Goal: Contribute content: Add original content to the website for others to see

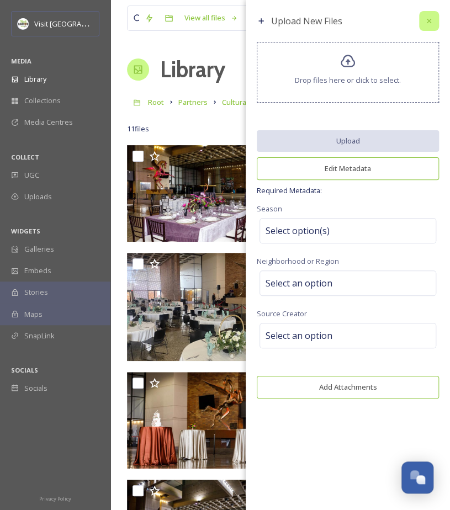
click at [430, 20] on icon at bounding box center [428, 21] width 9 height 9
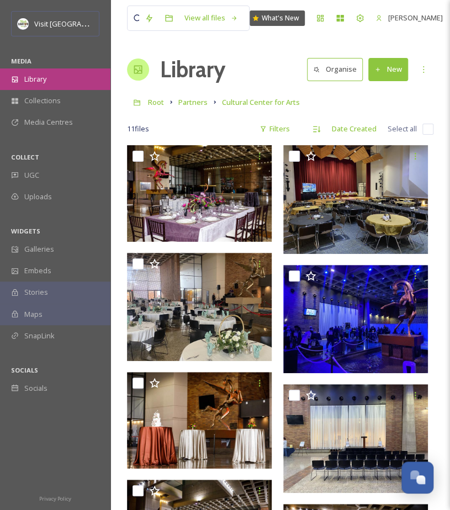
click at [46, 74] on span "Library" at bounding box center [35, 79] width 22 height 10
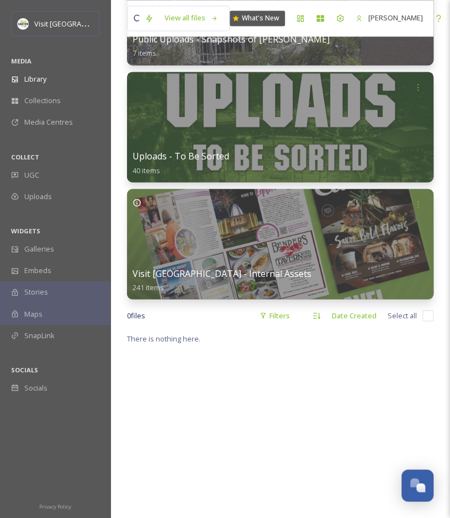
scroll to position [514, 0]
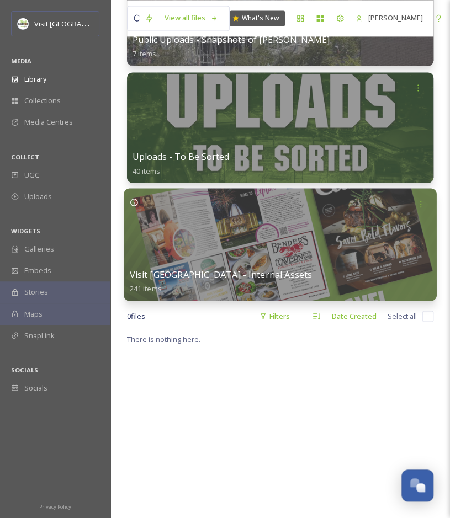
click at [279, 231] on div at bounding box center [280, 244] width 312 height 113
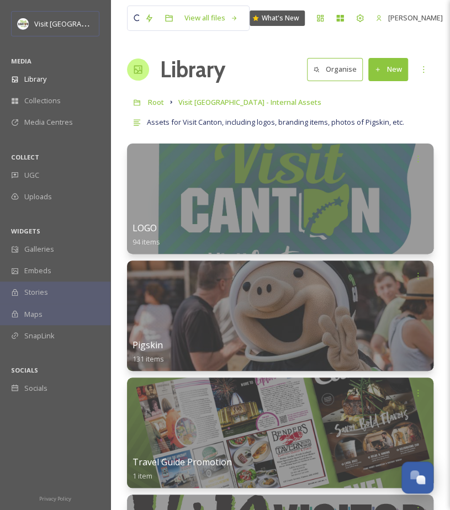
click at [384, 69] on button "New" at bounding box center [388, 69] width 40 height 23
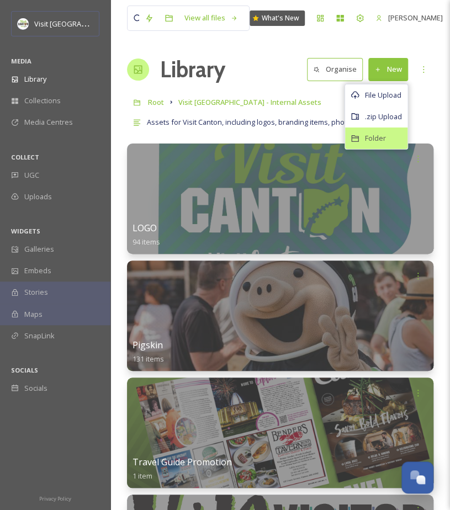
click at [363, 135] on div "Folder" at bounding box center [376, 138] width 62 height 22
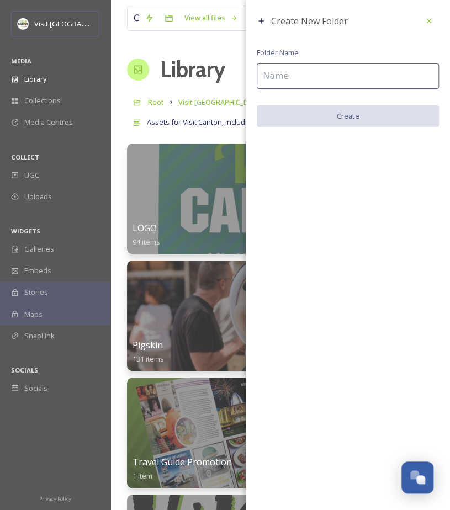
click at [296, 74] on input at bounding box center [348, 75] width 182 height 25
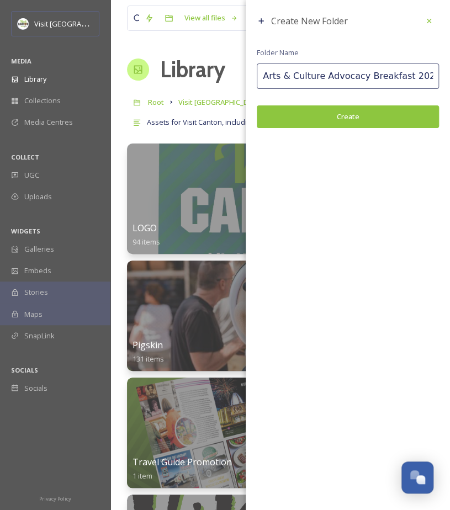
type input "Arts & Culture Advocacy Breakfast 2025"
click at [352, 121] on button "Create" at bounding box center [348, 116] width 182 height 23
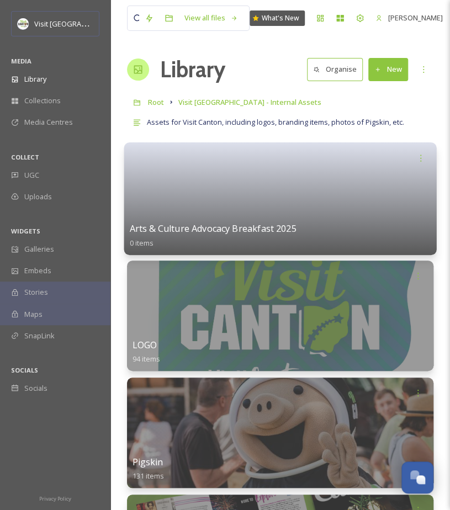
click at [247, 210] on link at bounding box center [280, 195] width 301 height 54
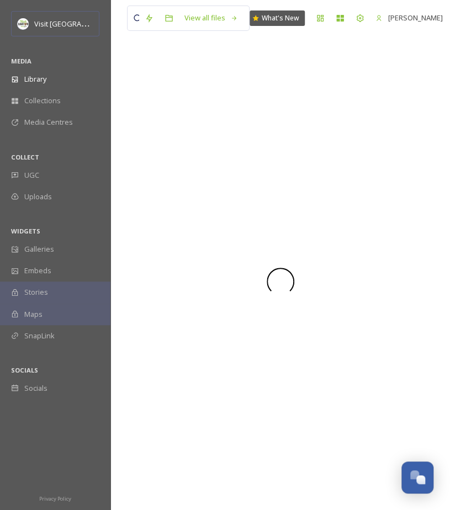
click at [247, 210] on div at bounding box center [280, 281] width 306 height 457
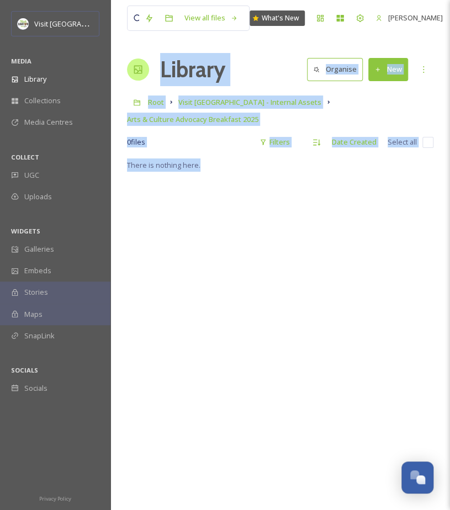
click at [385, 66] on button "New" at bounding box center [388, 69] width 40 height 23
click at [294, 306] on div "There is nothing here." at bounding box center [280, 413] width 306 height 510
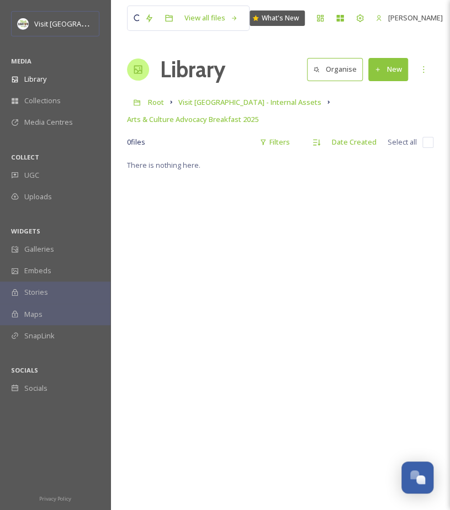
click at [392, 68] on button "New" at bounding box center [388, 69] width 40 height 23
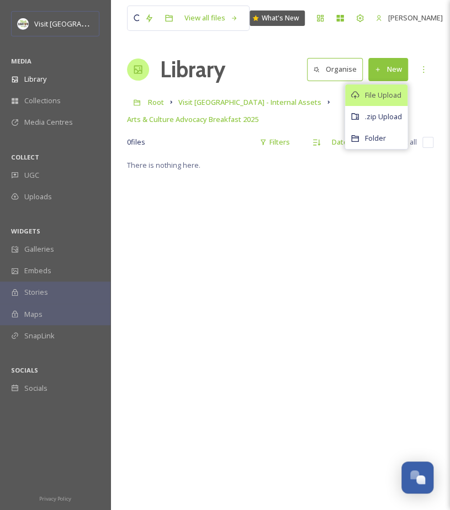
click at [371, 92] on span "File Upload" at bounding box center [383, 95] width 36 height 10
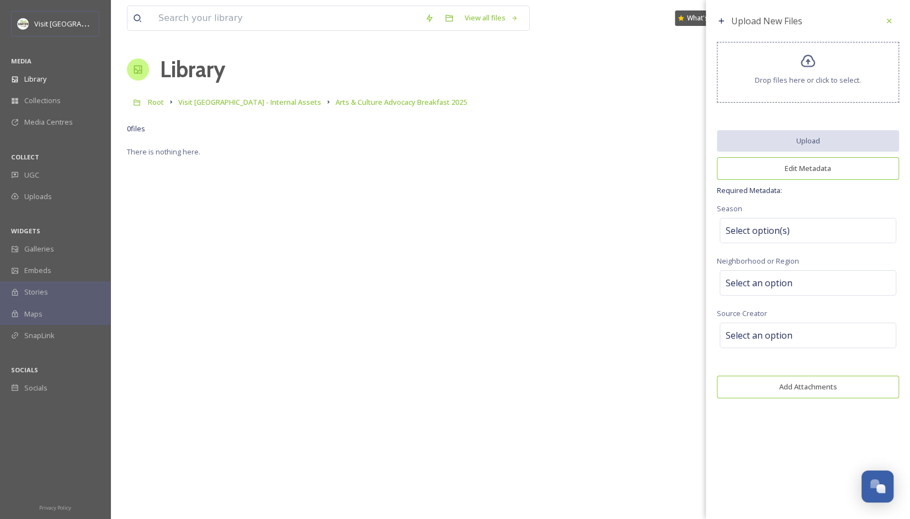
click at [449, 56] on icon at bounding box center [808, 62] width 16 height 16
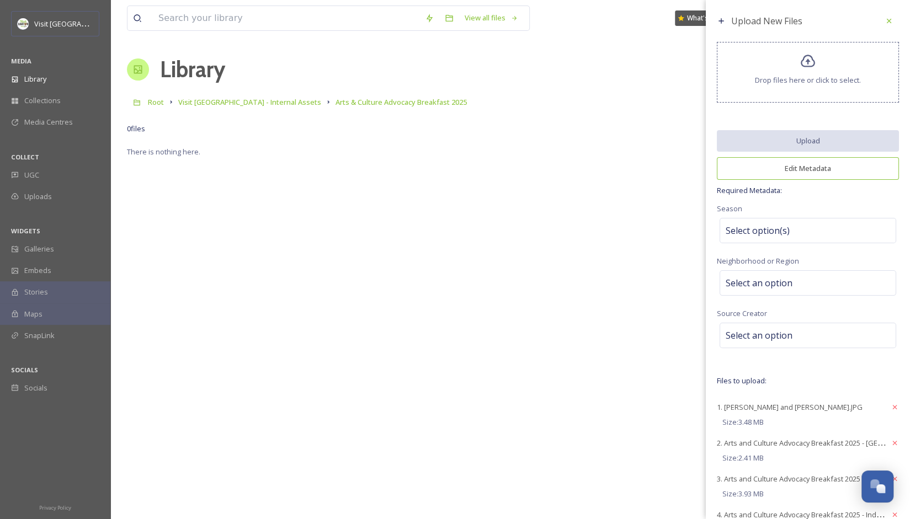
click at [449, 58] on div "Drop files here or click to select." at bounding box center [808, 72] width 182 height 61
click at [449, 81] on span "Drop files here or click to select." at bounding box center [808, 80] width 106 height 10
click at [449, 233] on span "Select option(s)" at bounding box center [758, 230] width 64 height 13
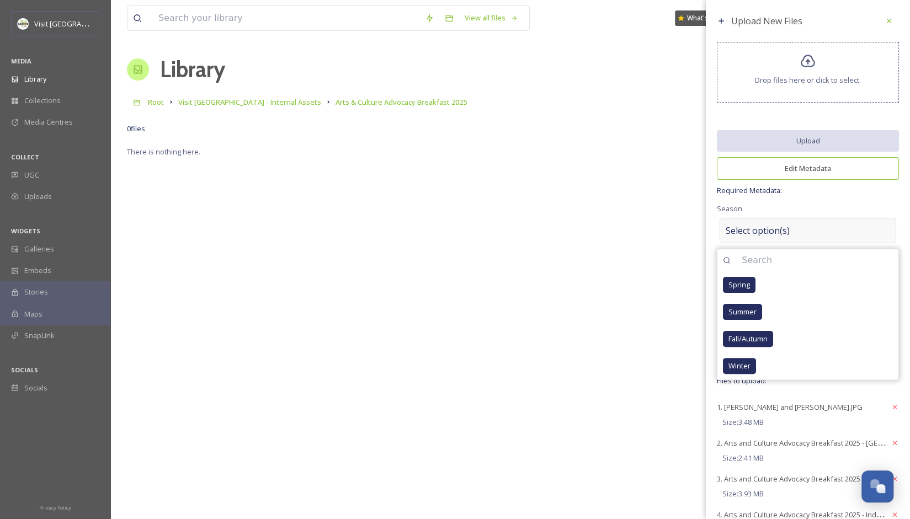
click at [449, 233] on span "Select option(s)" at bounding box center [758, 230] width 64 height 13
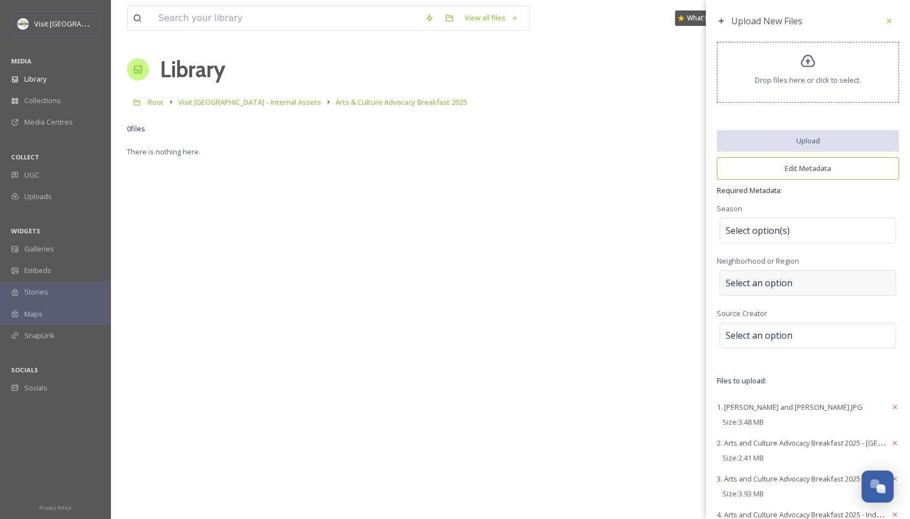
click at [449, 285] on span "Select an option" at bounding box center [759, 282] width 67 height 13
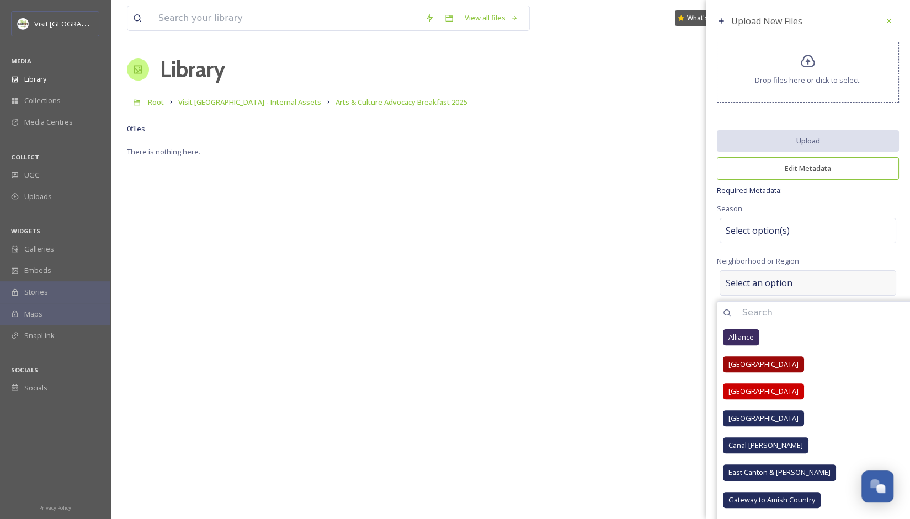
click at [449, 285] on span "Select an option" at bounding box center [759, 282] width 67 height 13
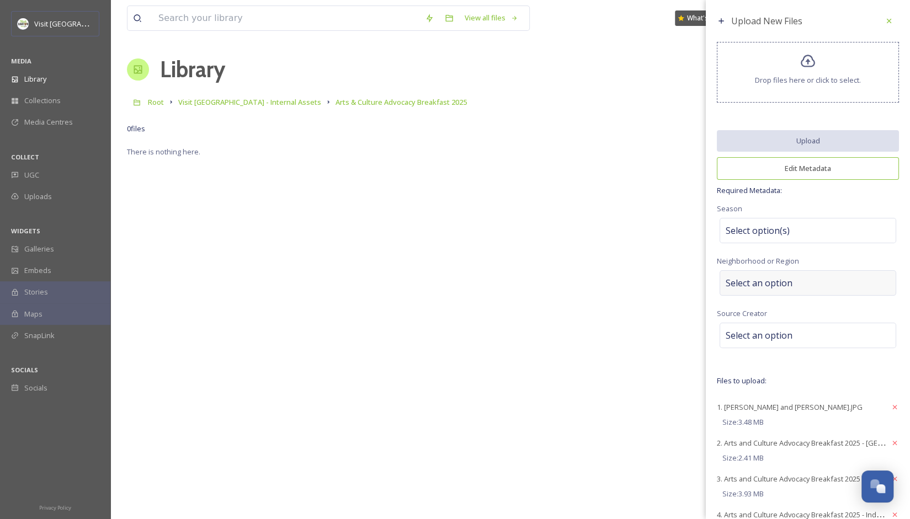
click at [449, 285] on span "Select an option" at bounding box center [759, 282] width 67 height 13
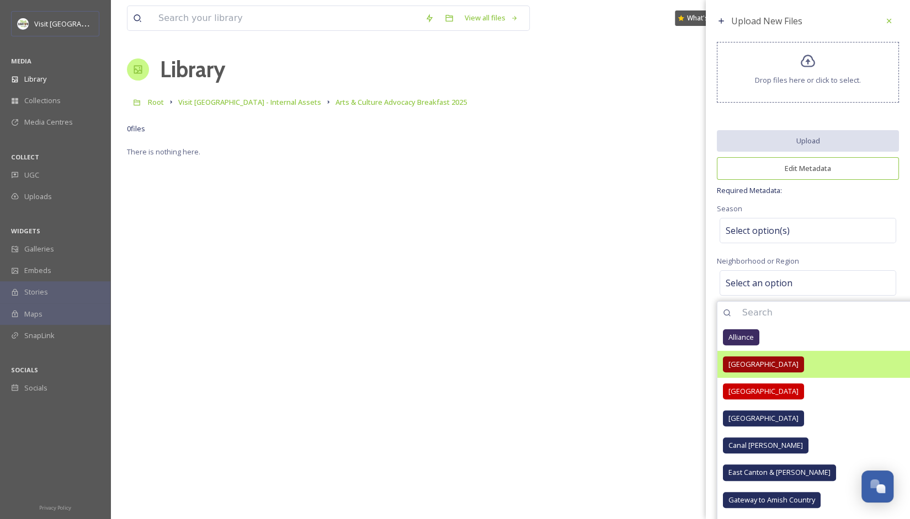
click at [449, 365] on span "[GEOGRAPHIC_DATA]" at bounding box center [763, 364] width 70 height 10
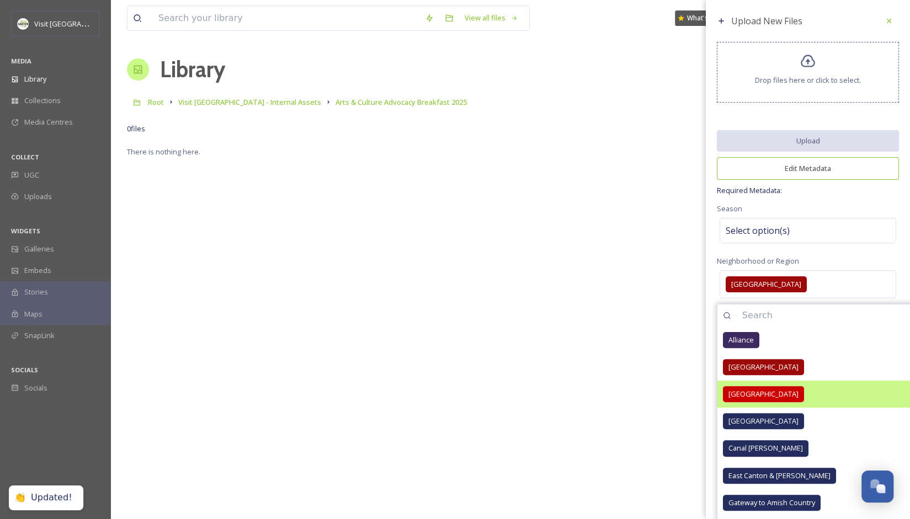
click at [449, 394] on span "[GEOGRAPHIC_DATA]" at bounding box center [763, 394] width 70 height 10
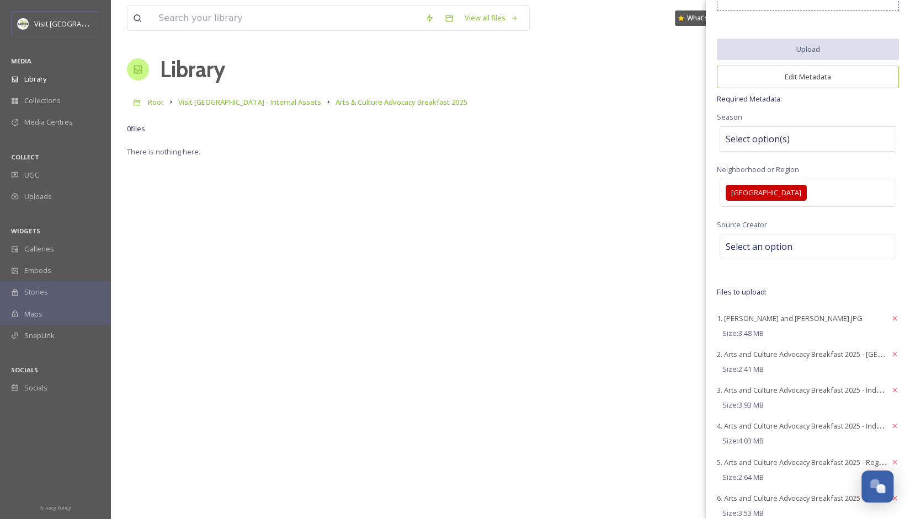
scroll to position [93, 0]
click at [449, 194] on div "[GEOGRAPHIC_DATA]" at bounding box center [807, 192] width 177 height 28
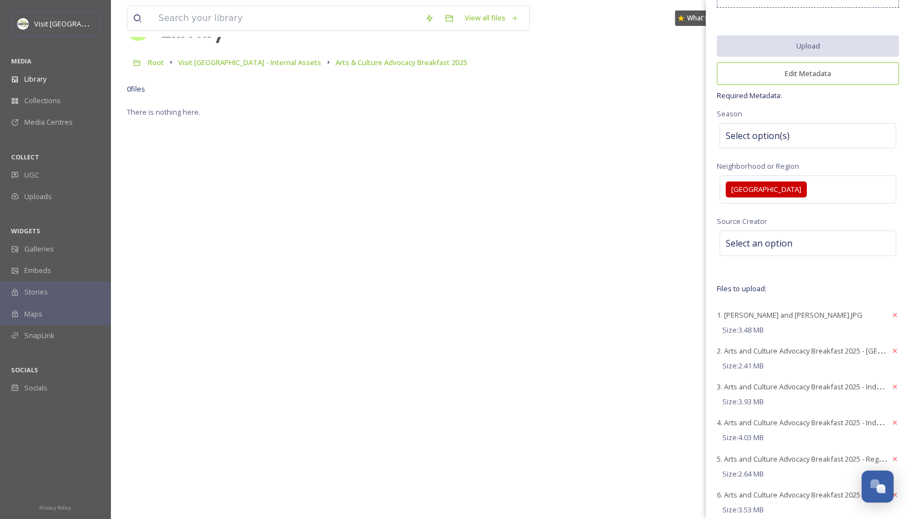
scroll to position [99, 0]
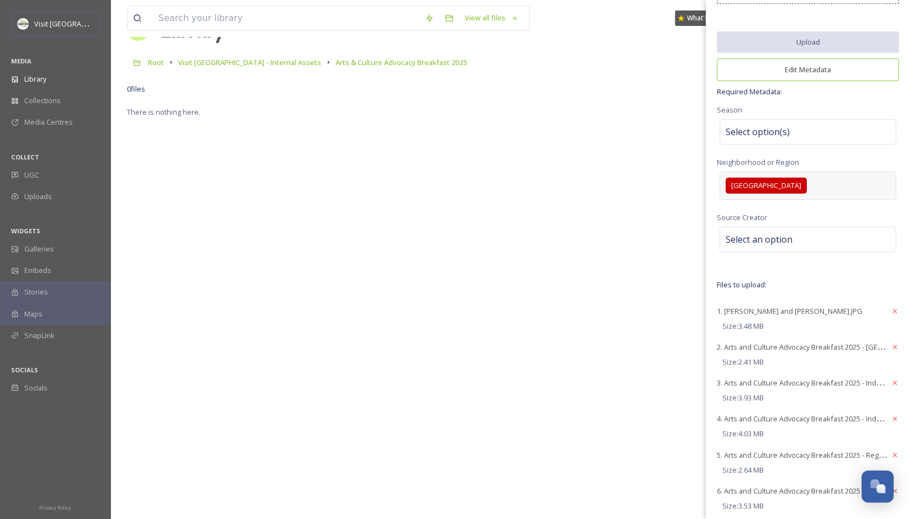
click at [449, 181] on div "[GEOGRAPHIC_DATA]" at bounding box center [807, 186] width 177 height 28
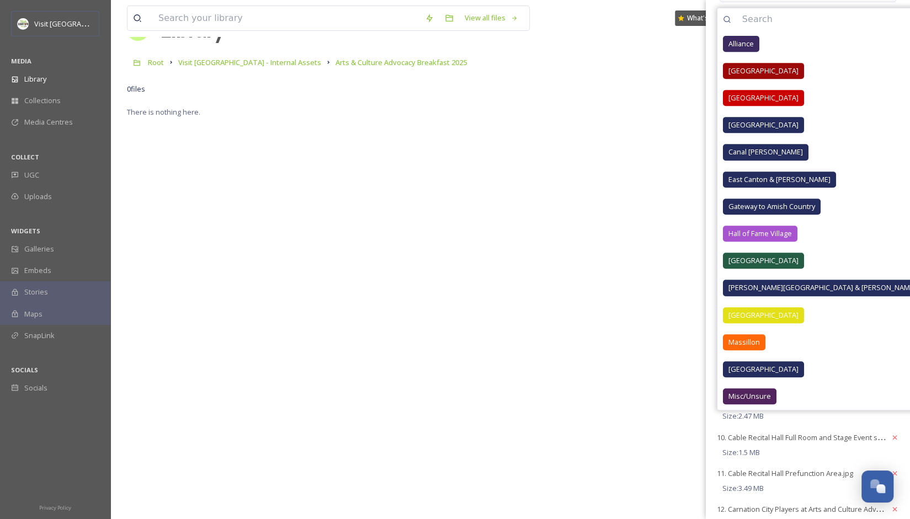
scroll to position [299, 0]
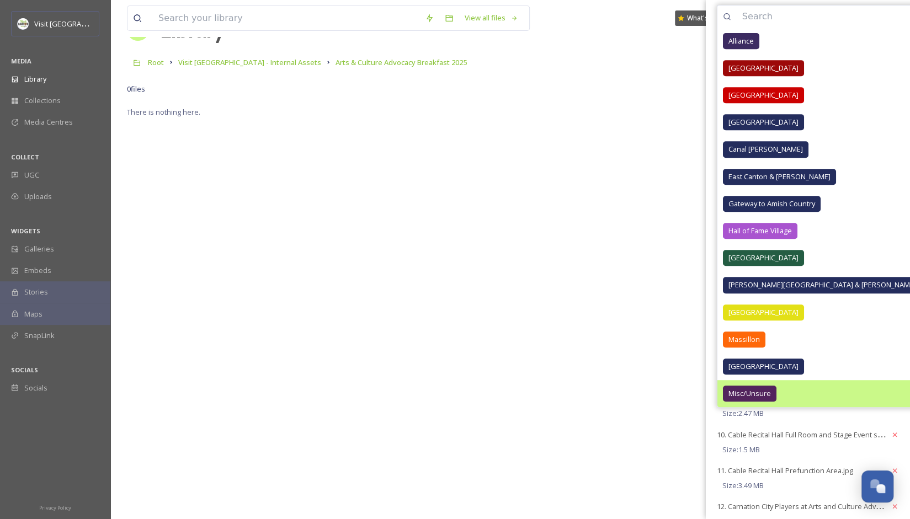
click at [449, 395] on span "Misc/Unsure" at bounding box center [749, 393] width 42 height 10
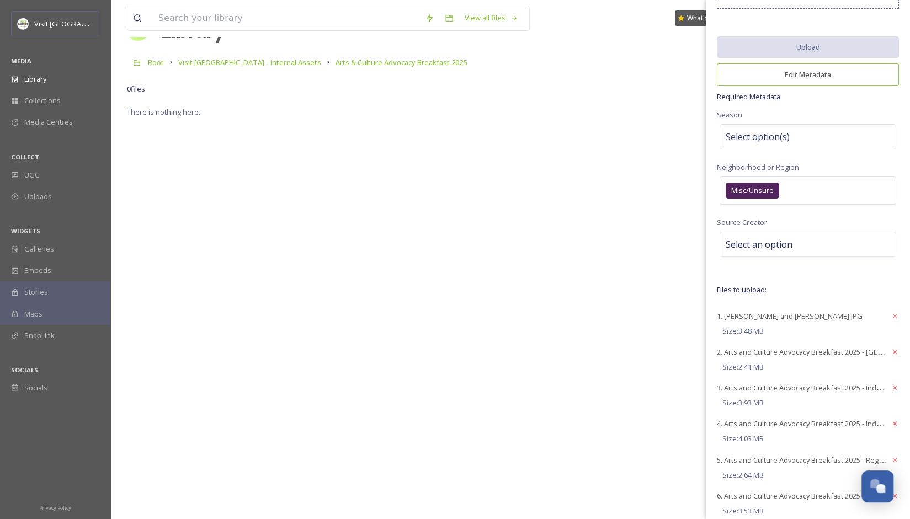
scroll to position [79, 0]
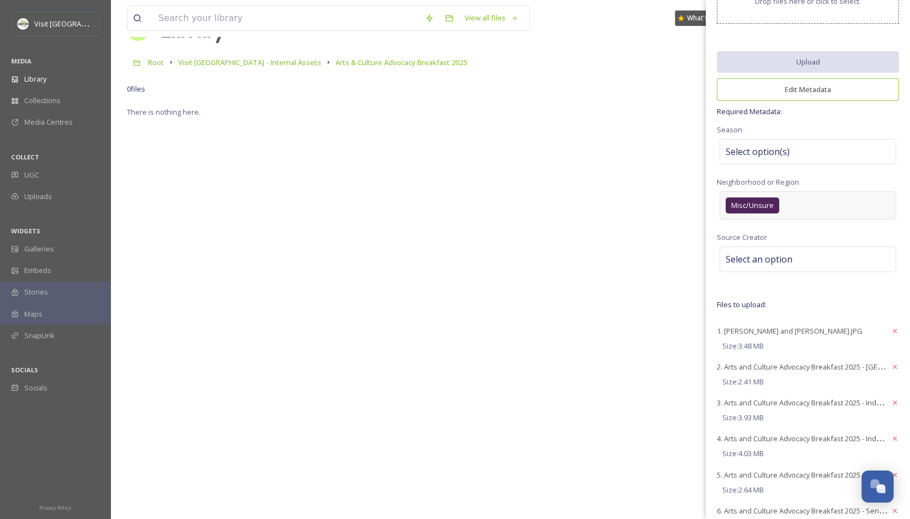
click at [449, 209] on div "Misc/Unsure" at bounding box center [807, 205] width 177 height 28
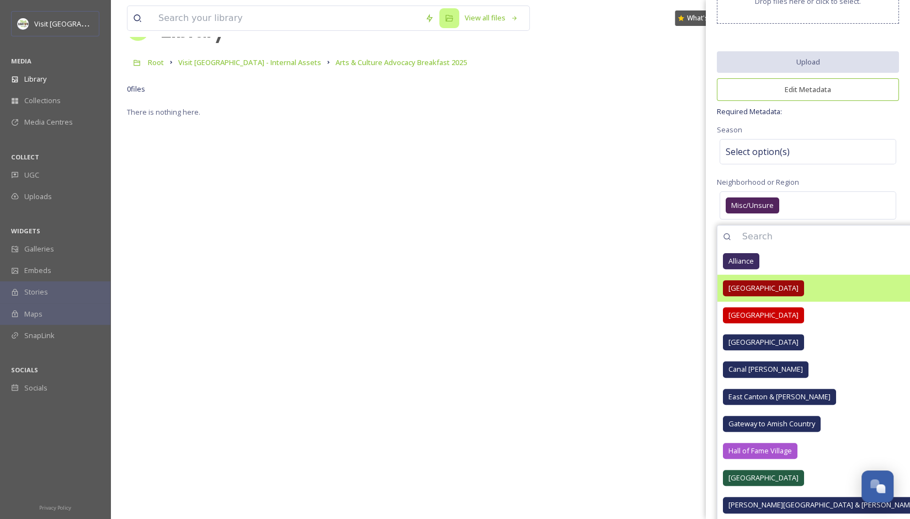
click at [449, 280] on div "[GEOGRAPHIC_DATA]" at bounding box center [763, 288] width 81 height 16
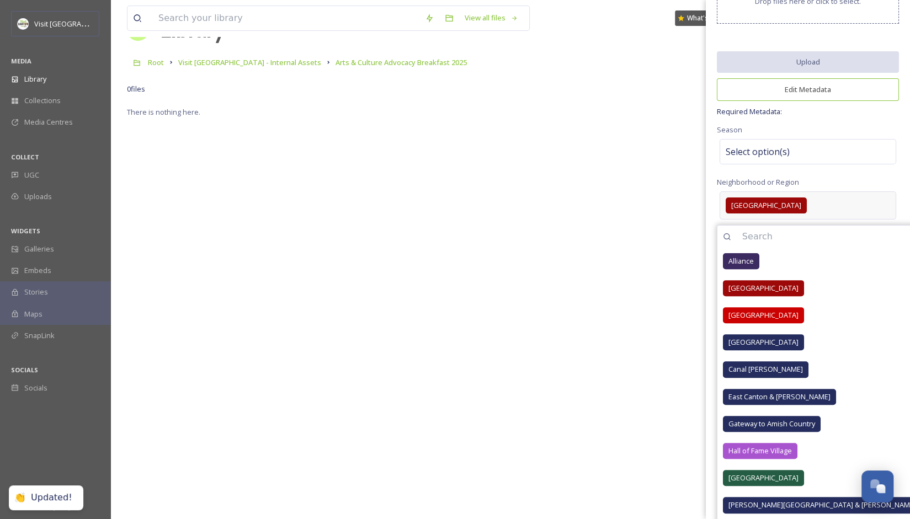
click at [449, 204] on div "[GEOGRAPHIC_DATA]" at bounding box center [807, 205] width 177 height 28
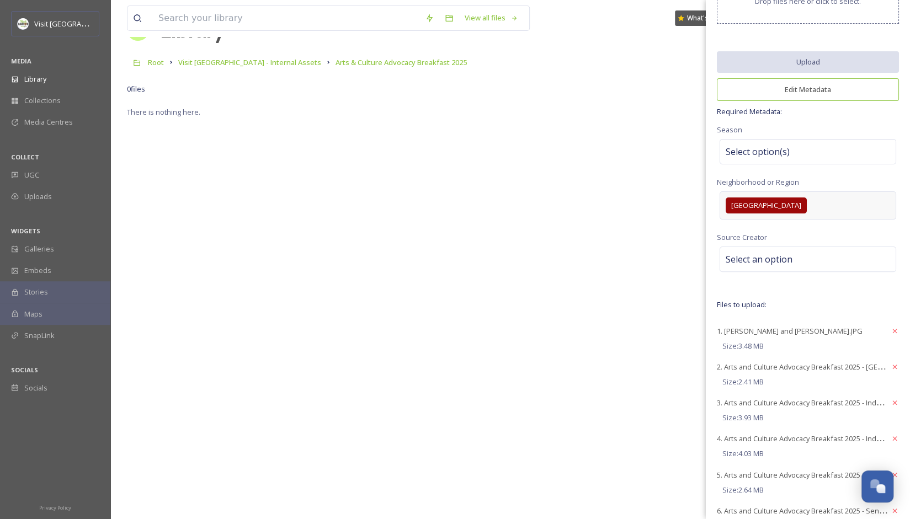
click at [449, 204] on div "[GEOGRAPHIC_DATA]" at bounding box center [807, 205] width 177 height 28
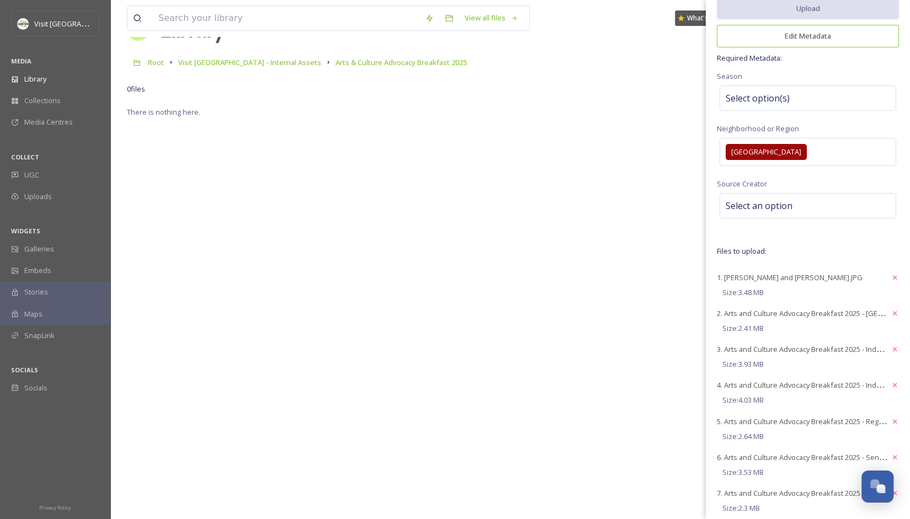
scroll to position [134, 0]
click at [449, 155] on div "[GEOGRAPHIC_DATA]" at bounding box center [807, 150] width 177 height 28
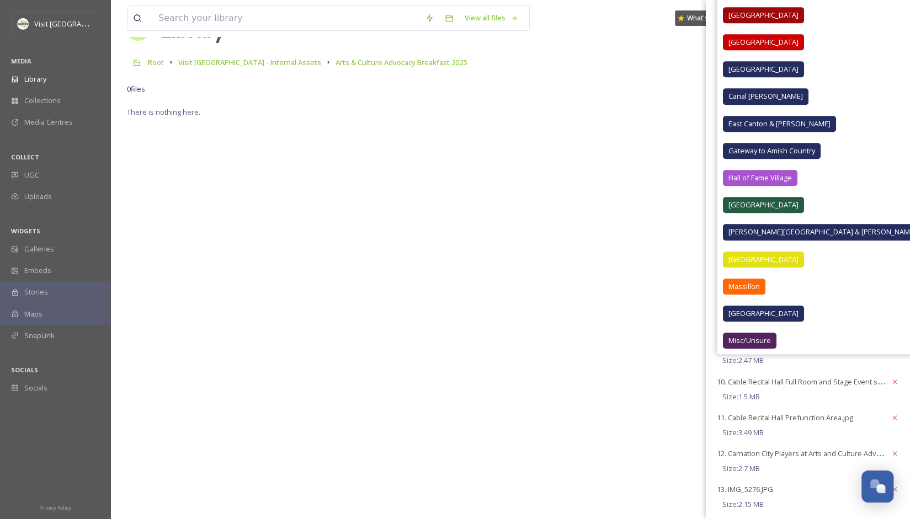
scroll to position [368, 0]
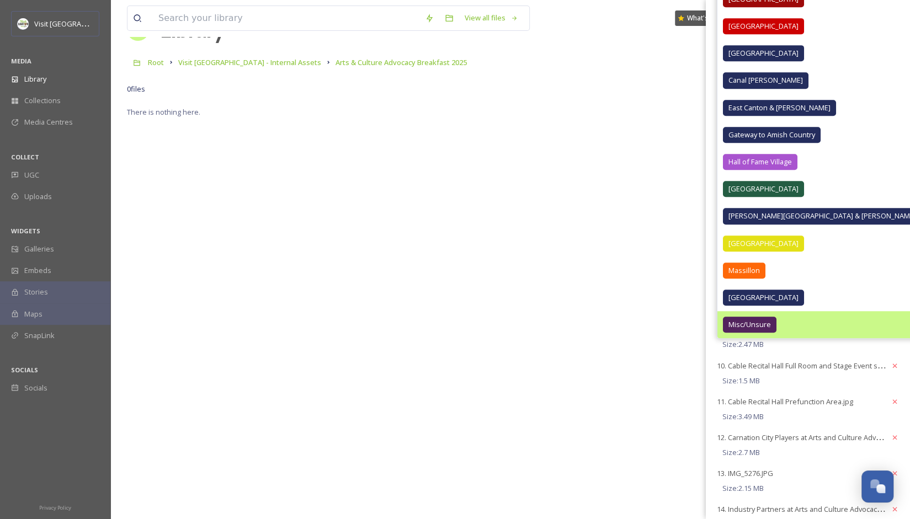
click at [449, 327] on span "Misc/Unsure" at bounding box center [749, 324] width 42 height 10
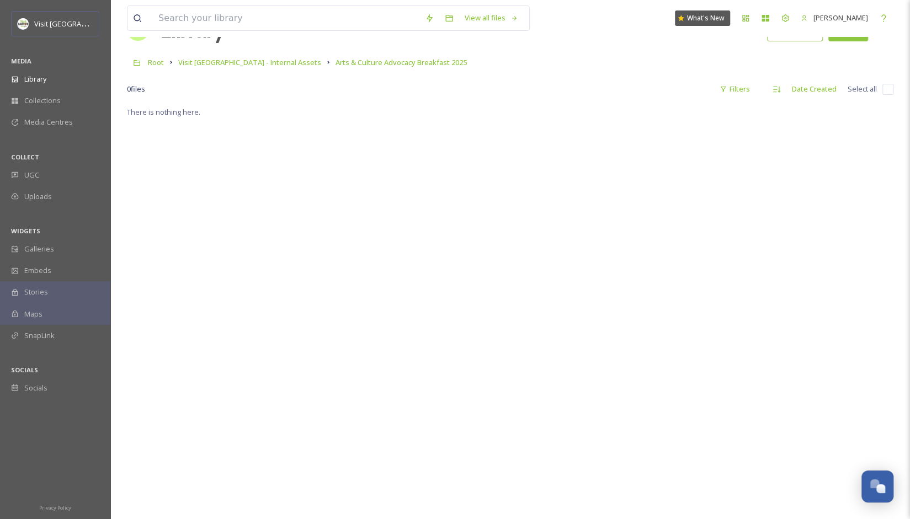
click at [449, 239] on div "There is nothing here." at bounding box center [510, 364] width 766 height 519
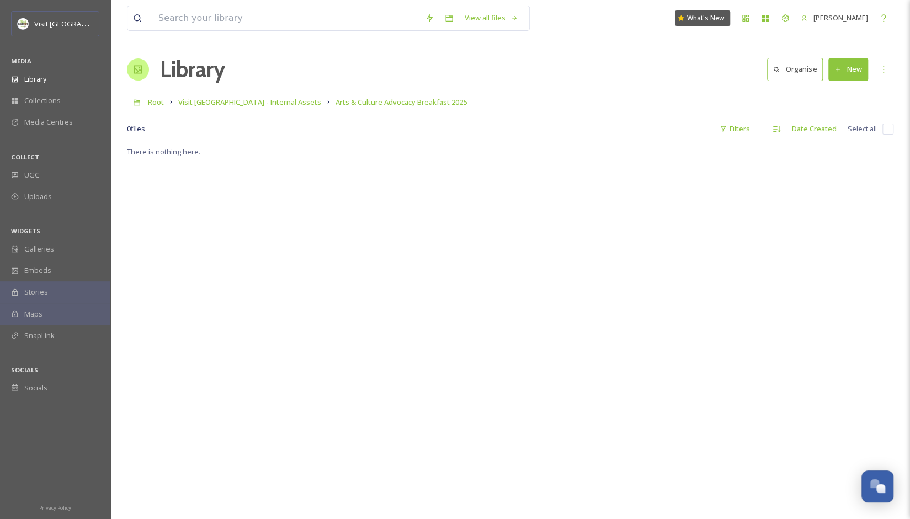
click at [449, 68] on button "New" at bounding box center [848, 69] width 40 height 23
click at [449, 87] on div "File Upload" at bounding box center [836, 95] width 62 height 22
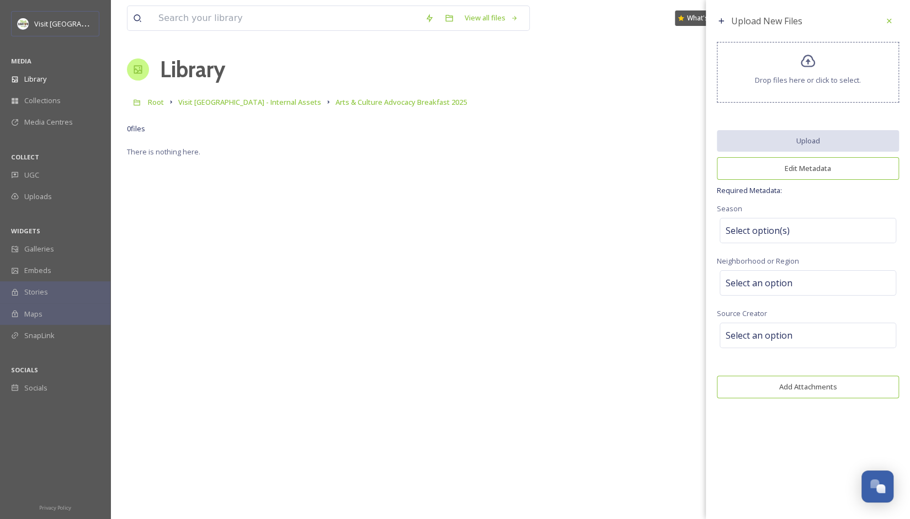
click at [449, 73] on div "Drop files here or click to select." at bounding box center [808, 72] width 182 height 61
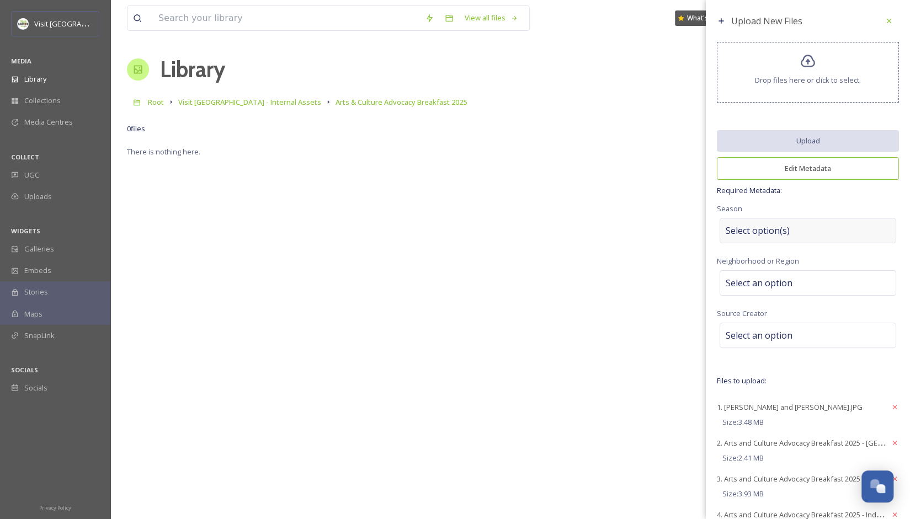
click at [449, 231] on span "Select option(s)" at bounding box center [758, 230] width 64 height 13
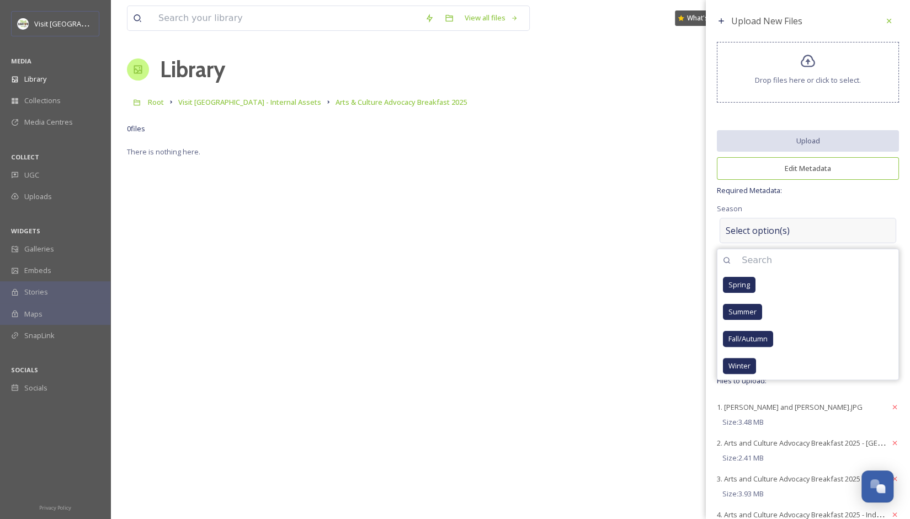
click at [449, 231] on span "Select option(s)" at bounding box center [758, 230] width 64 height 13
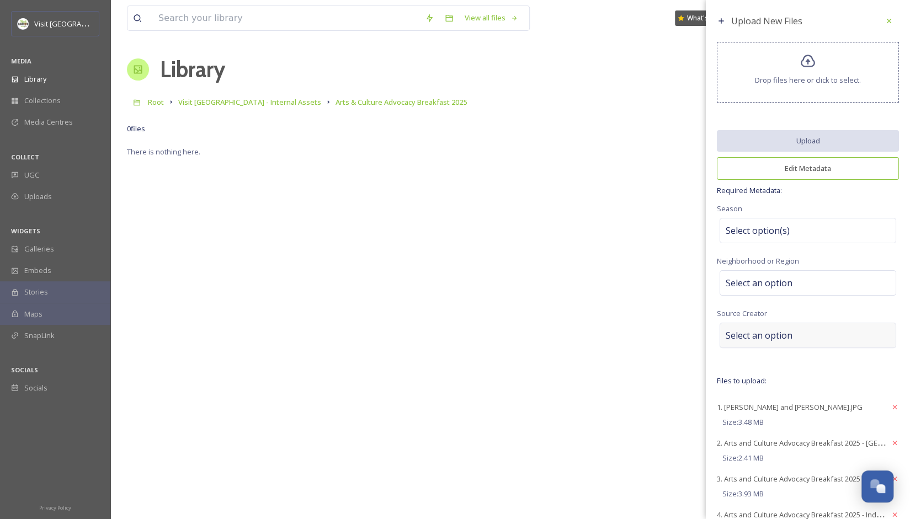
click at [449, 334] on span "Select an option" at bounding box center [759, 335] width 67 height 13
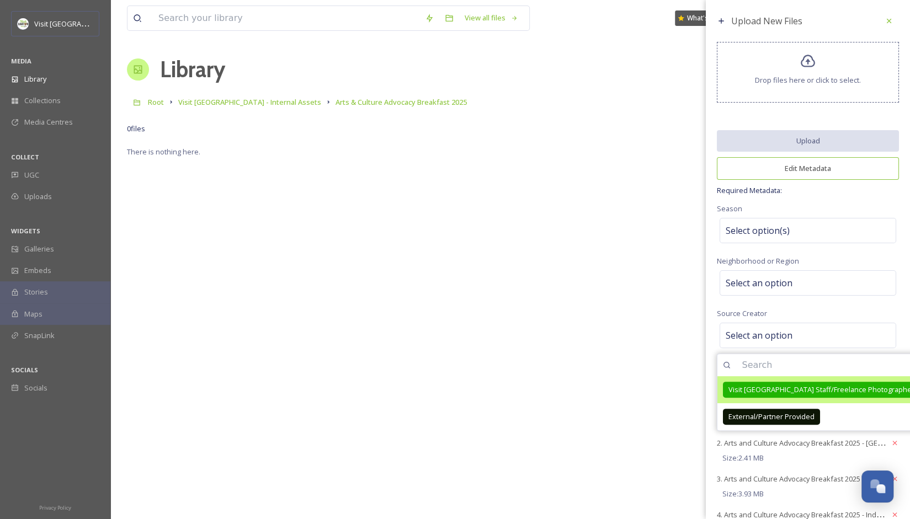
click at [449, 390] on span "Visit [GEOGRAPHIC_DATA] Staff/Freelance Photographer" at bounding box center [821, 390] width 186 height 10
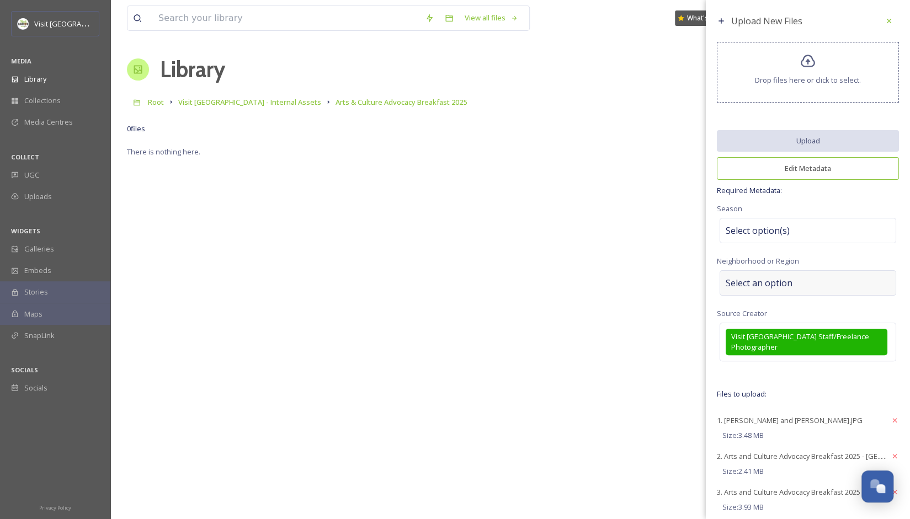
click at [449, 282] on span "Select an option" at bounding box center [759, 282] width 67 height 13
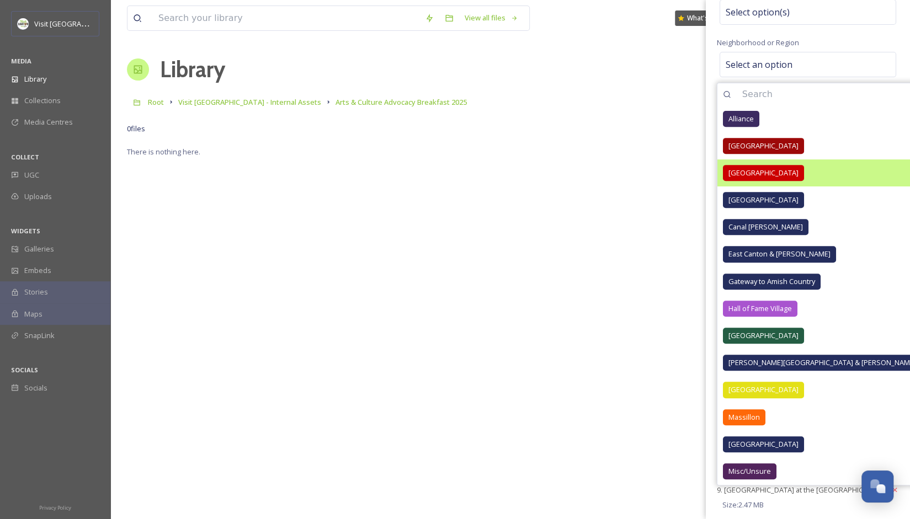
scroll to position [222, 0]
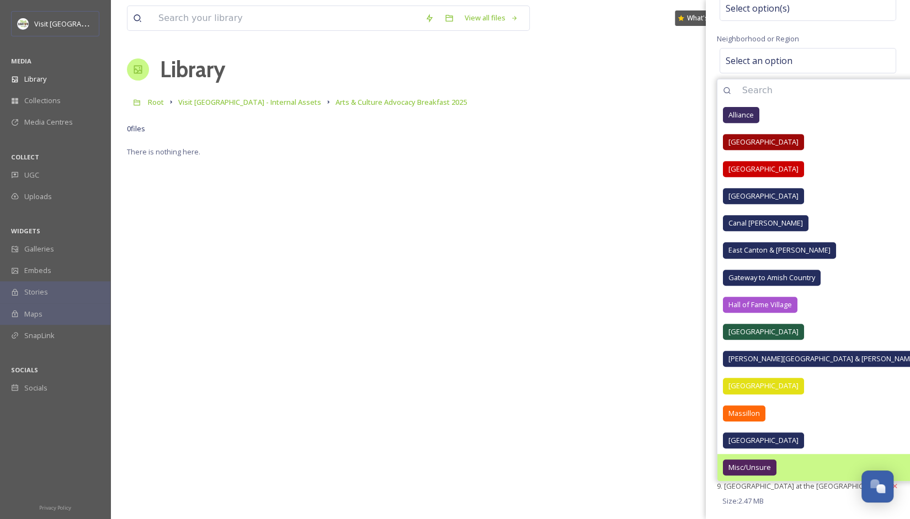
click at [449, 469] on span "Misc/Unsure" at bounding box center [749, 467] width 42 height 10
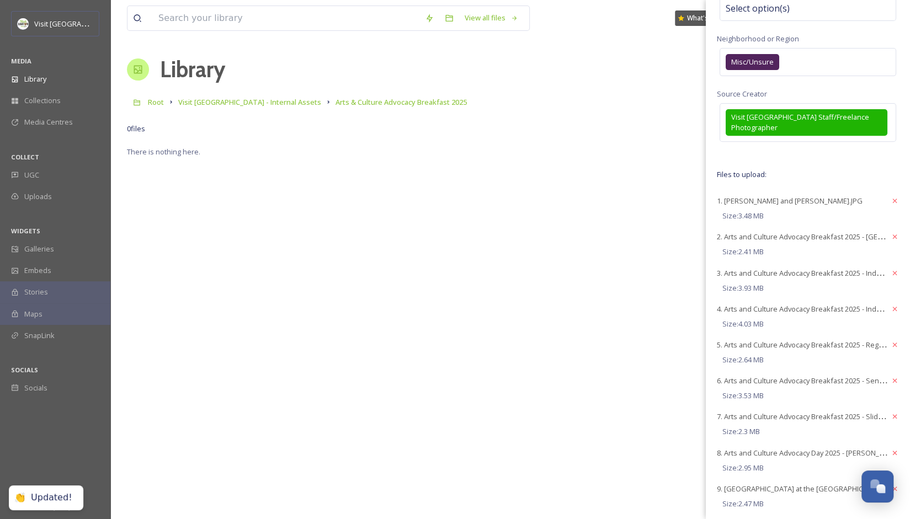
click at [449, 26] on div "Upload New Files Drop files here or click to select. Upload Edit Metadata Requi…" at bounding box center [808, 387] width 204 height 1219
click at [449, 8] on div "Select option(s)" at bounding box center [807, 8] width 177 height 25
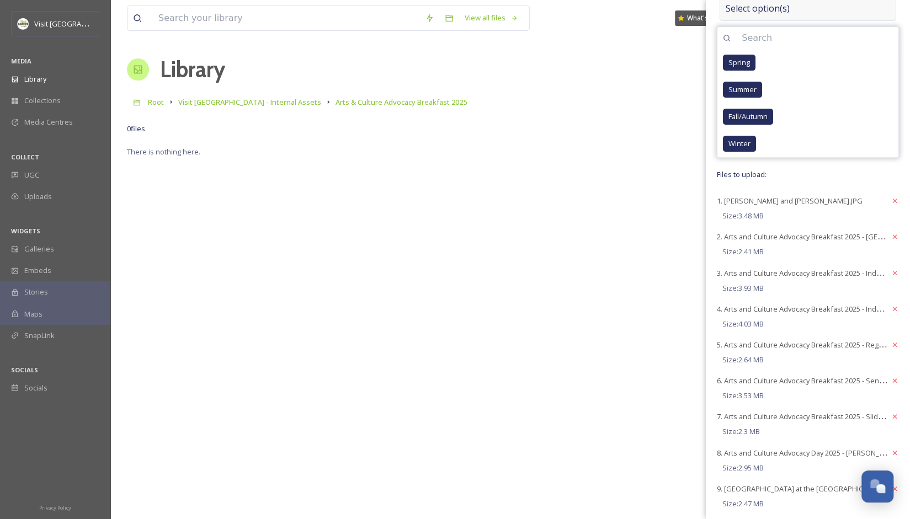
click at [449, 8] on div "Select option(s)" at bounding box center [807, 8] width 177 height 25
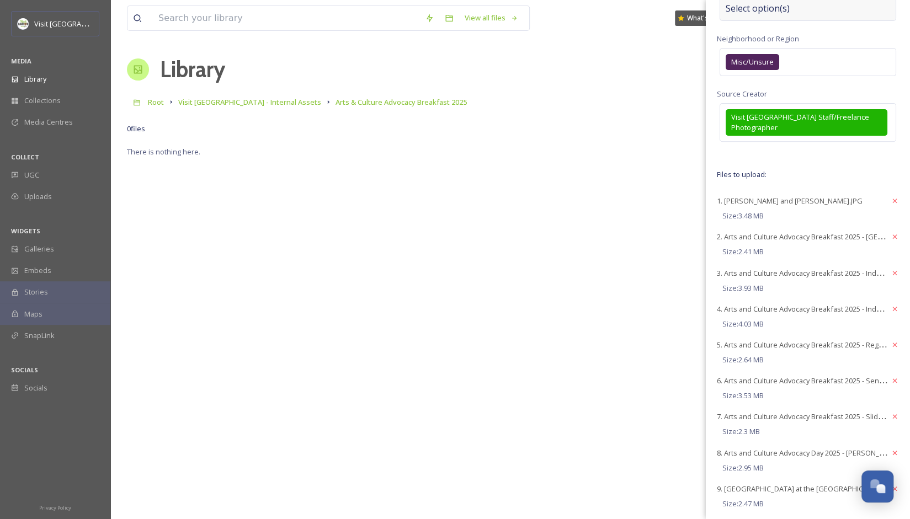
click at [449, 8] on div "Select option(s)" at bounding box center [807, 8] width 177 height 25
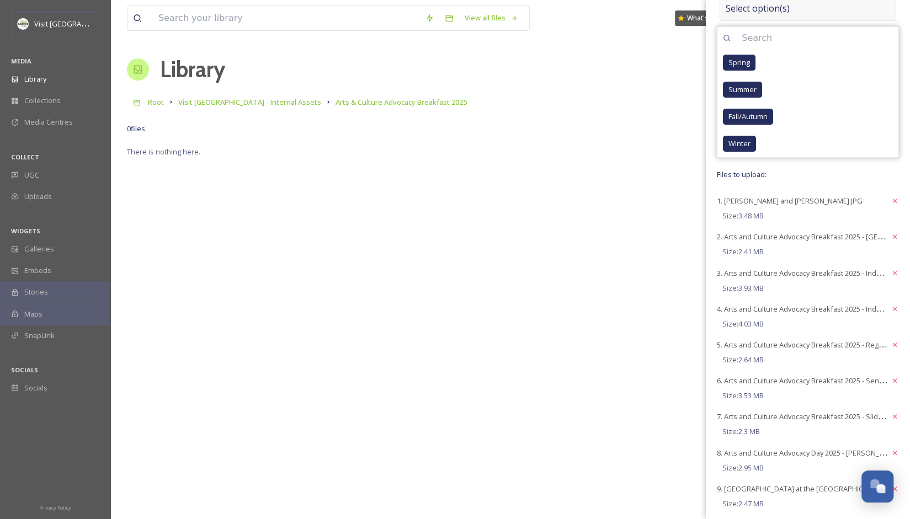
click at [449, 6] on div "Select option(s)" at bounding box center [807, 8] width 177 height 25
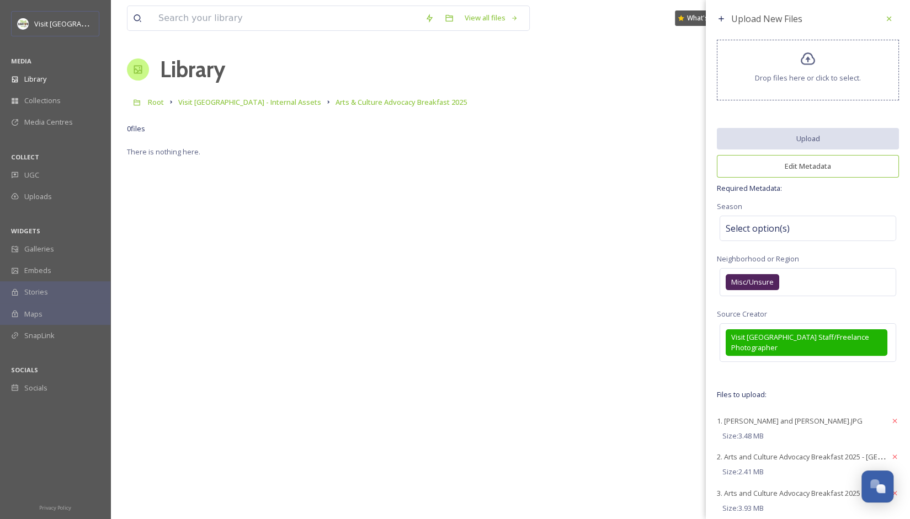
scroll to position [0, 0]
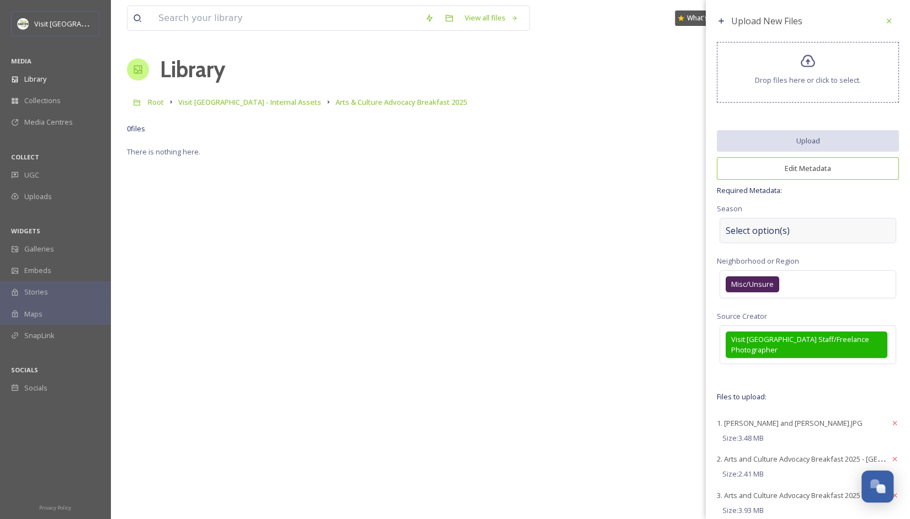
click at [449, 227] on span "Select option(s)" at bounding box center [758, 230] width 64 height 13
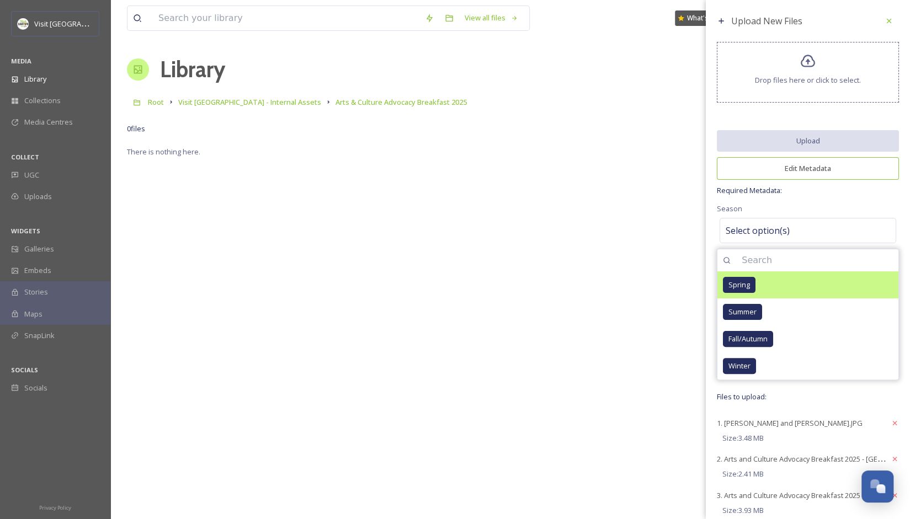
click at [449, 277] on div "Spring" at bounding box center [739, 285] width 33 height 16
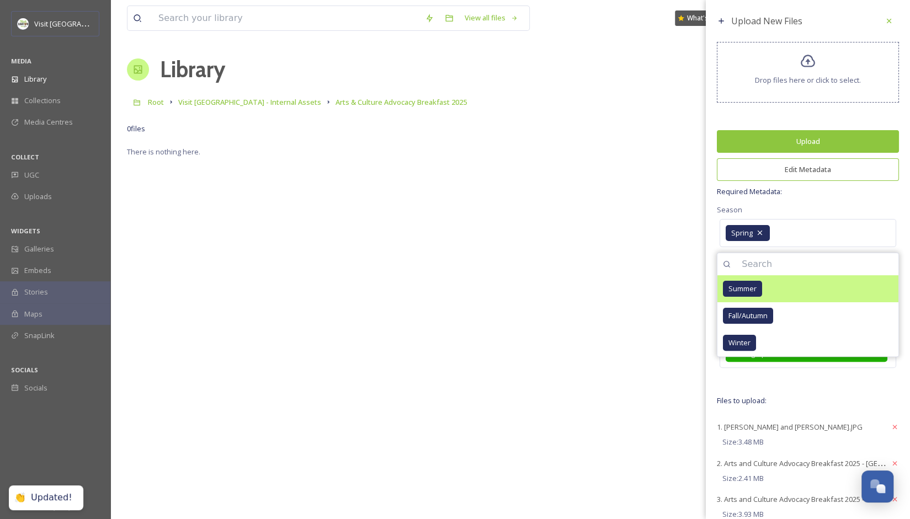
click at [449, 292] on div "Summer" at bounding box center [742, 289] width 39 height 16
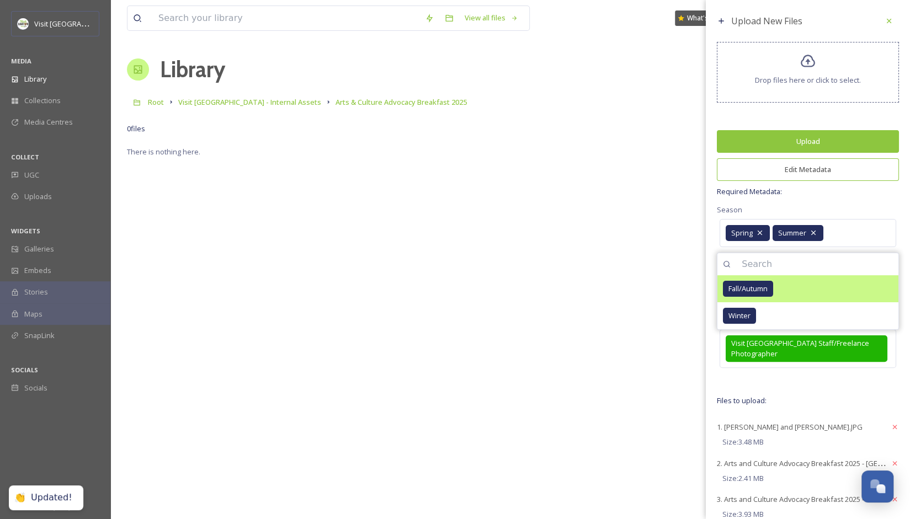
click at [449, 285] on span "Fall/Autumn" at bounding box center [747, 289] width 39 height 10
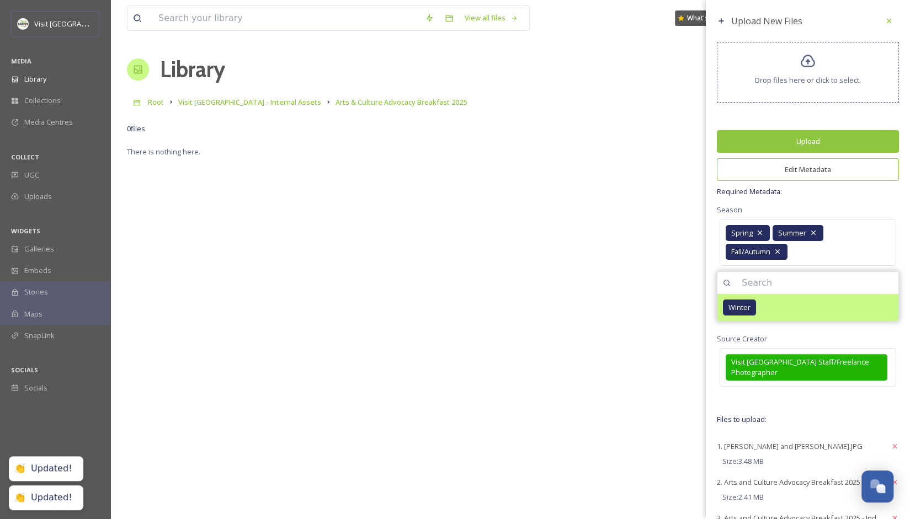
click at [449, 302] on span "Winter" at bounding box center [739, 307] width 22 height 10
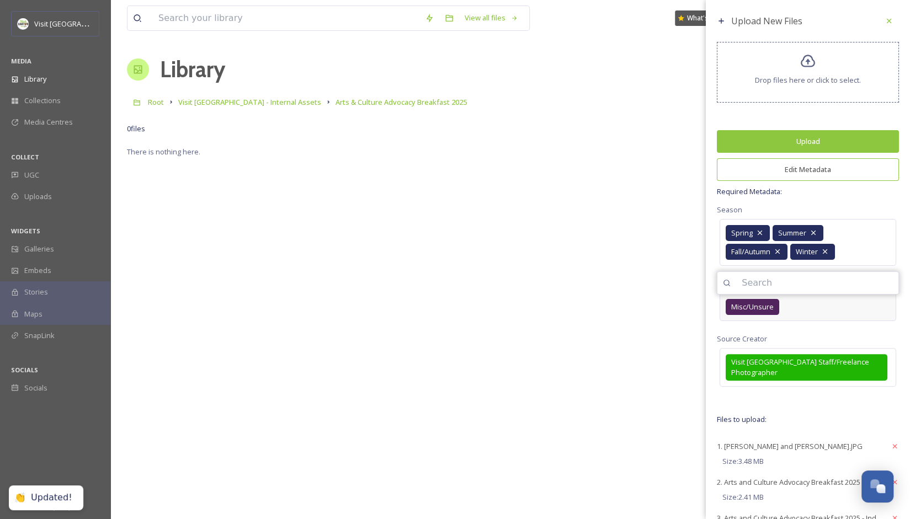
click at [449, 302] on span "Misc/Unsure" at bounding box center [752, 307] width 42 height 10
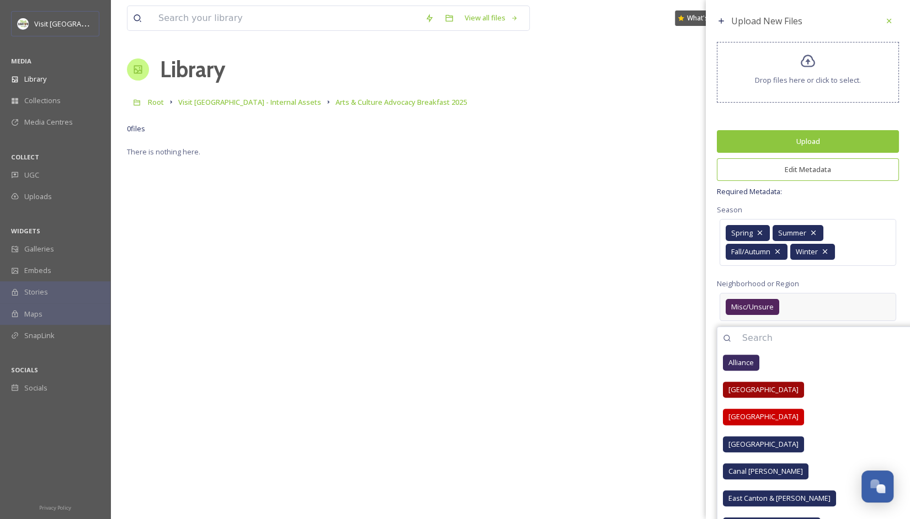
click at [449, 304] on span "Misc/Unsure" at bounding box center [752, 307] width 42 height 10
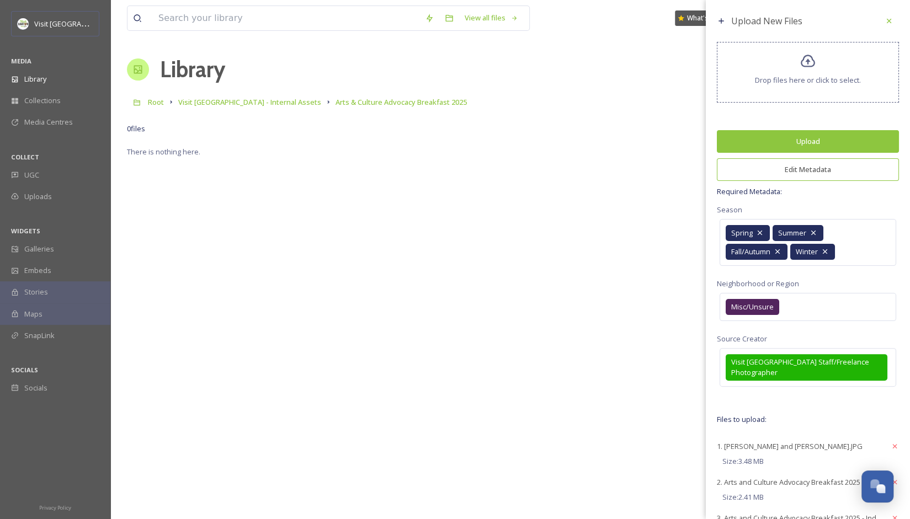
click at [449, 141] on button "Upload" at bounding box center [808, 141] width 182 height 23
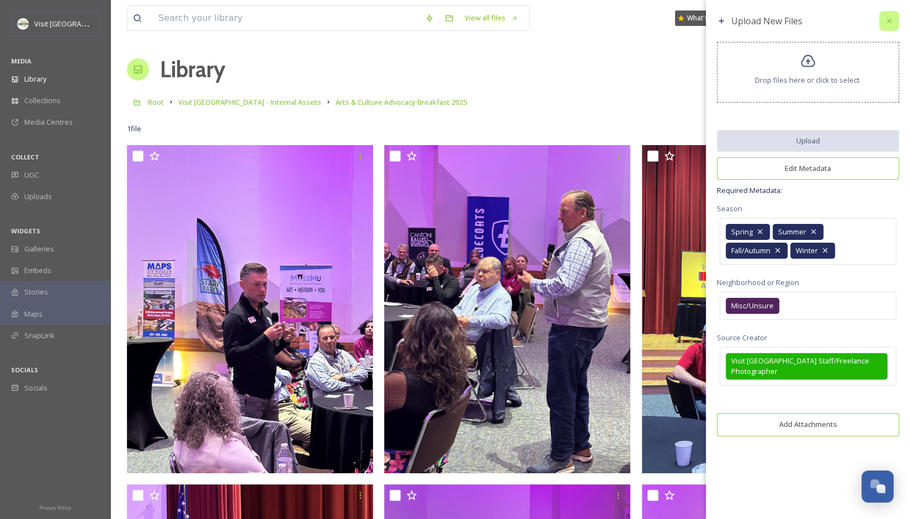
click at [449, 19] on icon at bounding box center [888, 21] width 9 height 9
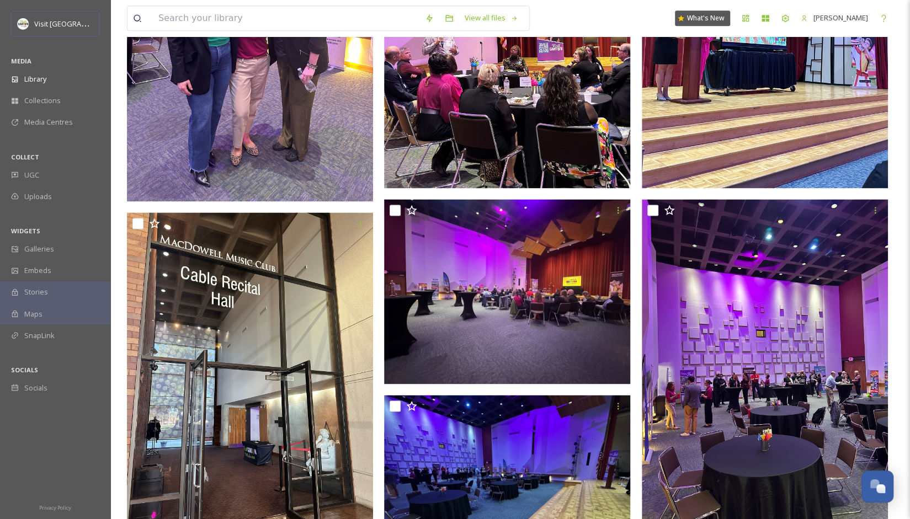
scroll to position [984, 0]
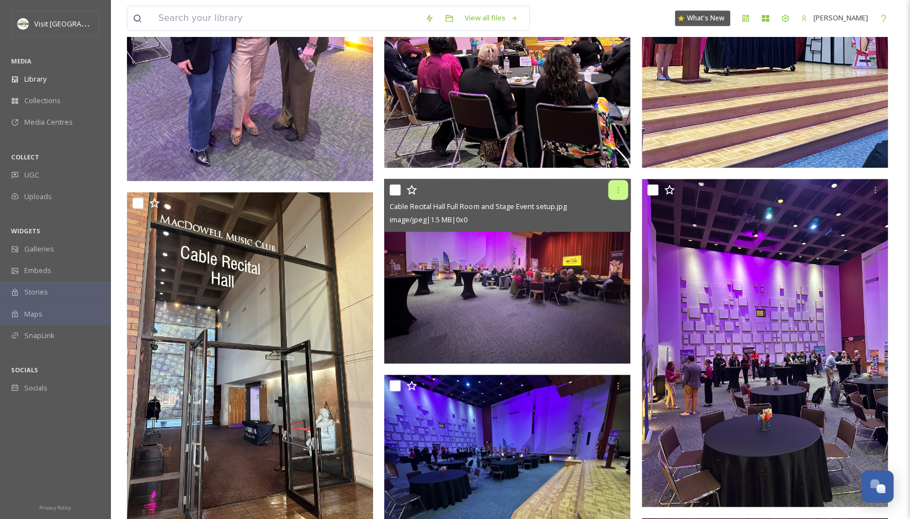
click at [449, 185] on icon at bounding box center [618, 189] width 9 height 9
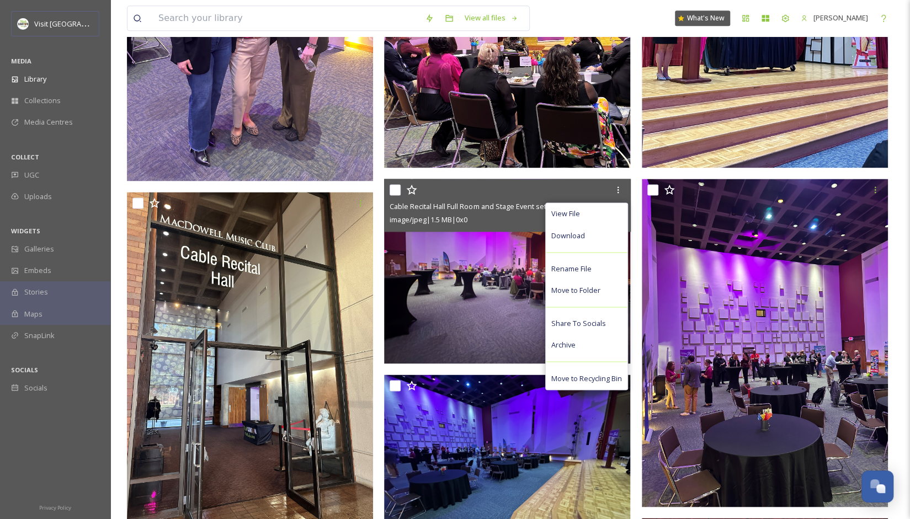
click at [396, 190] on input "checkbox" at bounding box center [395, 189] width 11 height 11
checkbox input "true"
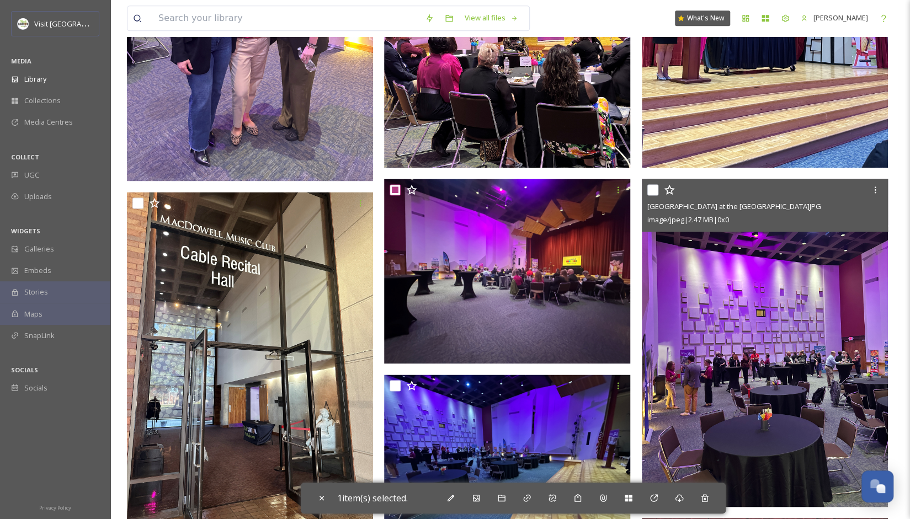
click at [449, 188] on div "Cable Recital Hall at the [GEOGRAPHIC_DATA] for the Arts.JPG image/jpeg | 2.47 …" at bounding box center [765, 205] width 246 height 53
click at [449, 191] on input "checkbox" at bounding box center [652, 189] width 11 height 11
checkbox input "true"
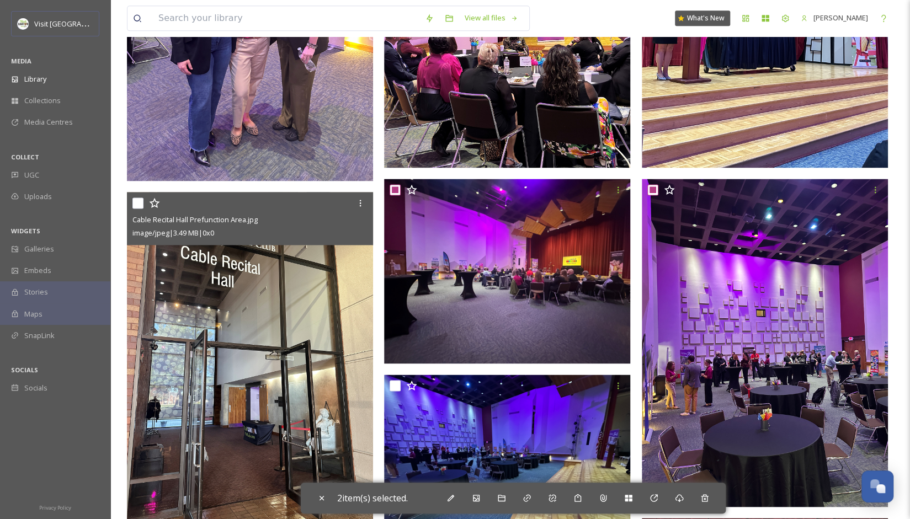
click at [136, 201] on input "checkbox" at bounding box center [137, 203] width 11 height 11
checkbox input "true"
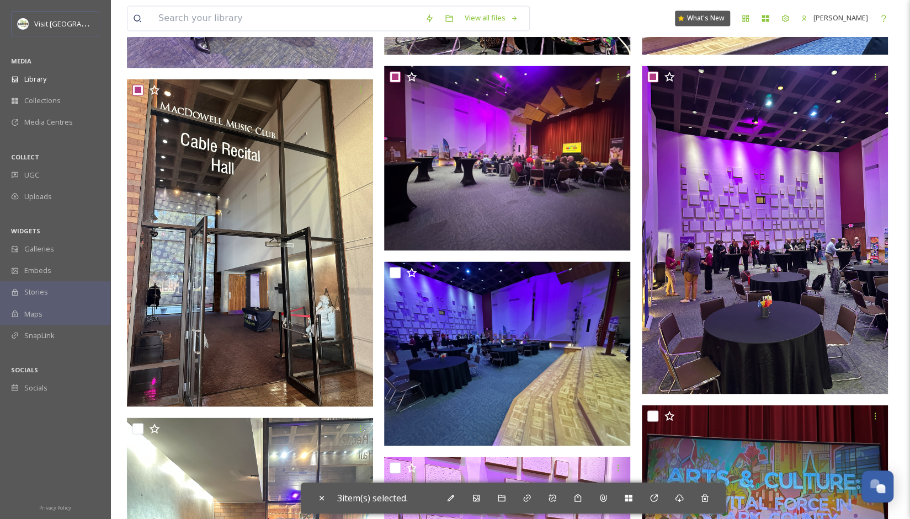
scroll to position [1110, 0]
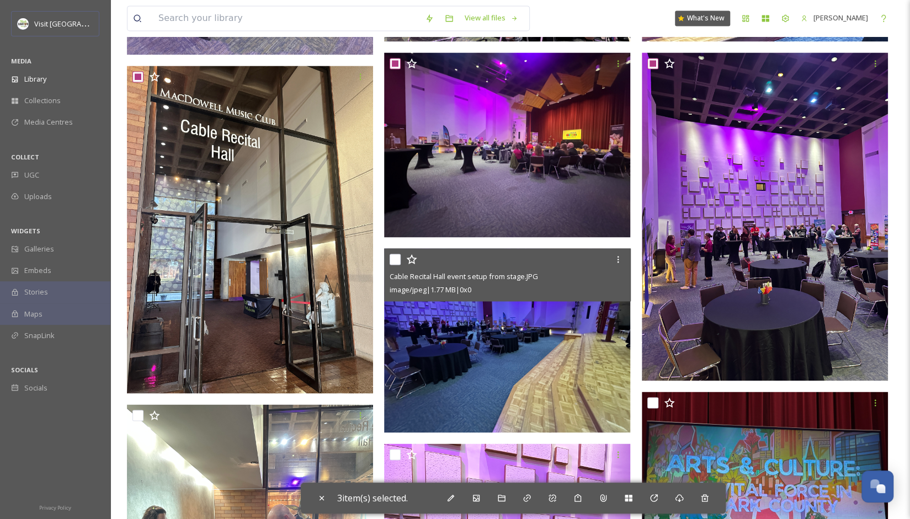
click at [395, 257] on input "checkbox" at bounding box center [395, 259] width 11 height 11
checkbox input "true"
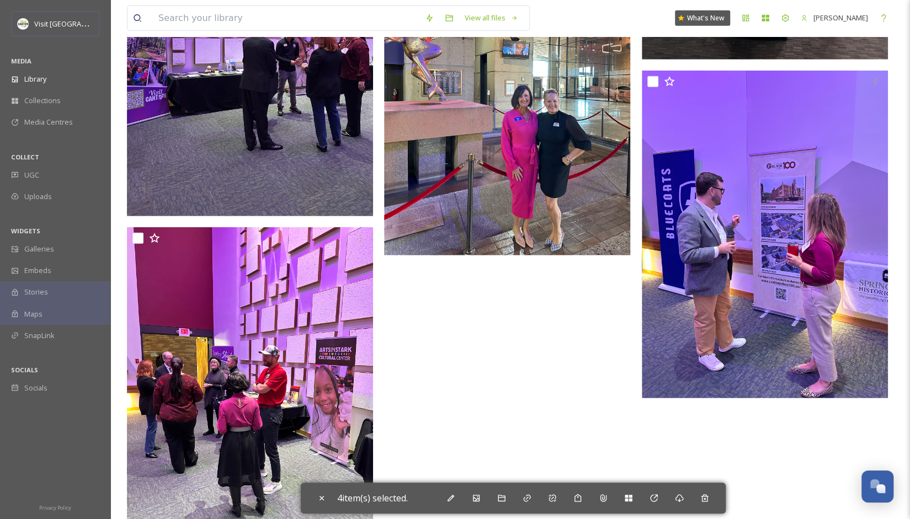
scroll to position [2020, 0]
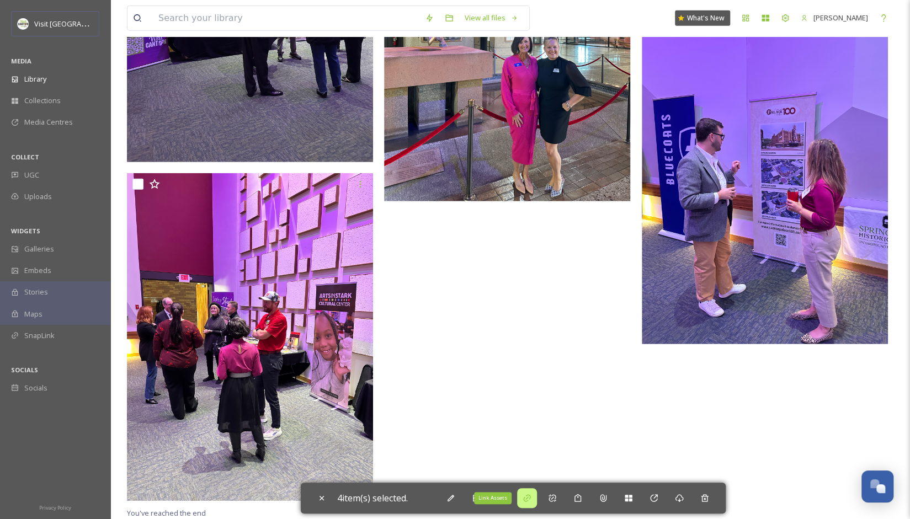
click at [449, 502] on div "Link Assets" at bounding box center [527, 498] width 20 height 20
checkbox input "false"
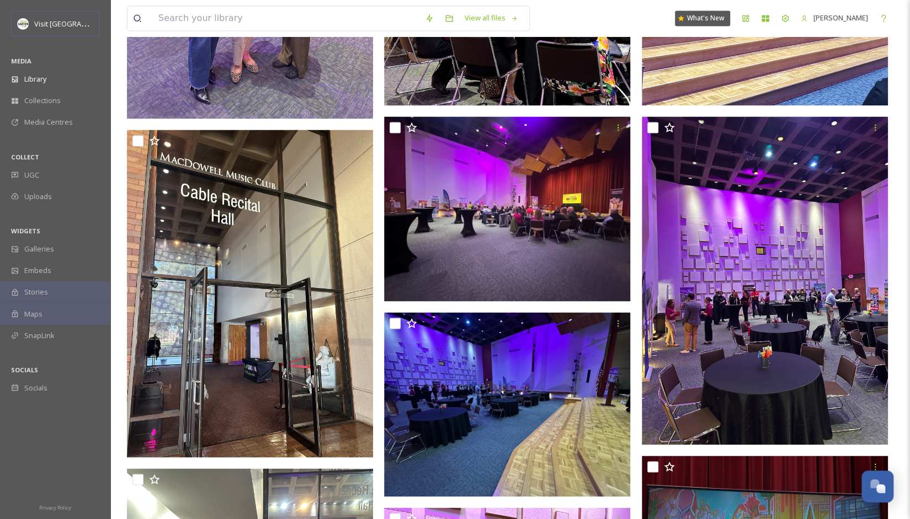
scroll to position [1031, 0]
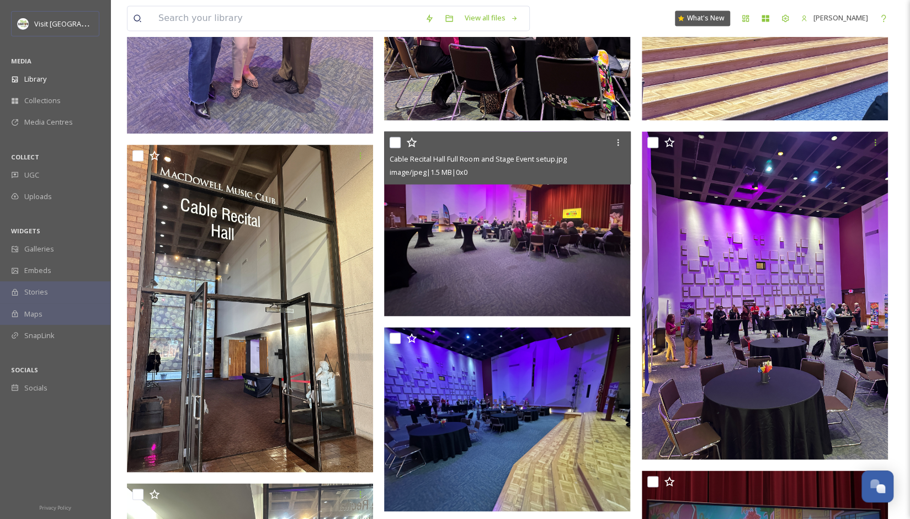
click at [392, 141] on input "checkbox" at bounding box center [395, 142] width 11 height 11
checkbox input "true"
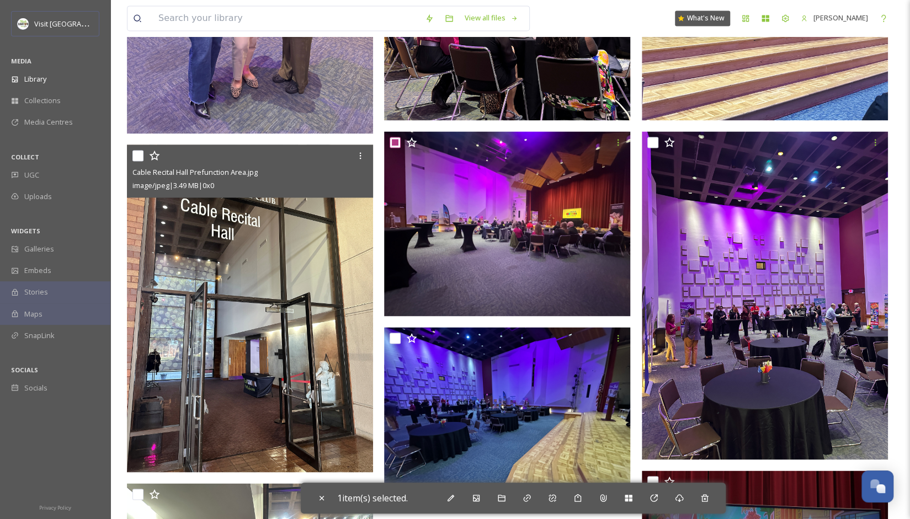
click at [136, 154] on input "checkbox" at bounding box center [137, 155] width 11 height 11
checkbox input "true"
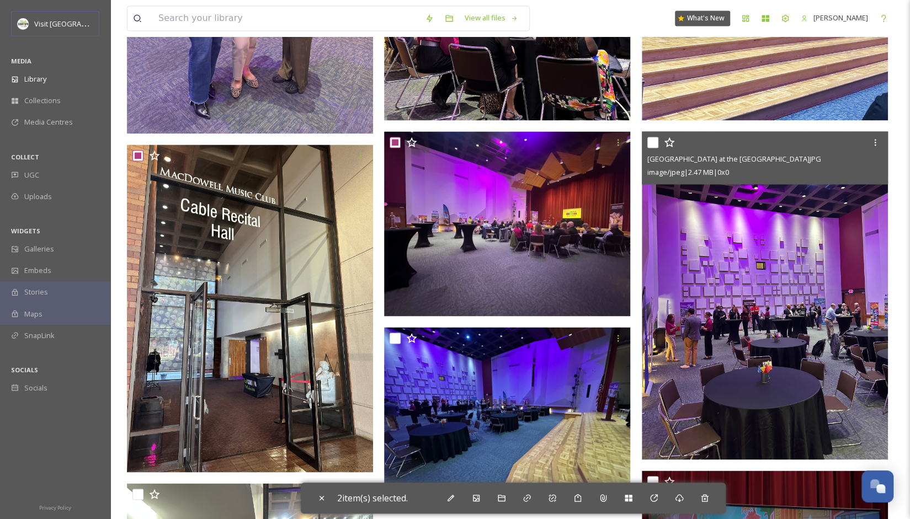
click at [449, 141] on input "checkbox" at bounding box center [652, 142] width 11 height 11
checkbox input "true"
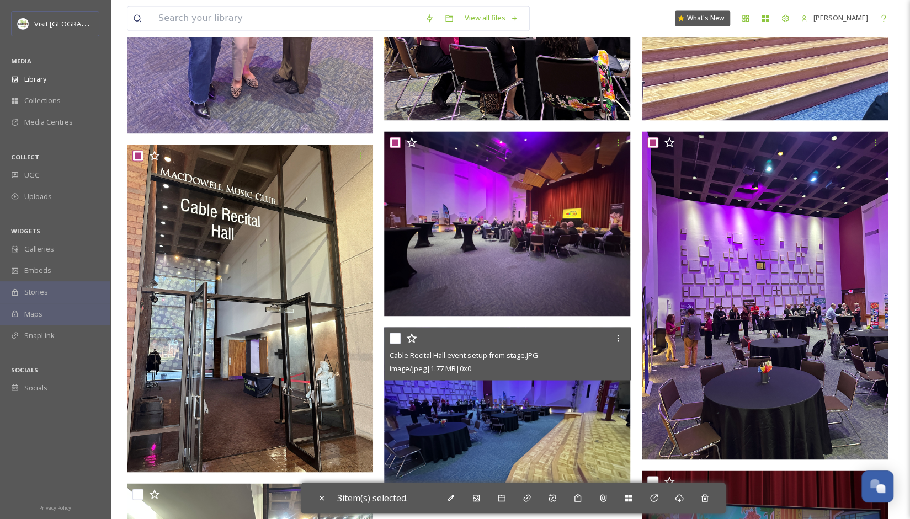
click at [395, 338] on input "checkbox" at bounding box center [395, 338] width 11 height 11
checkbox input "true"
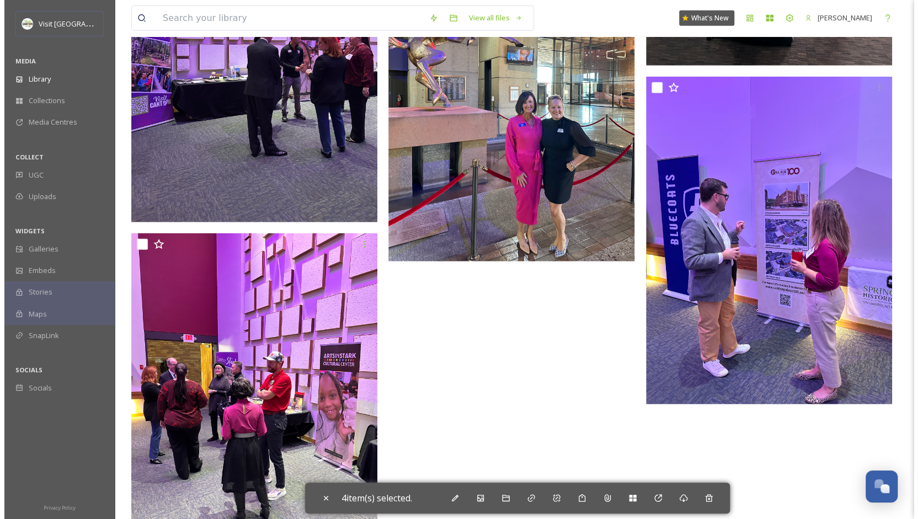
scroll to position [2020, 0]
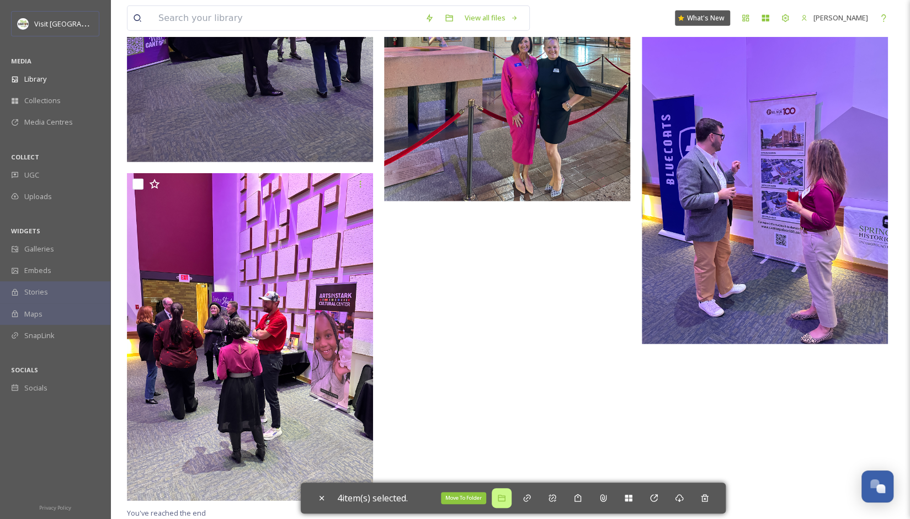
click at [449, 499] on icon at bounding box center [501, 498] width 9 height 9
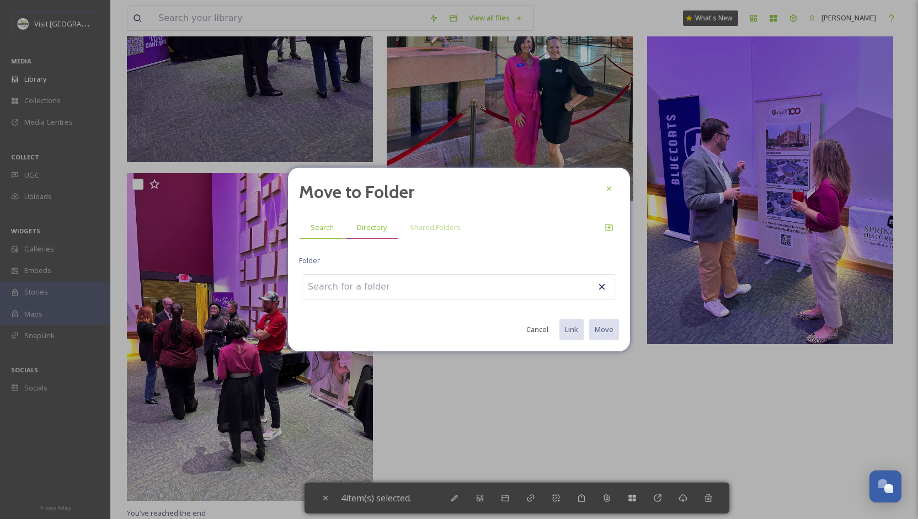
click at [359, 234] on div "Directory" at bounding box center [371, 227] width 53 height 23
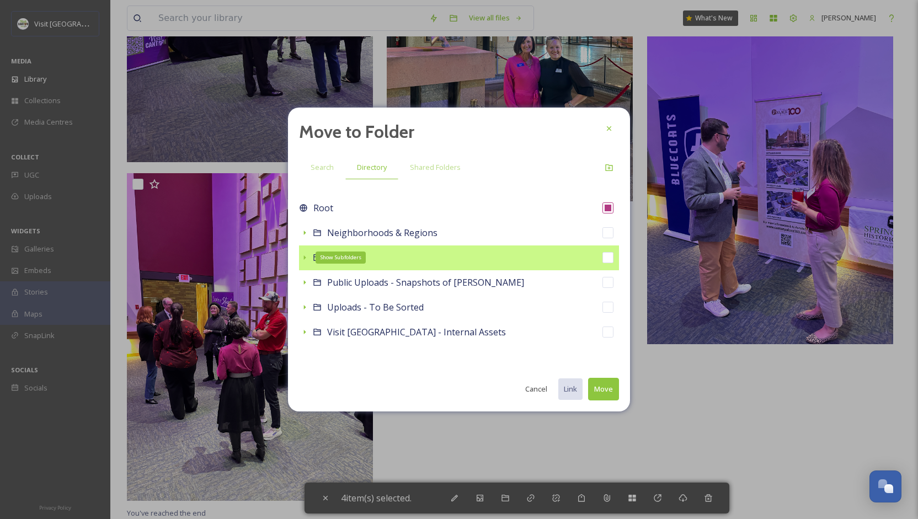
click at [306, 254] on icon at bounding box center [304, 257] width 9 height 9
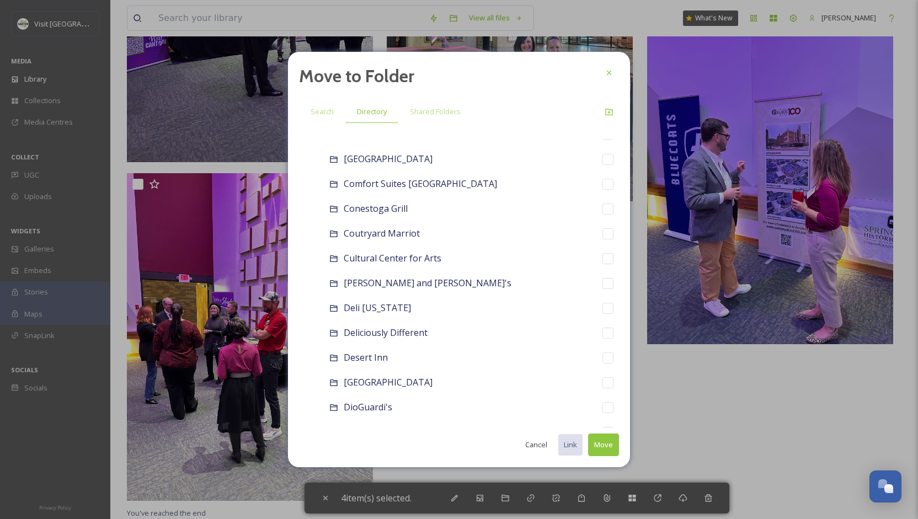
scroll to position [1788, 0]
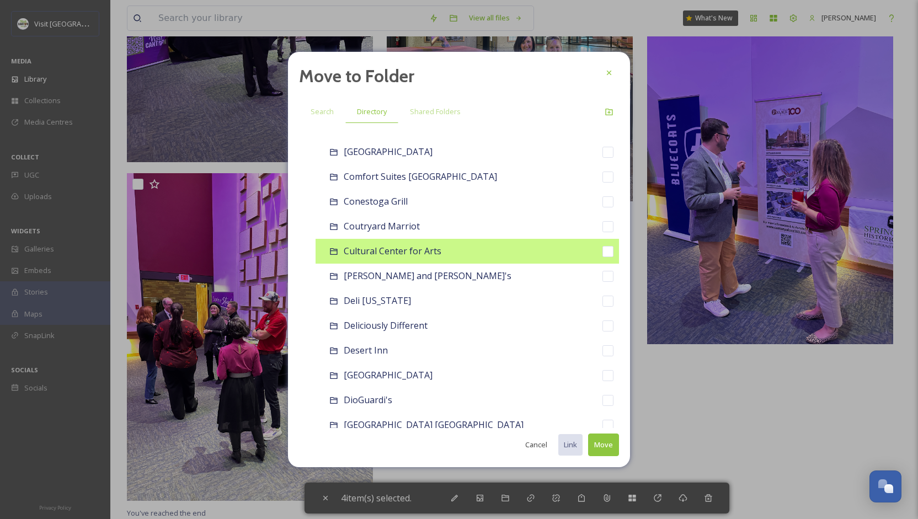
click at [377, 259] on div "Cultural Center for Arts" at bounding box center [467, 251] width 303 height 25
checkbox input "false"
checkbox input "true"
click at [367, 246] on span "Cultural Center for Arts" at bounding box center [393, 251] width 98 height 12
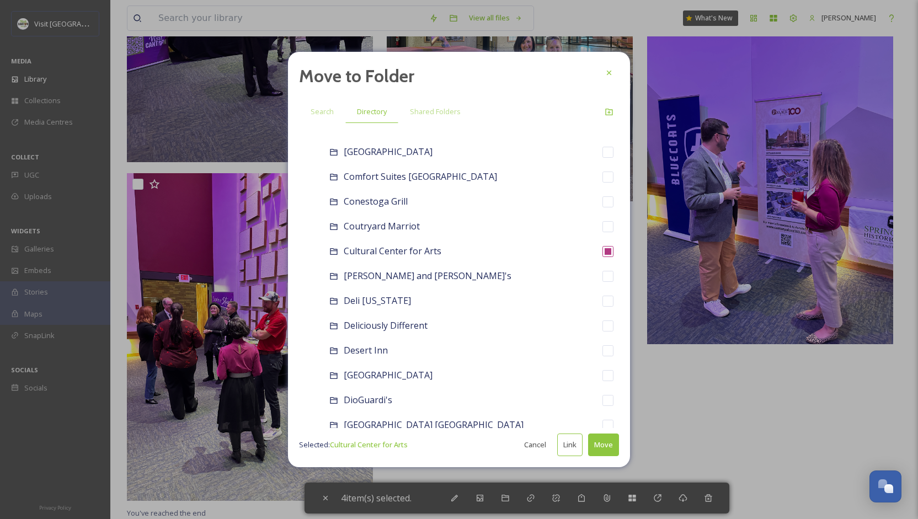
click at [449, 448] on button "Move" at bounding box center [603, 445] width 31 height 23
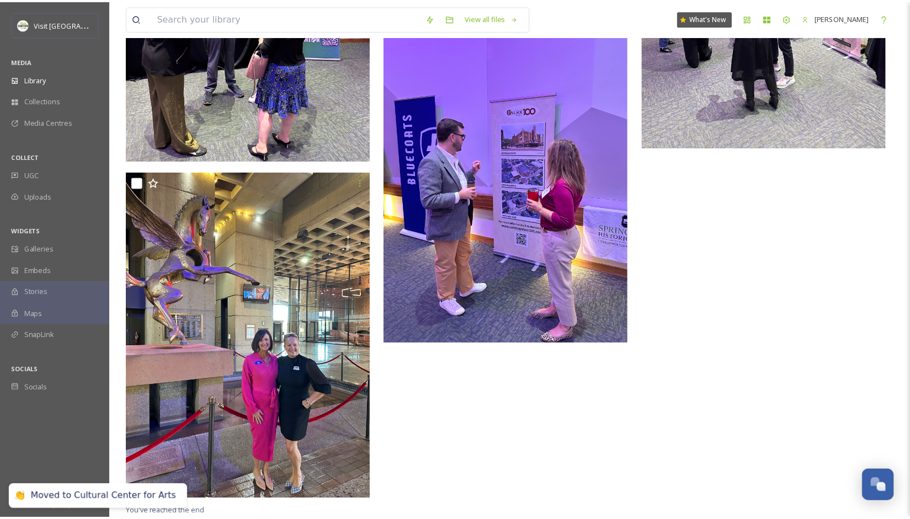
scroll to position [1681, 0]
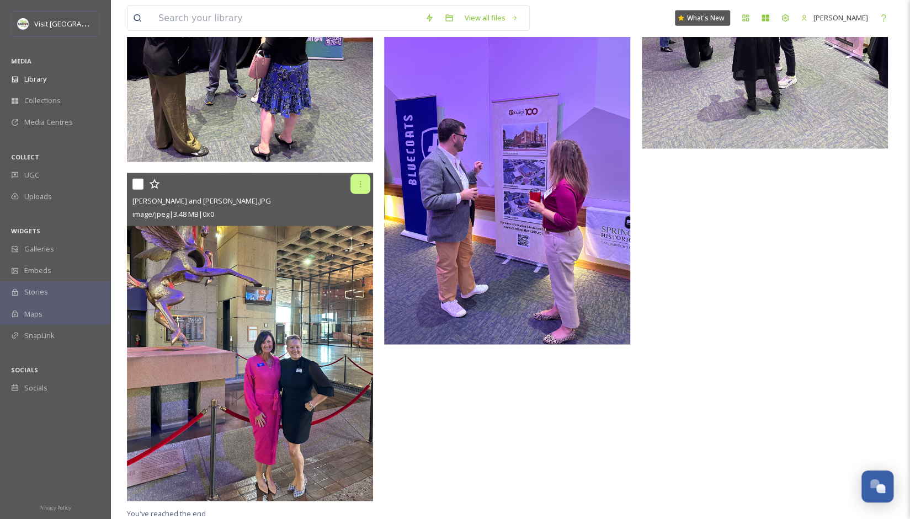
click at [363, 182] on icon at bounding box center [360, 184] width 9 height 9
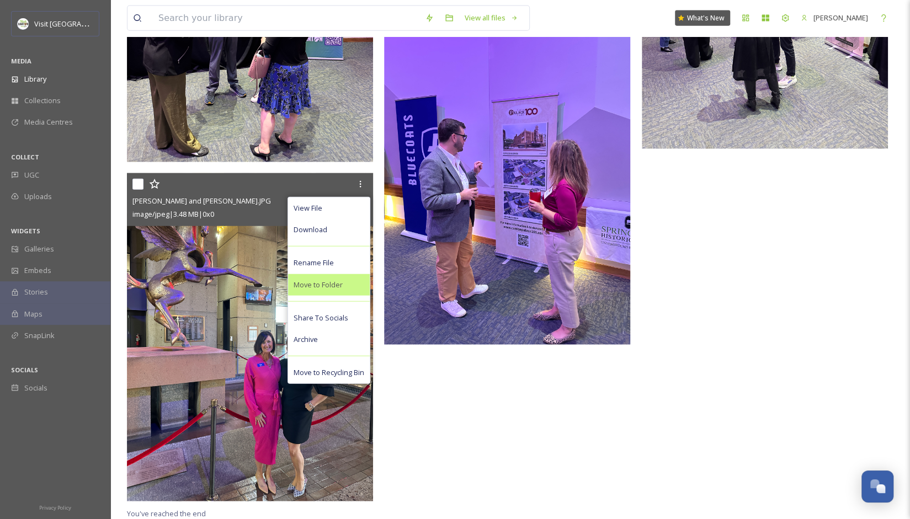
click at [332, 277] on div "Move to Folder" at bounding box center [329, 285] width 82 height 22
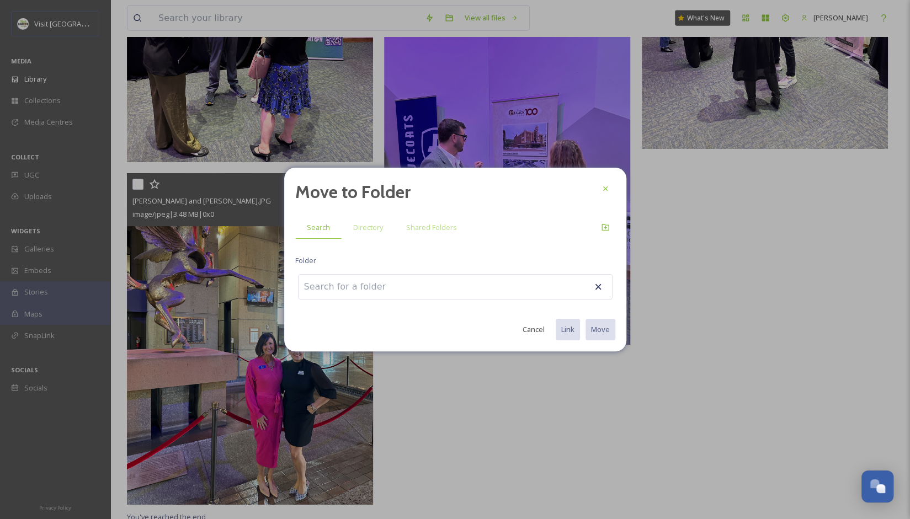
scroll to position [1685, 0]
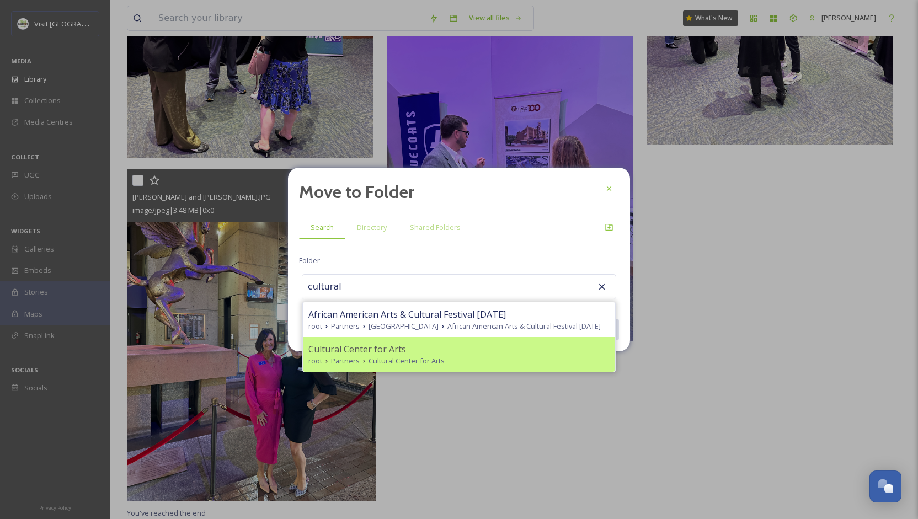
click at [376, 349] on span "Cultural Center for Arts" at bounding box center [357, 349] width 98 height 13
type input "Cultural Center for Arts"
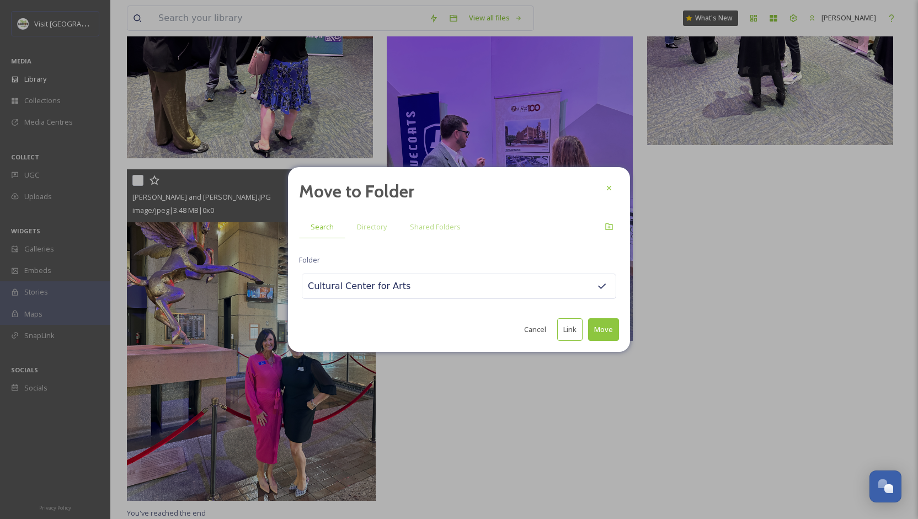
click at [449, 331] on button "Link" at bounding box center [569, 329] width 25 height 23
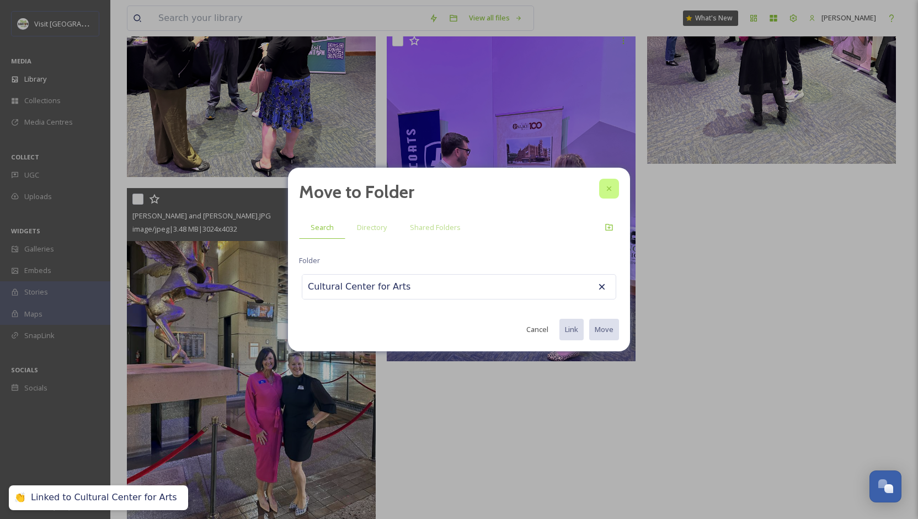
click at [449, 188] on icon at bounding box center [609, 188] width 9 height 9
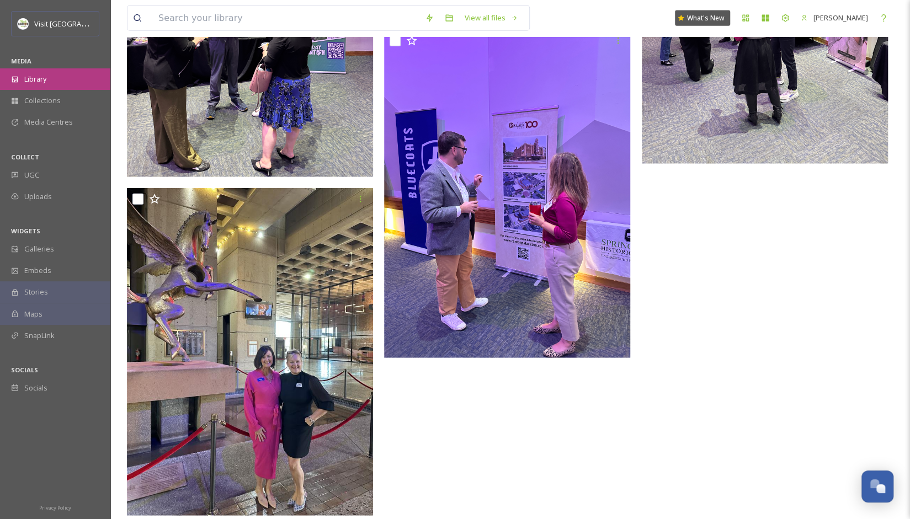
click at [56, 72] on div "Library" at bounding box center [55, 79] width 110 height 22
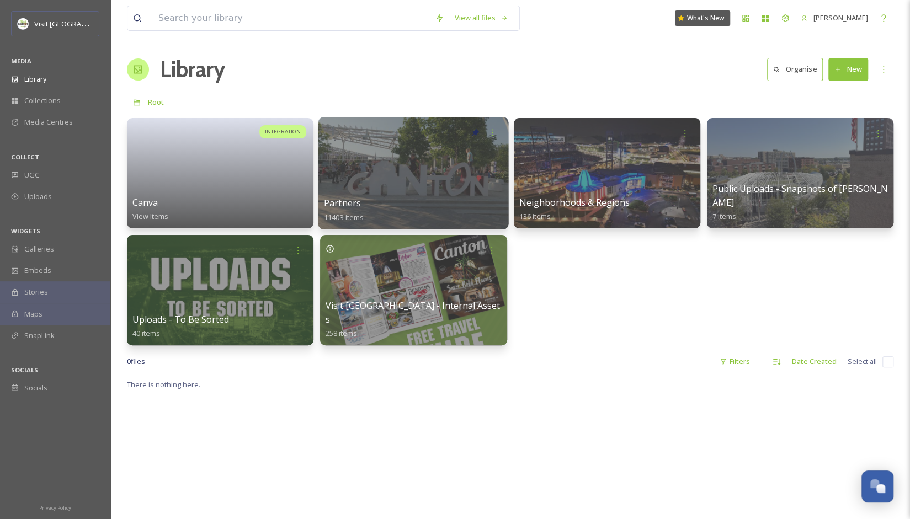
click at [379, 183] on div at bounding box center [413, 173] width 190 height 113
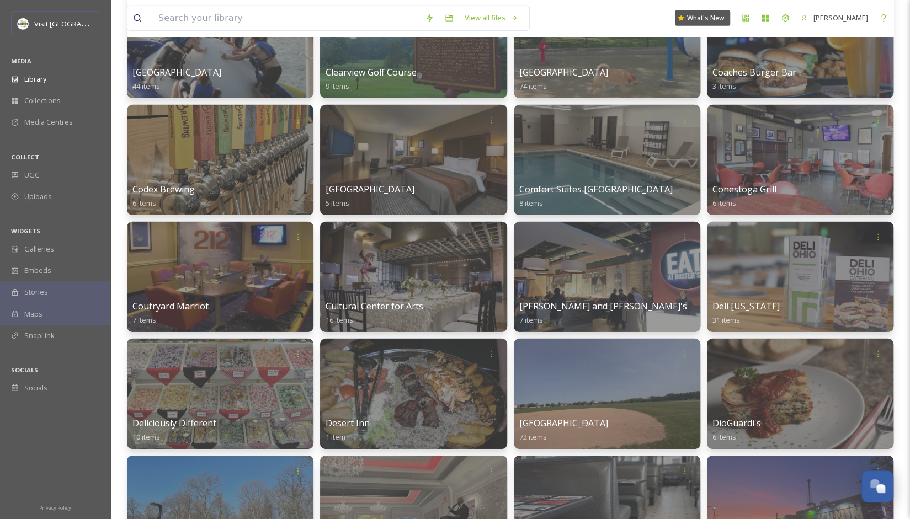
scroll to position [2051, 0]
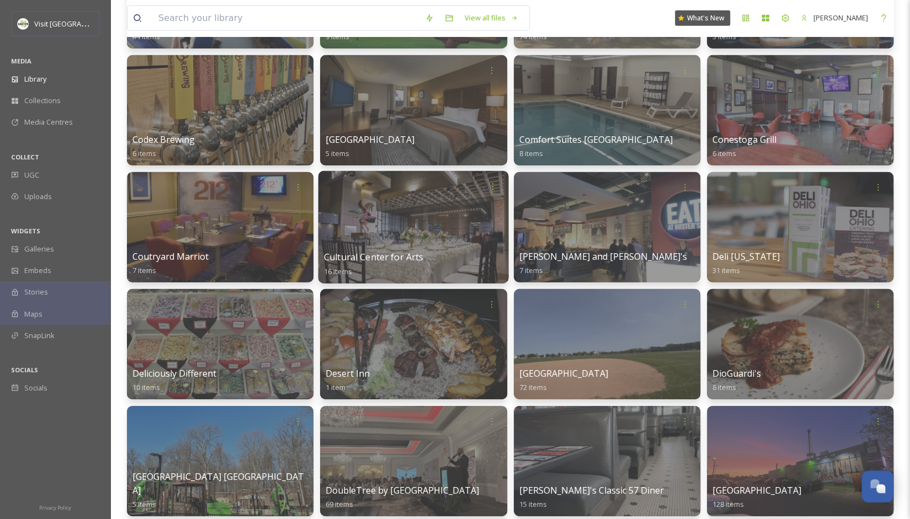
click at [449, 258] on div "Cultural Center for Arts 16 items" at bounding box center [413, 264] width 179 height 28
click at [379, 230] on div at bounding box center [413, 227] width 190 height 113
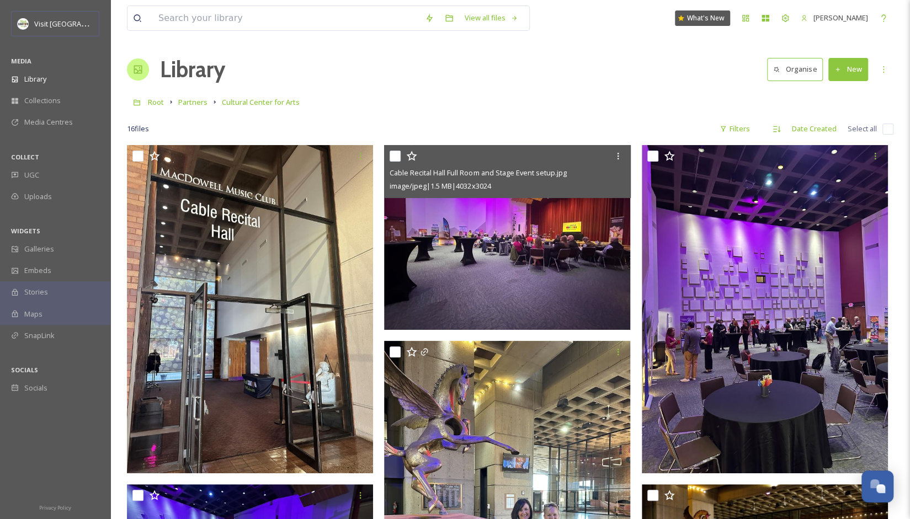
click at [449, 247] on img at bounding box center [507, 237] width 246 height 185
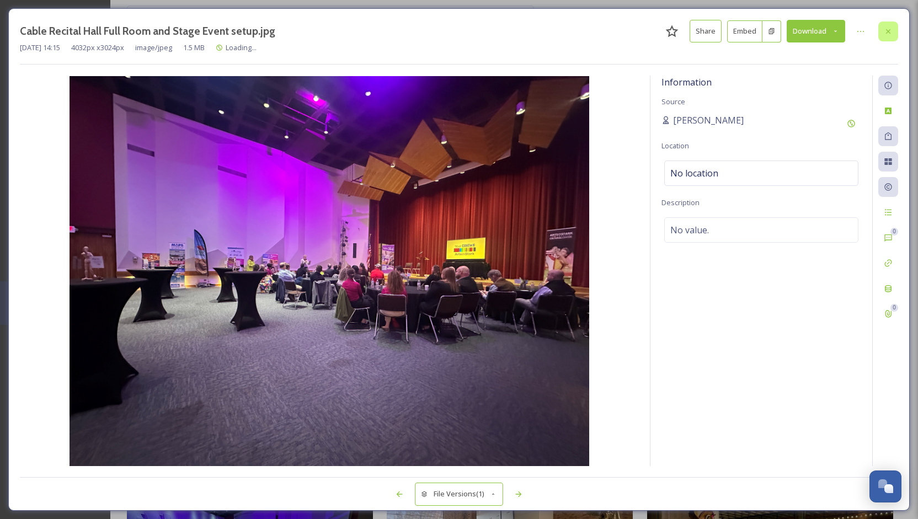
click at [449, 30] on icon at bounding box center [888, 31] width 9 height 9
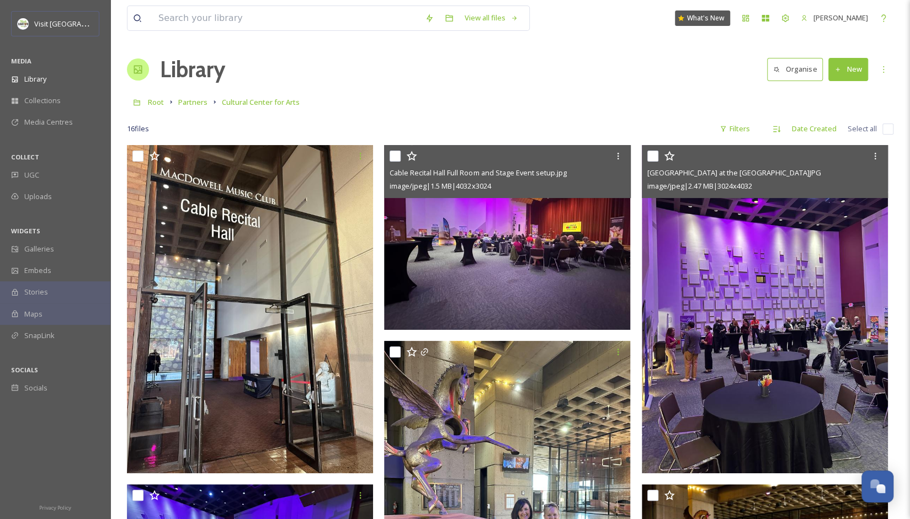
click at [449, 159] on div "[GEOGRAPHIC_DATA] at the [GEOGRAPHIC_DATA] for the Arts.JPG image/jpeg | 2.47 M…" at bounding box center [765, 171] width 246 height 53
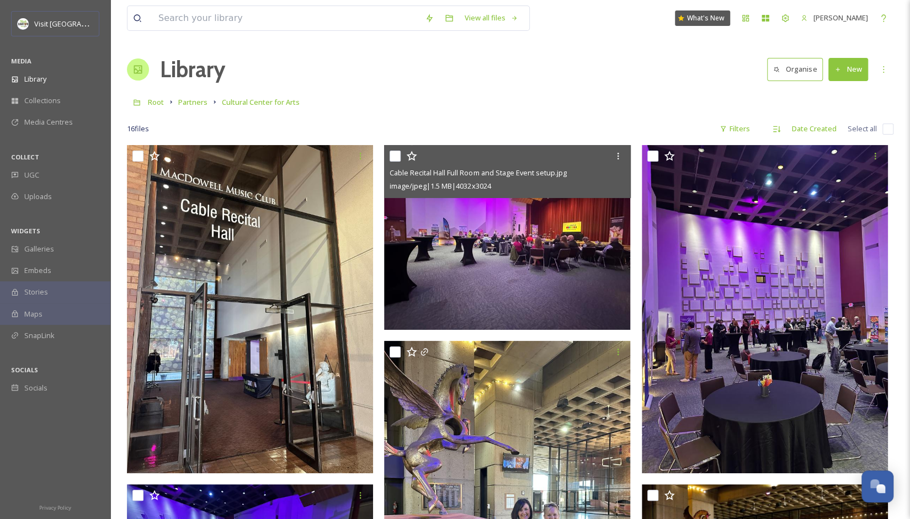
click at [390, 153] on input "checkbox" at bounding box center [395, 156] width 11 height 11
checkbox input "true"
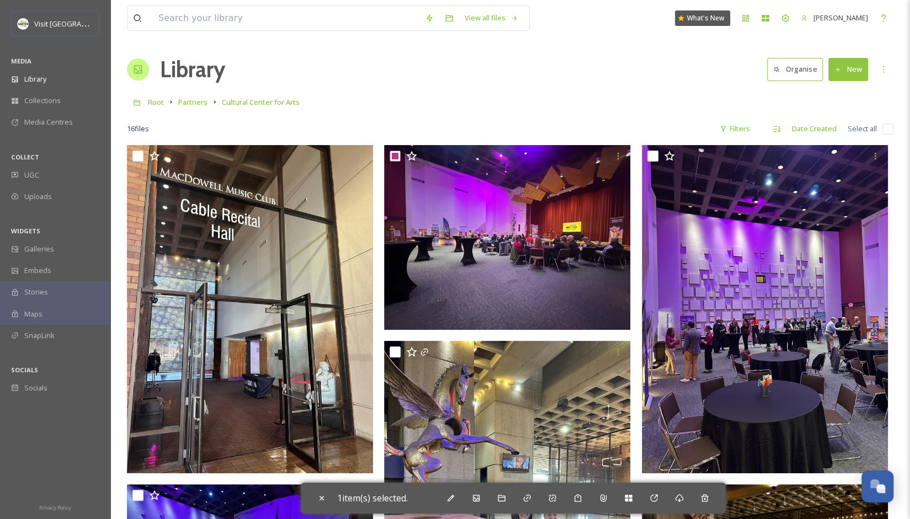
click at [449, 103] on div "Root Partners Cultural Center for Arts" at bounding box center [510, 102] width 766 height 21
click at [65, 76] on div "Library" at bounding box center [55, 79] width 110 height 22
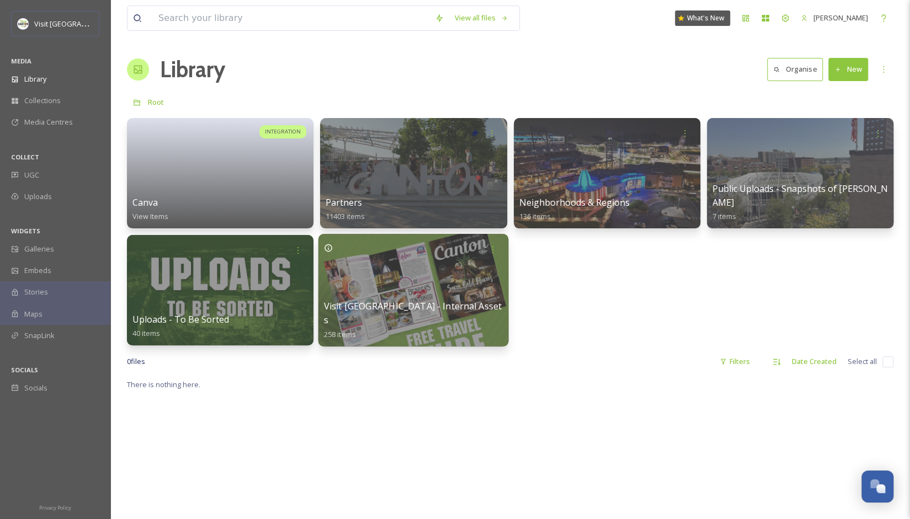
click at [449, 283] on div at bounding box center [413, 290] width 190 height 113
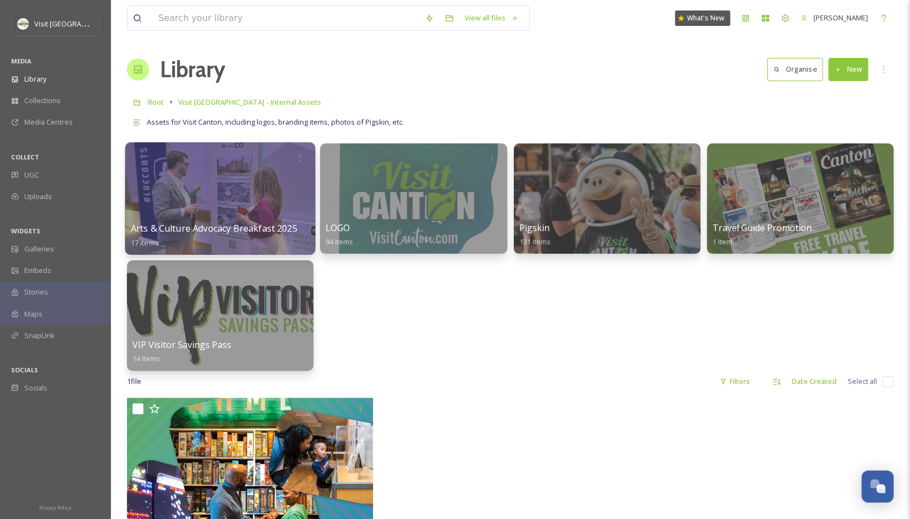
click at [282, 204] on div at bounding box center [220, 198] width 190 height 113
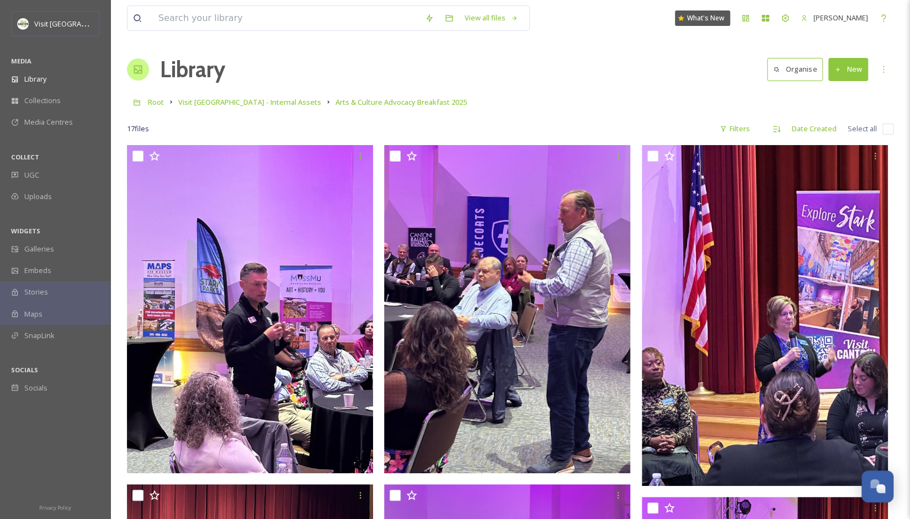
click at [449, 130] on span "Select all" at bounding box center [861, 129] width 29 height 10
click at [449, 125] on input "checkbox" at bounding box center [887, 129] width 11 height 11
checkbox input "true"
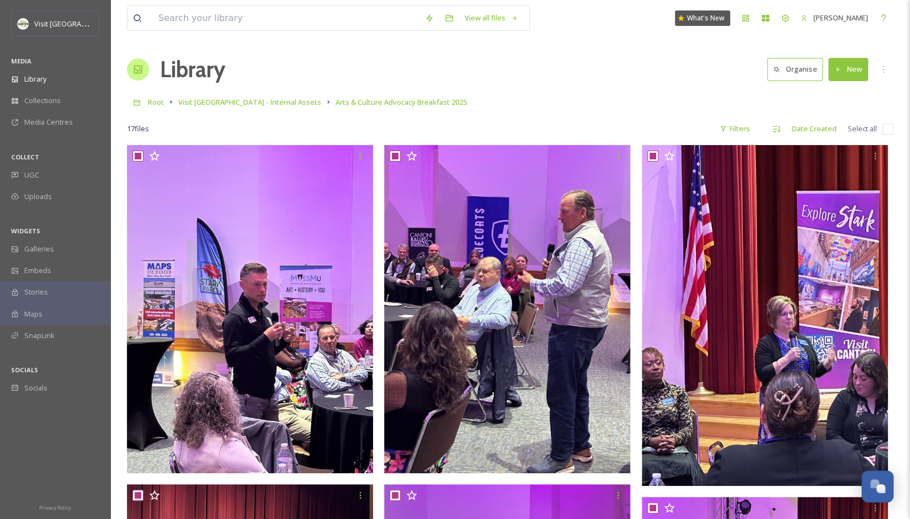
checkbox input "true"
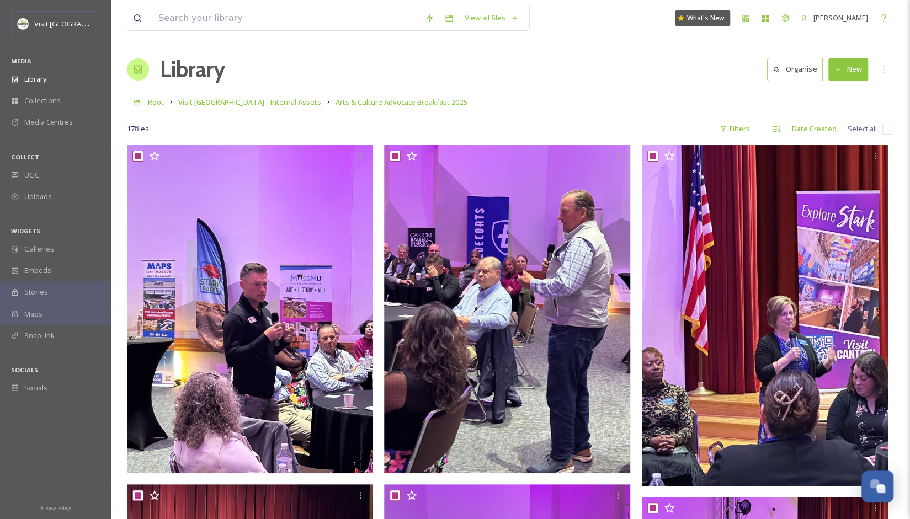
checkbox input "true"
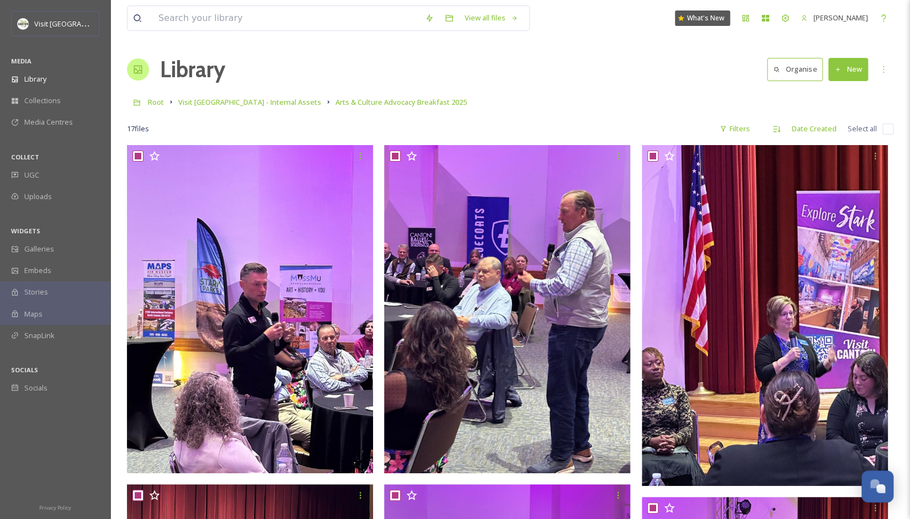
checkbox input "true"
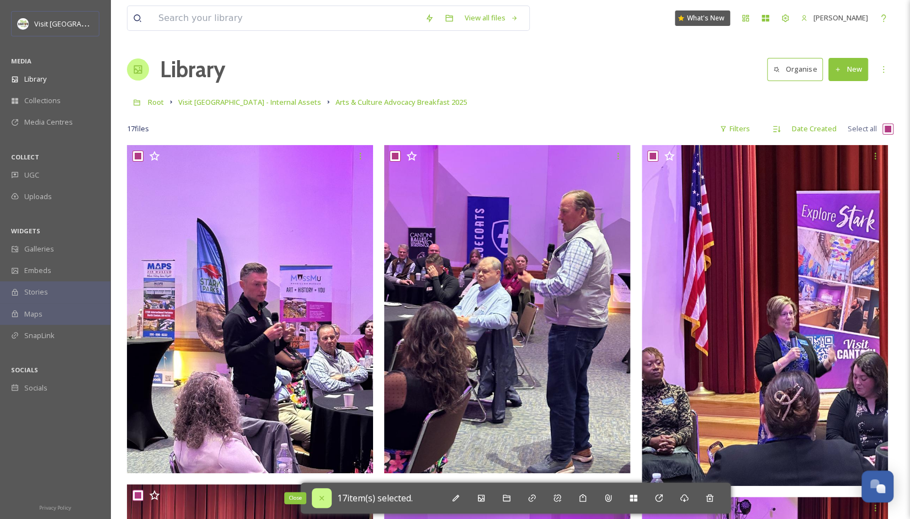
click at [320, 498] on icon at bounding box center [321, 498] width 9 height 9
checkbox input "false"
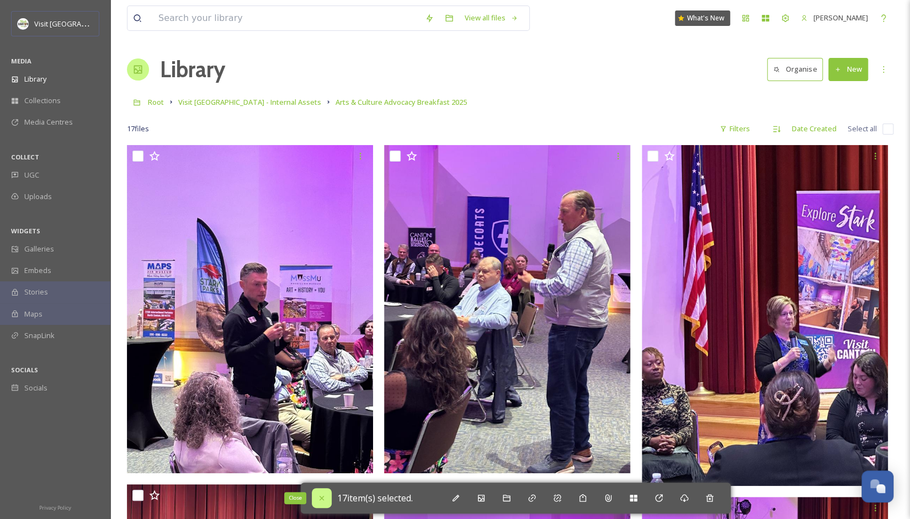
checkbox input "false"
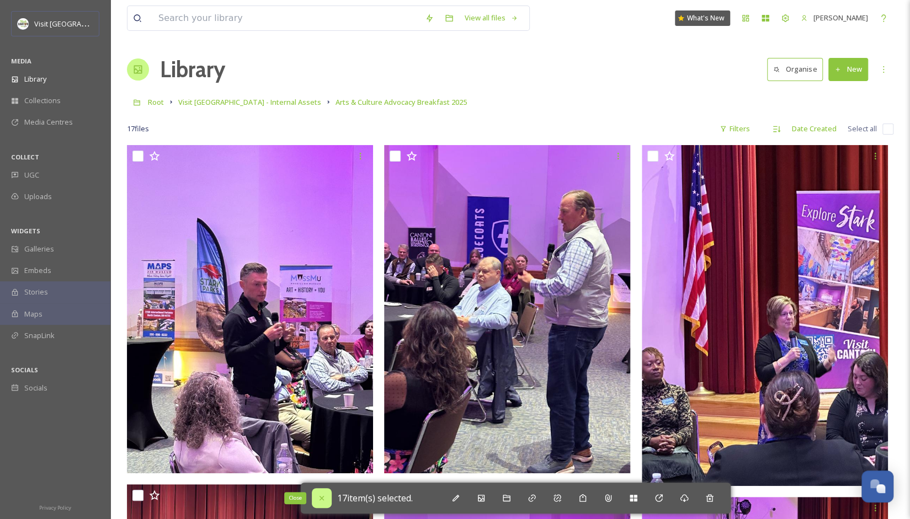
checkbox input "false"
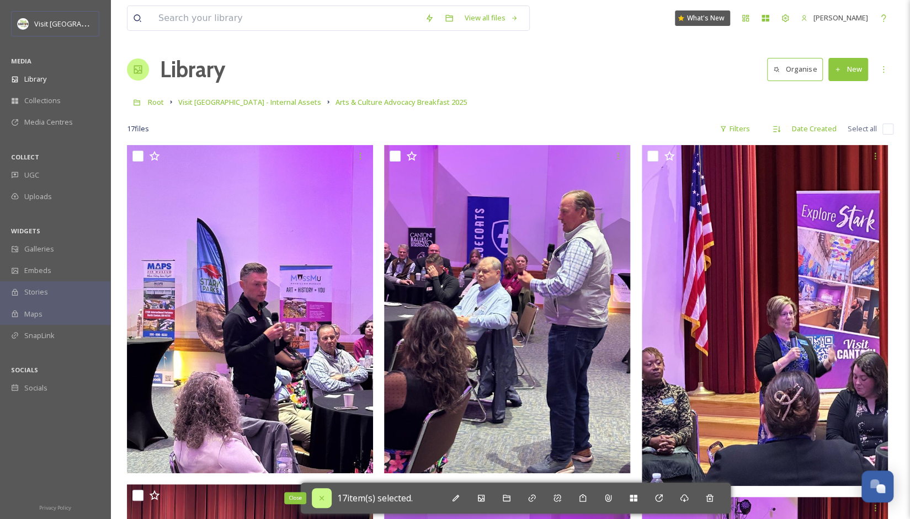
checkbox input "false"
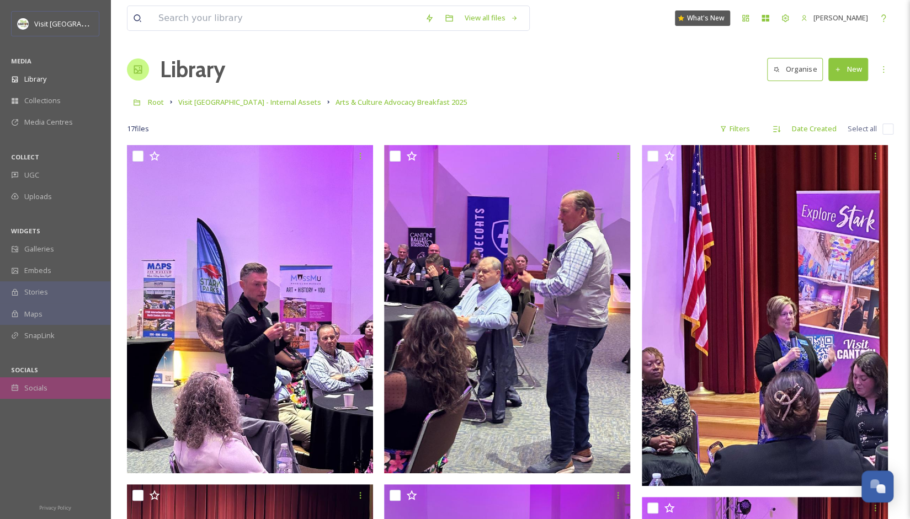
click at [35, 385] on span "Socials" at bounding box center [35, 388] width 23 height 10
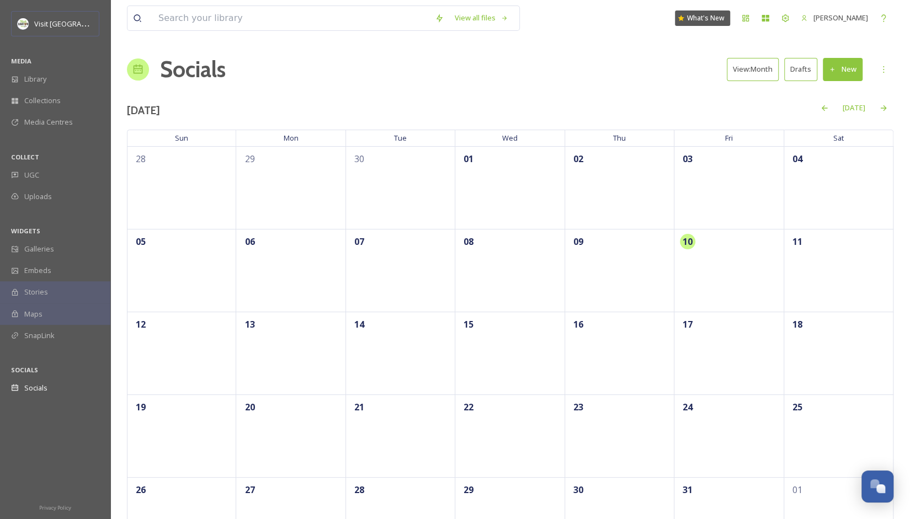
click at [449, 61] on button "New" at bounding box center [843, 69] width 40 height 23
click at [449, 95] on span "Post" at bounding box center [846, 95] width 15 height 10
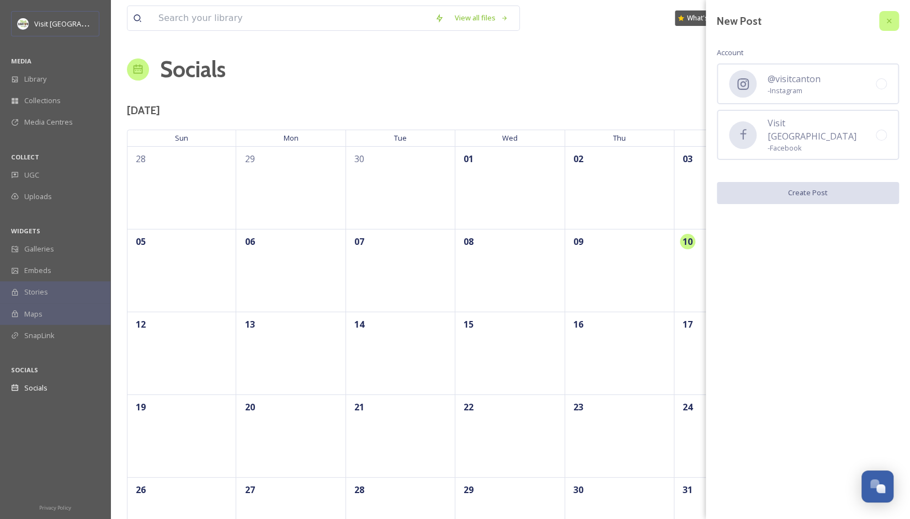
click at [449, 20] on icon at bounding box center [889, 21] width 4 height 4
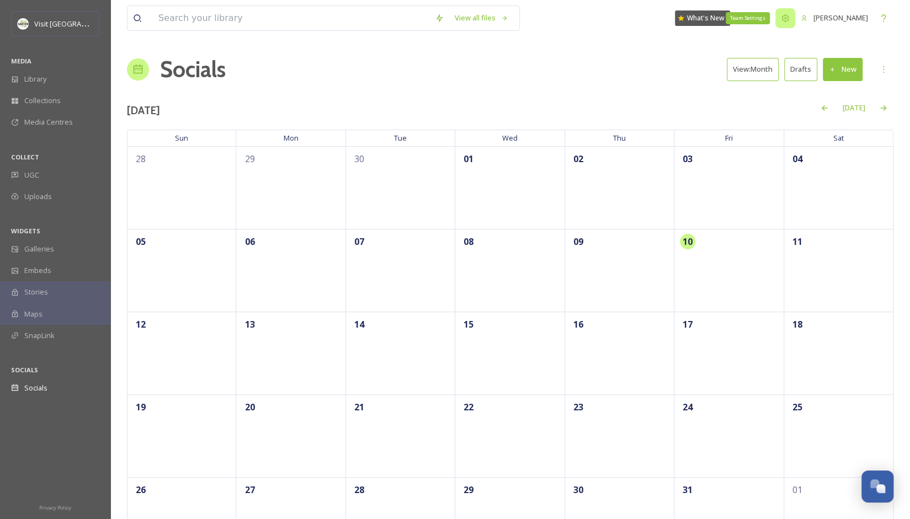
click at [449, 20] on icon at bounding box center [785, 18] width 9 height 9
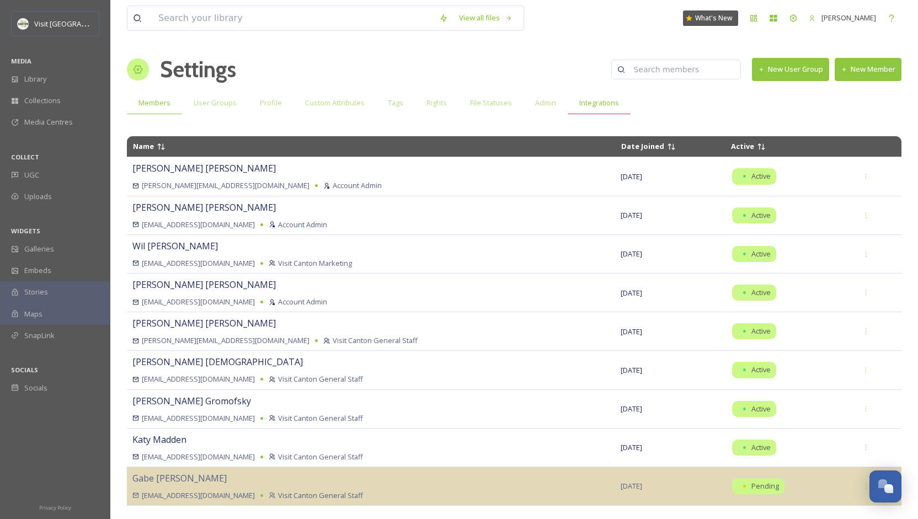
click at [449, 107] on span "Integrations" at bounding box center [599, 103] width 40 height 10
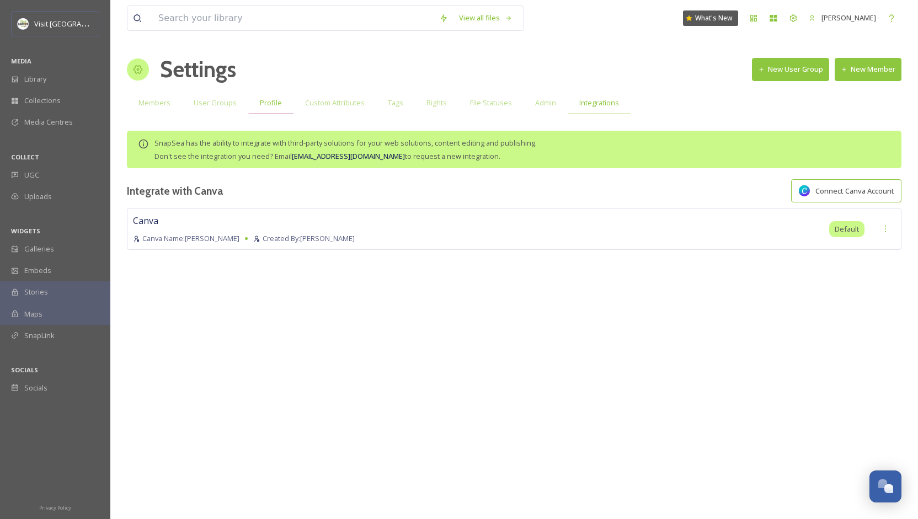
click at [256, 109] on div "Profile" at bounding box center [270, 103] width 45 height 23
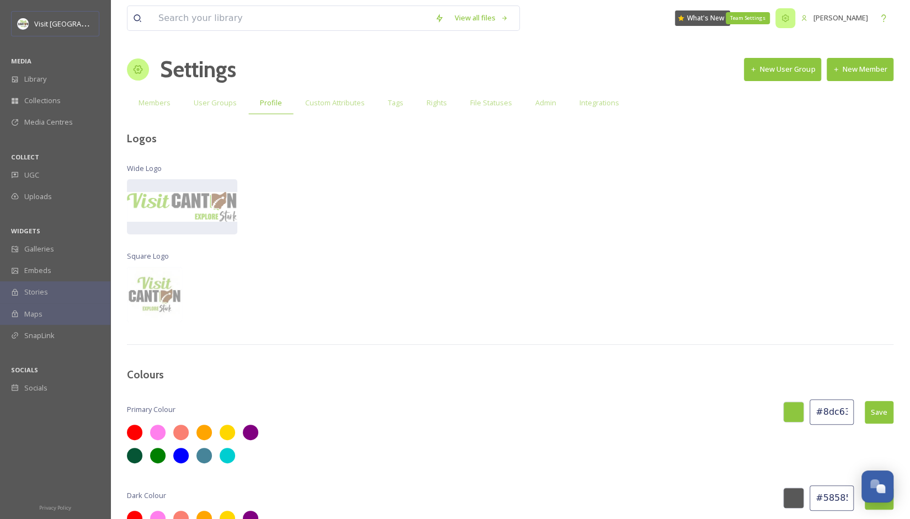
click at [449, 23] on div "Team Settings" at bounding box center [785, 18] width 20 height 20
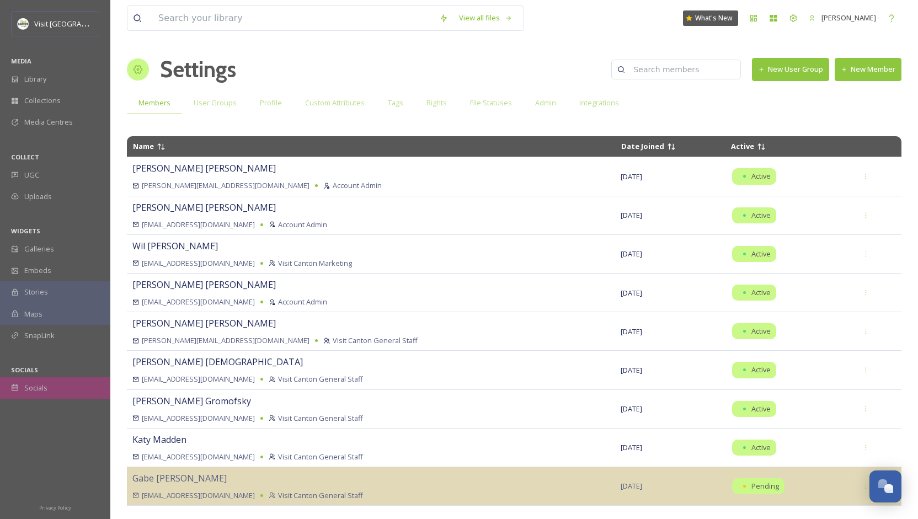
click at [26, 386] on span "Socials" at bounding box center [35, 388] width 23 height 10
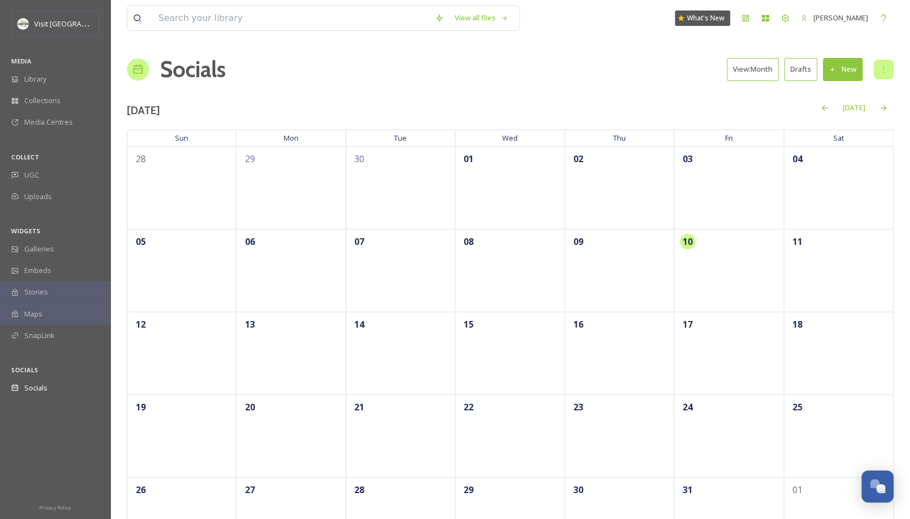
click at [449, 69] on icon at bounding box center [883, 69] width 1 height 7
click at [449, 132] on div "Settings" at bounding box center [871, 127] width 42 height 22
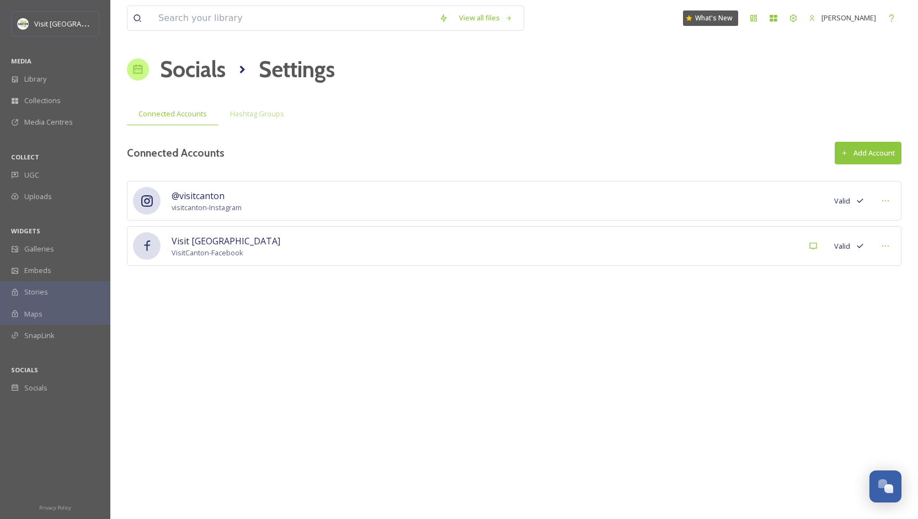
click at [449, 154] on icon at bounding box center [844, 153] width 7 height 7
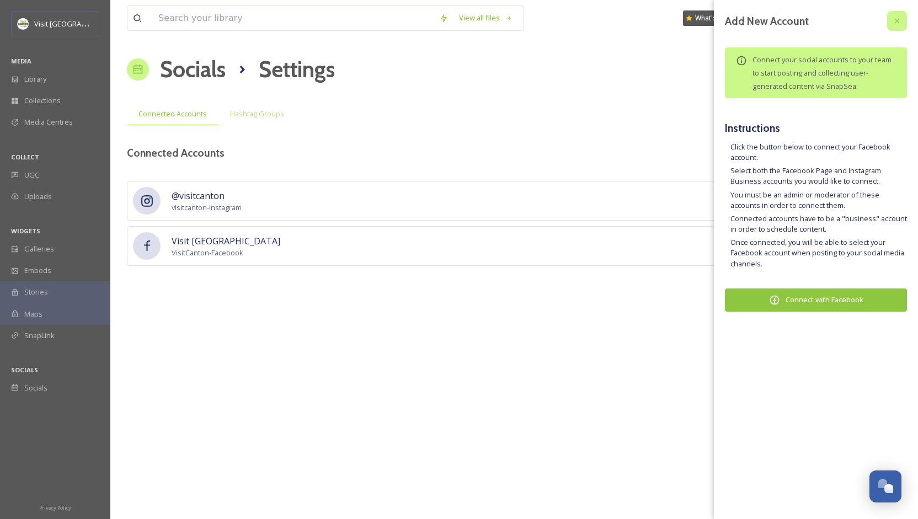
click at [449, 21] on icon at bounding box center [897, 21] width 9 height 9
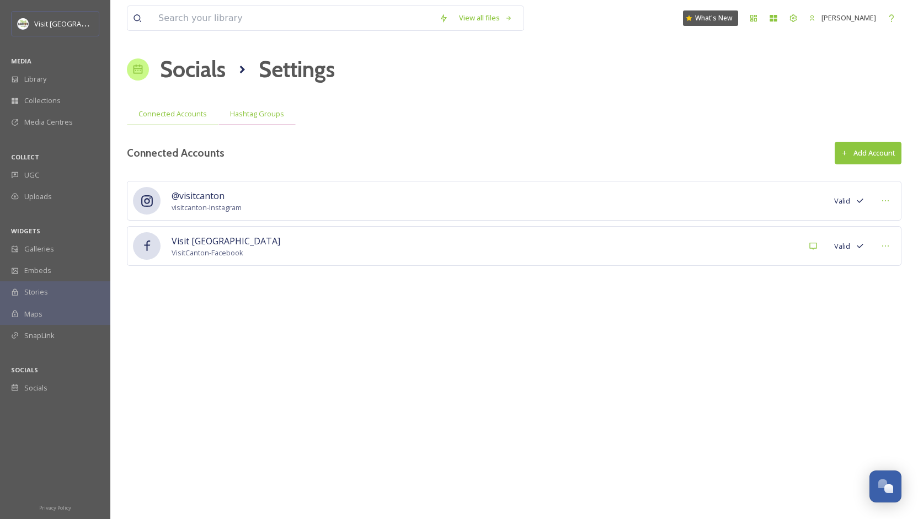
click at [271, 113] on span "Hashtag Groups" at bounding box center [257, 114] width 54 height 10
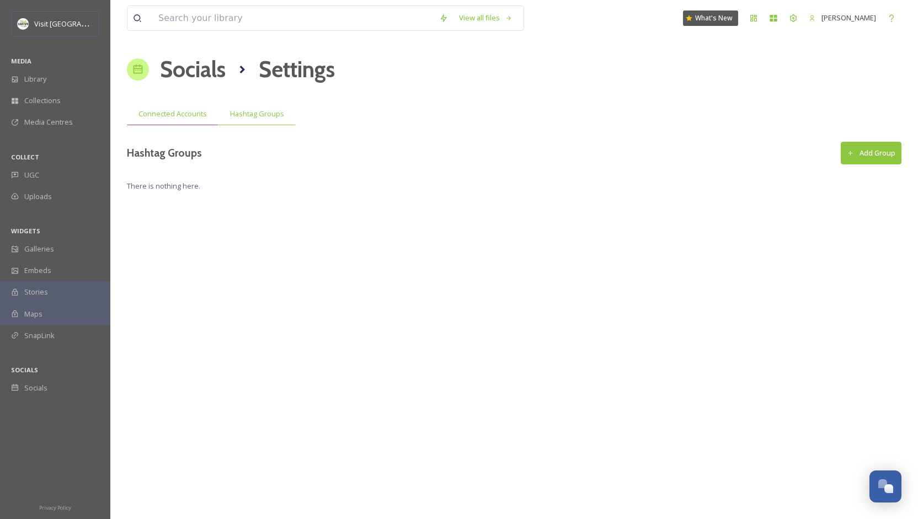
click at [157, 119] on span "Connected Accounts" at bounding box center [172, 114] width 68 height 10
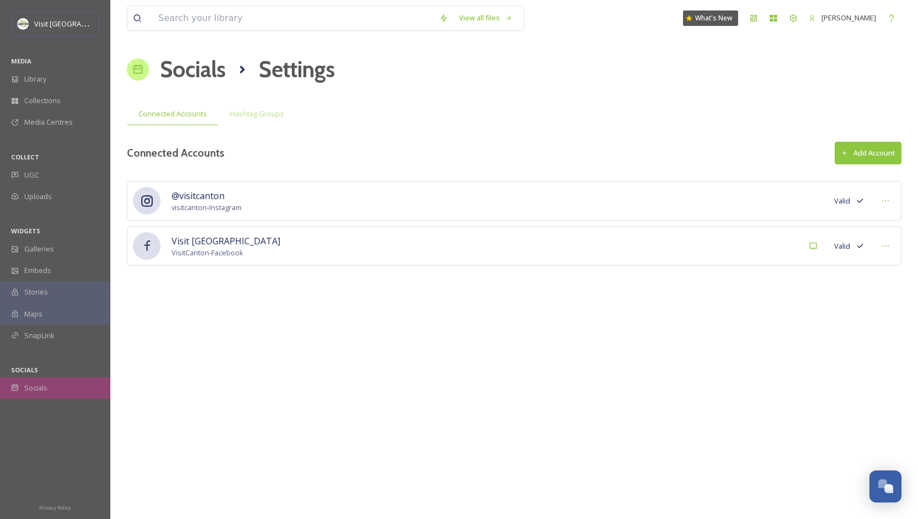
click at [33, 392] on span "Socials" at bounding box center [35, 388] width 23 height 10
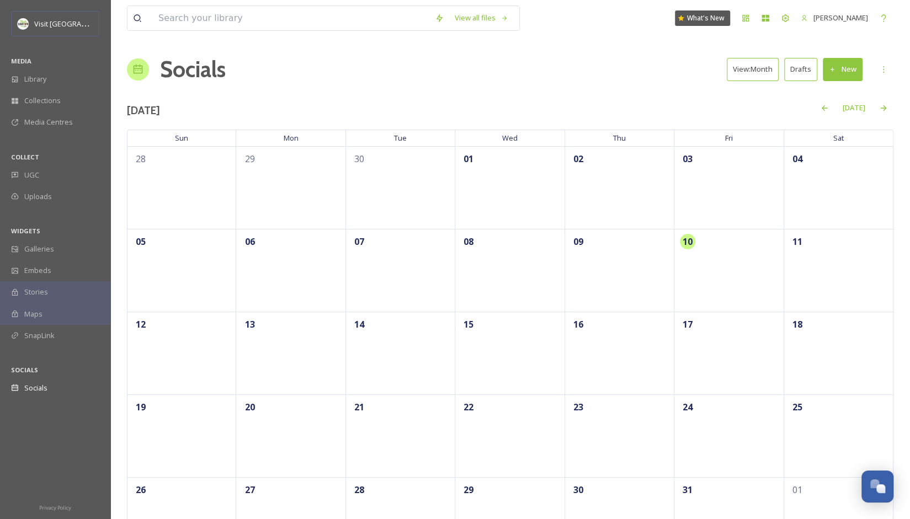
click at [449, 68] on button "New" at bounding box center [843, 69] width 40 height 23
click at [449, 97] on span "Post" at bounding box center [846, 95] width 15 height 10
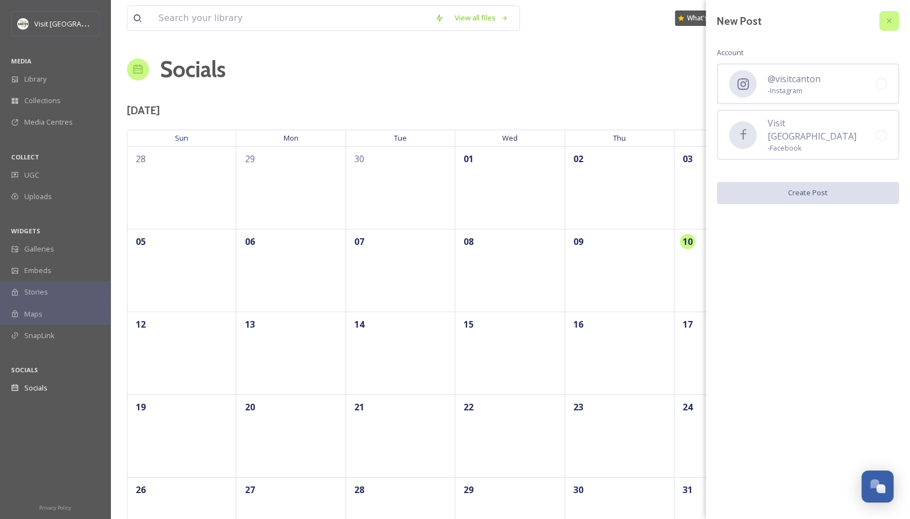
click at [449, 25] on div at bounding box center [889, 21] width 20 height 20
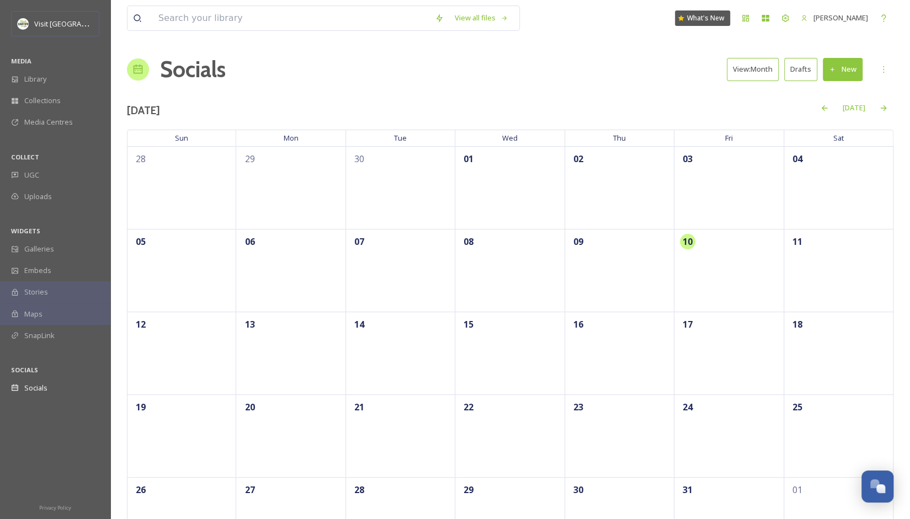
click at [449, 69] on button "New" at bounding box center [843, 69] width 40 height 23
click at [449, 101] on div "Post" at bounding box center [840, 95] width 42 height 22
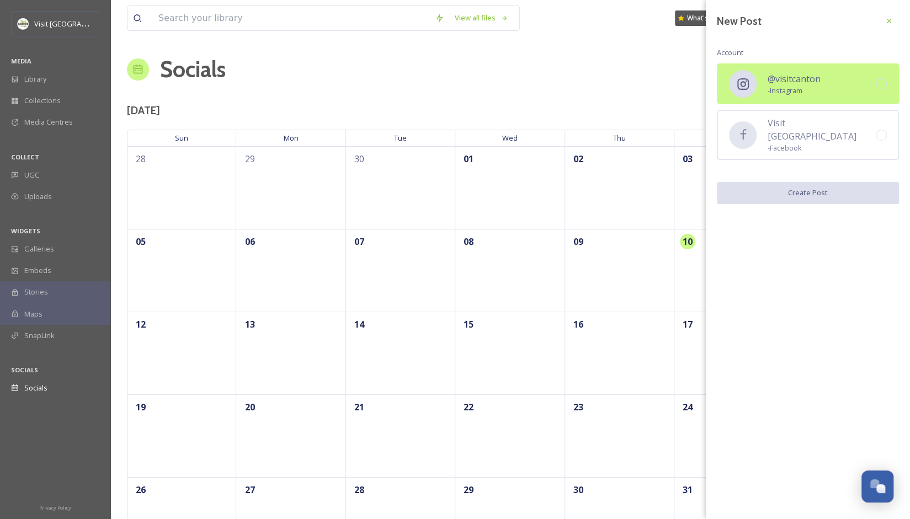
click at [449, 88] on div "@visitcanton - Instagram" at bounding box center [808, 83] width 182 height 41
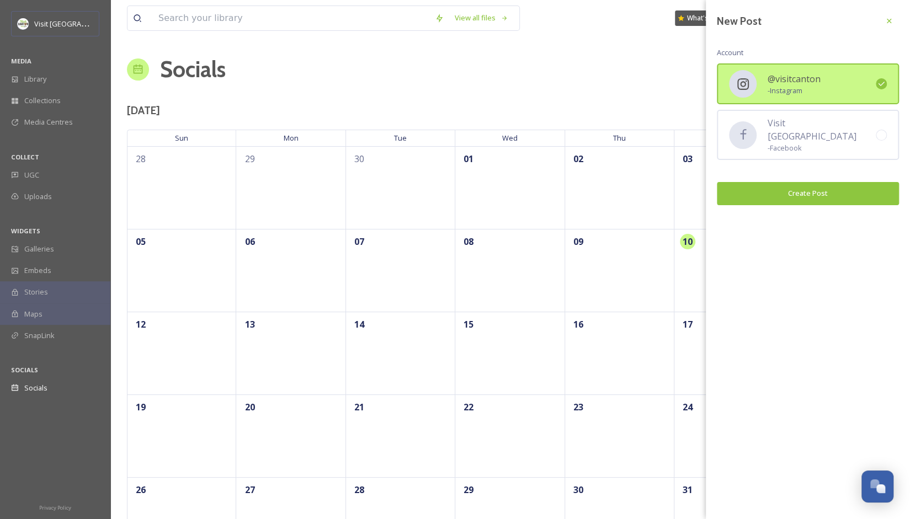
click at [449, 188] on button "Create Post" at bounding box center [808, 193] width 182 height 23
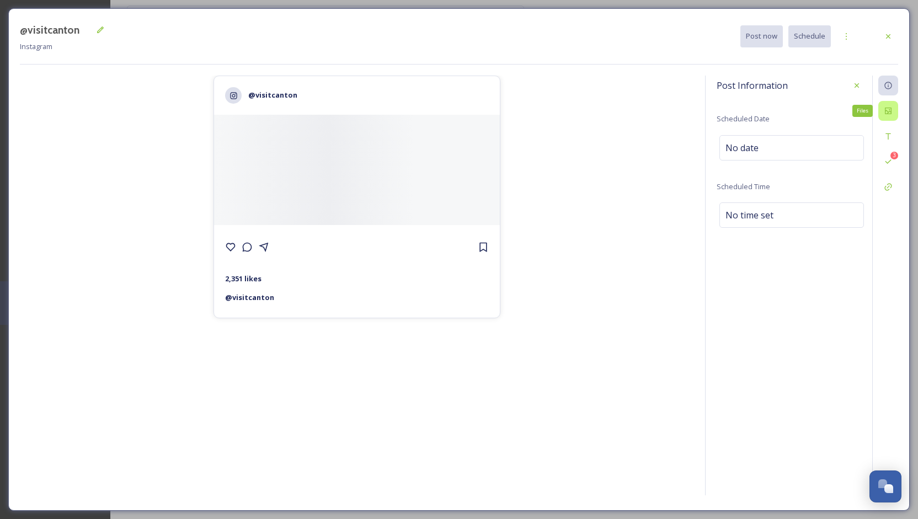
click at [449, 115] on div "Files" at bounding box center [888, 111] width 20 height 20
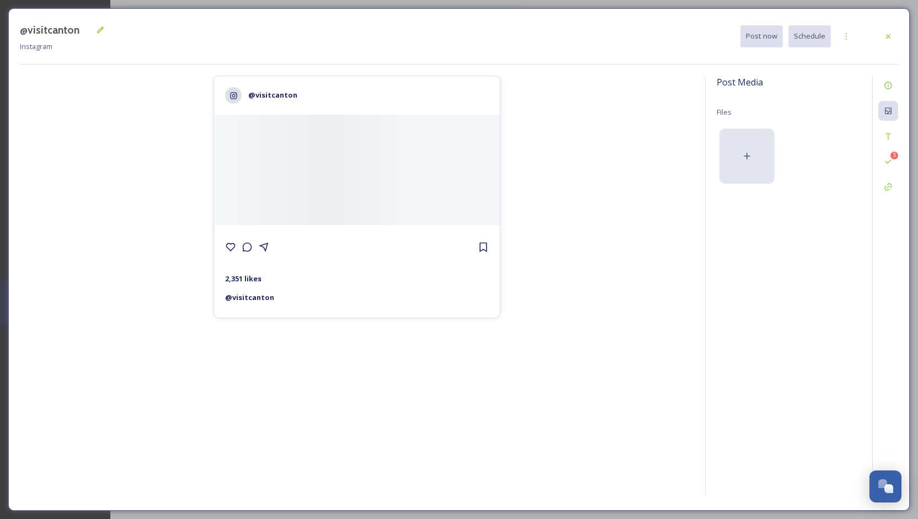
click at [449, 164] on div at bounding box center [746, 156] width 55 height 55
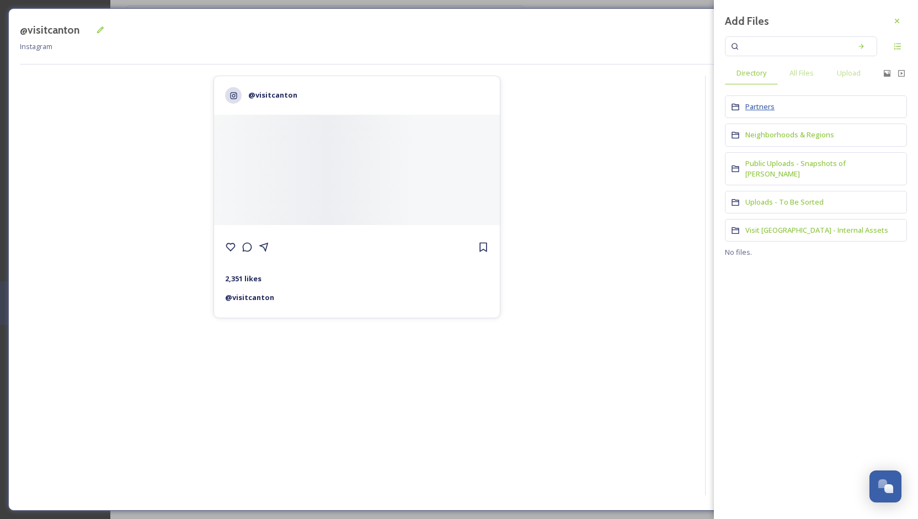
click at [449, 110] on span "Partners" at bounding box center [759, 107] width 29 height 10
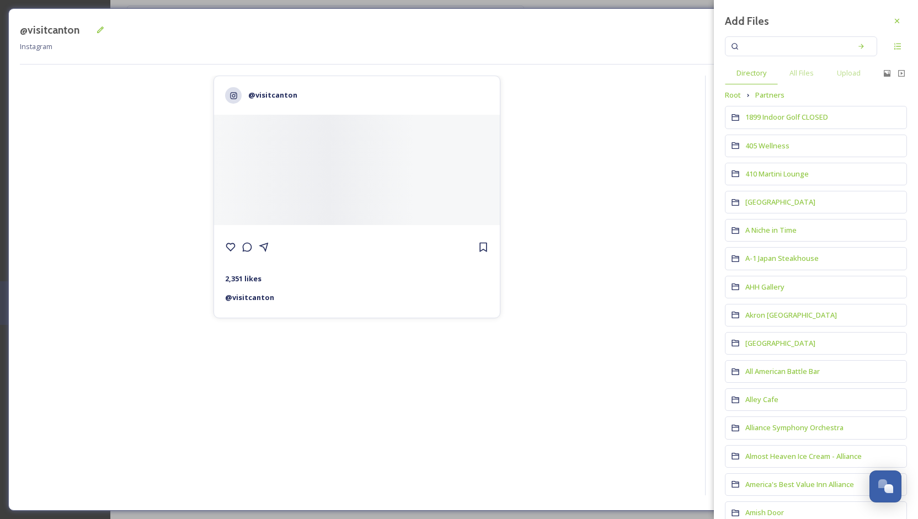
click at [449, 50] on input at bounding box center [794, 46] width 104 height 24
type input "coffee"
drag, startPoint x: 792, startPoint y: 50, endPoint x: 727, endPoint y: 52, distance: 65.7
click at [449, 52] on div "coffee" at bounding box center [801, 46] width 152 height 20
click at [449, 20] on icon at bounding box center [897, 21] width 9 height 9
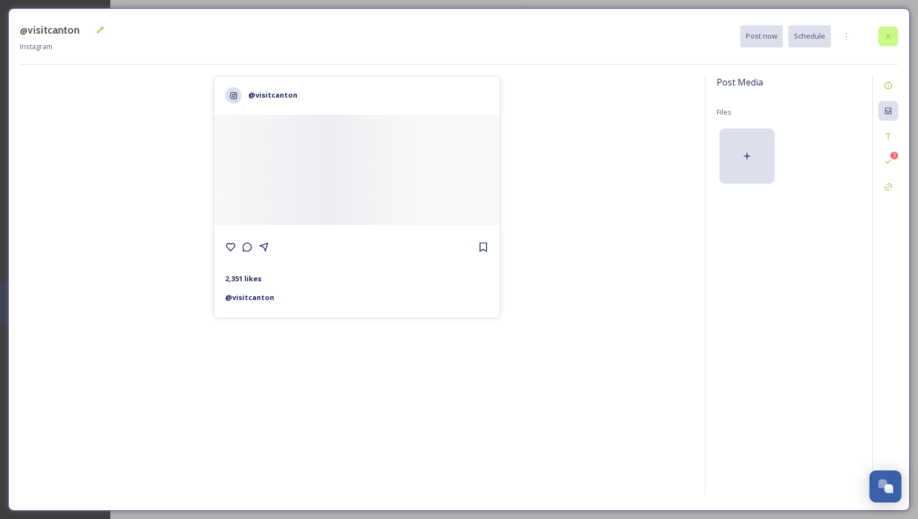
click at [449, 39] on icon at bounding box center [888, 36] width 9 height 9
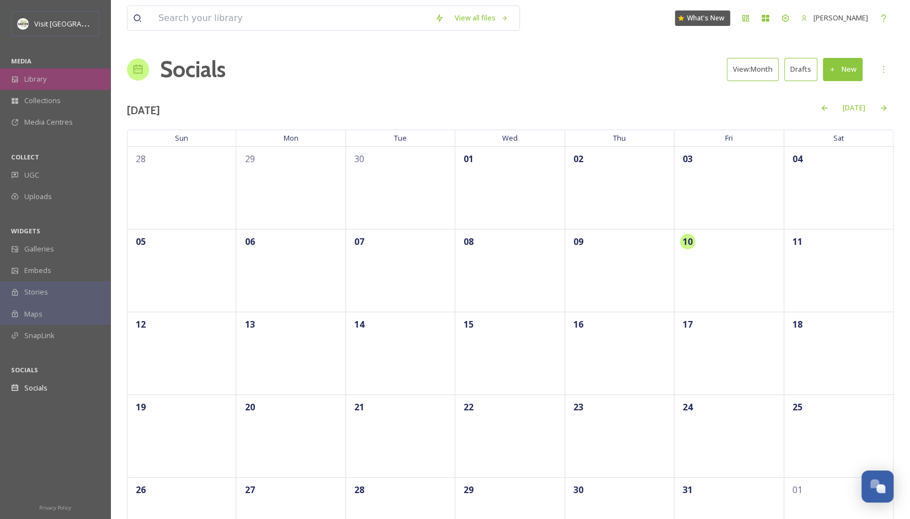
click at [36, 76] on span "Library" at bounding box center [35, 79] width 22 height 10
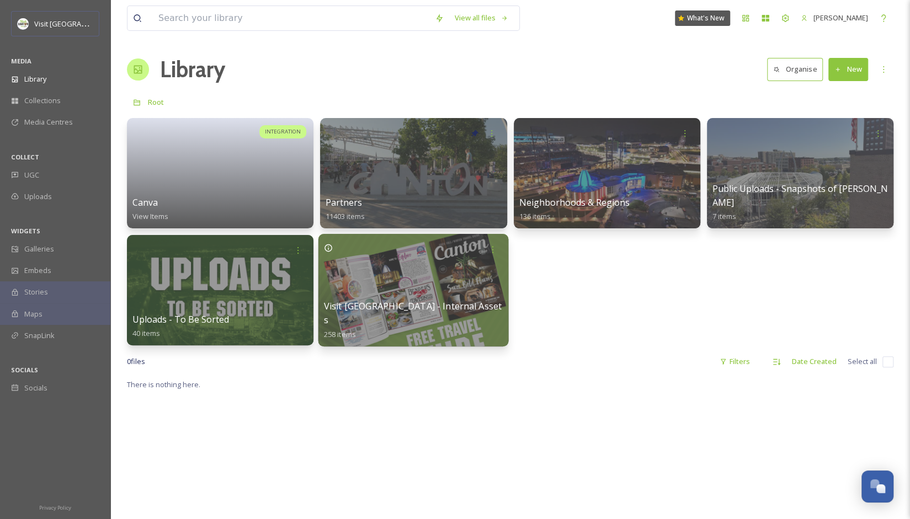
click at [376, 291] on div at bounding box center [413, 290] width 190 height 113
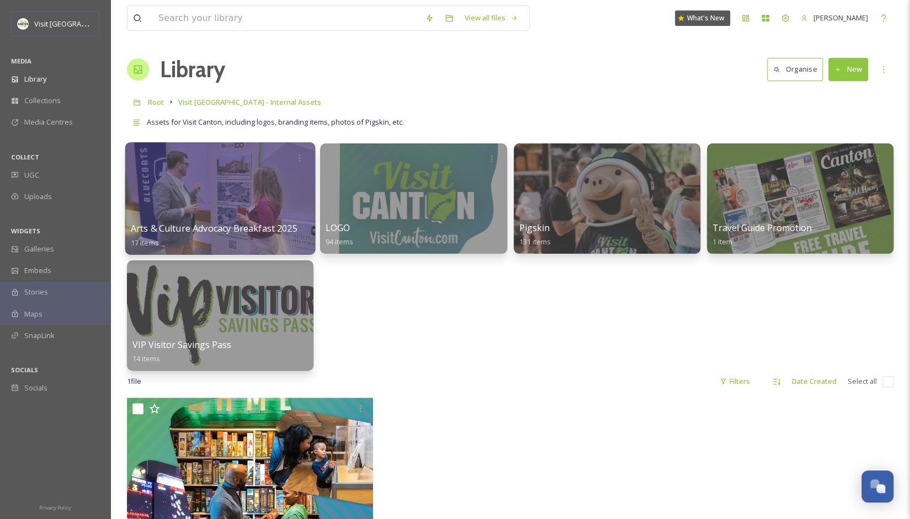
click at [221, 246] on div "Arts & Culture Advocacy Breakfast 2025 17 items" at bounding box center [220, 236] width 179 height 28
click at [190, 217] on div at bounding box center [220, 198] width 190 height 113
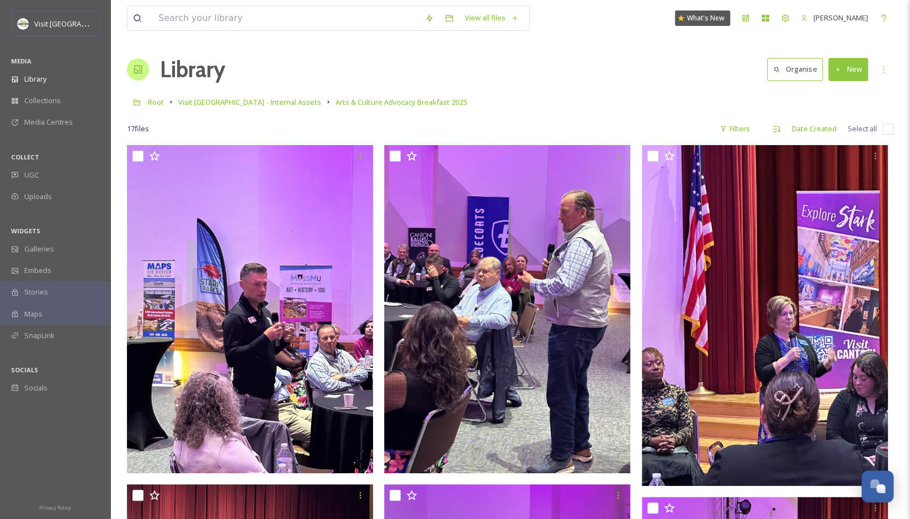
click at [449, 98] on div "Root Visit [GEOGRAPHIC_DATA] - Internal Assets Arts & Culture Advocacy Breakfas…" at bounding box center [510, 102] width 766 height 21
click at [449, 71] on button "New" at bounding box center [848, 69] width 40 height 23
click at [449, 100] on div "File Upload" at bounding box center [836, 95] width 62 height 22
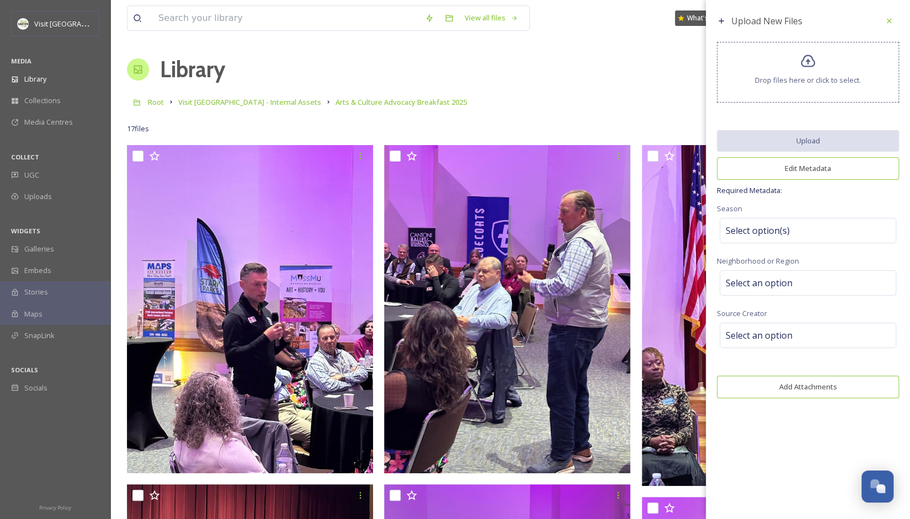
click at [449, 62] on icon at bounding box center [808, 62] width 16 height 16
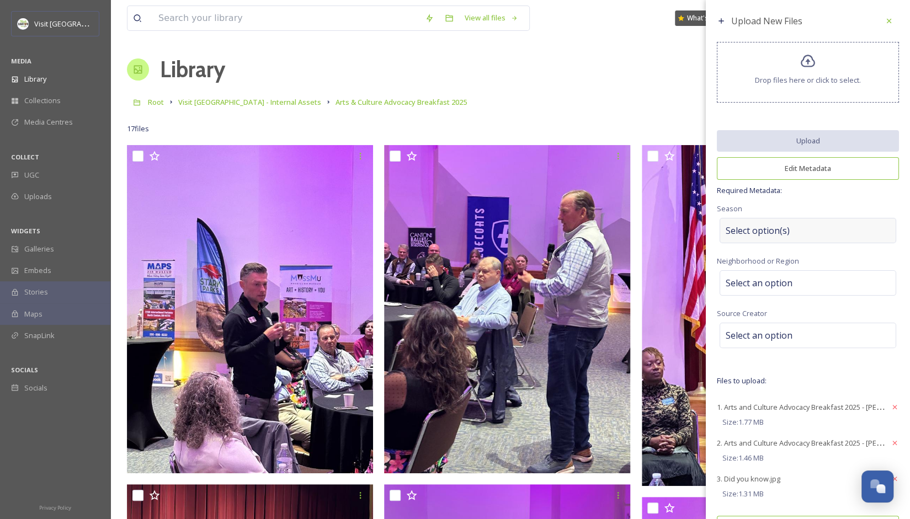
click at [449, 227] on span "Select option(s)" at bounding box center [758, 230] width 64 height 13
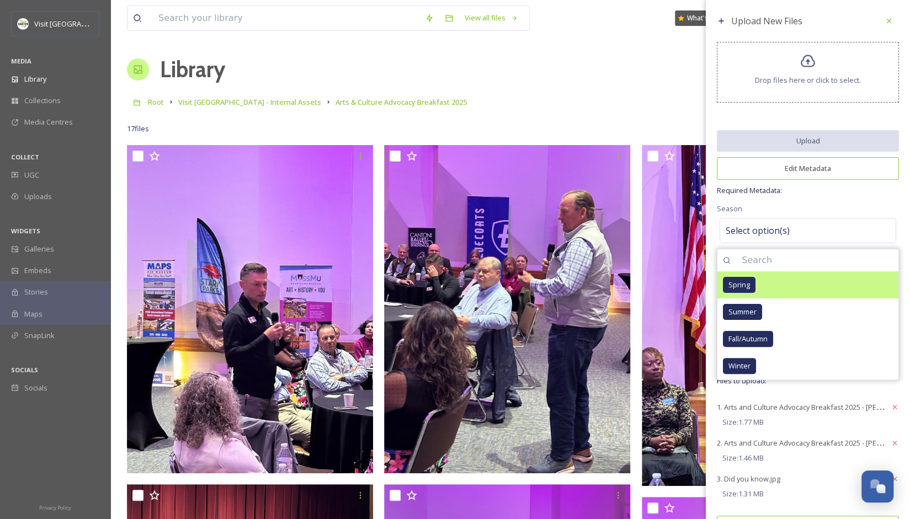
click at [449, 285] on span "Spring" at bounding box center [739, 285] width 22 height 10
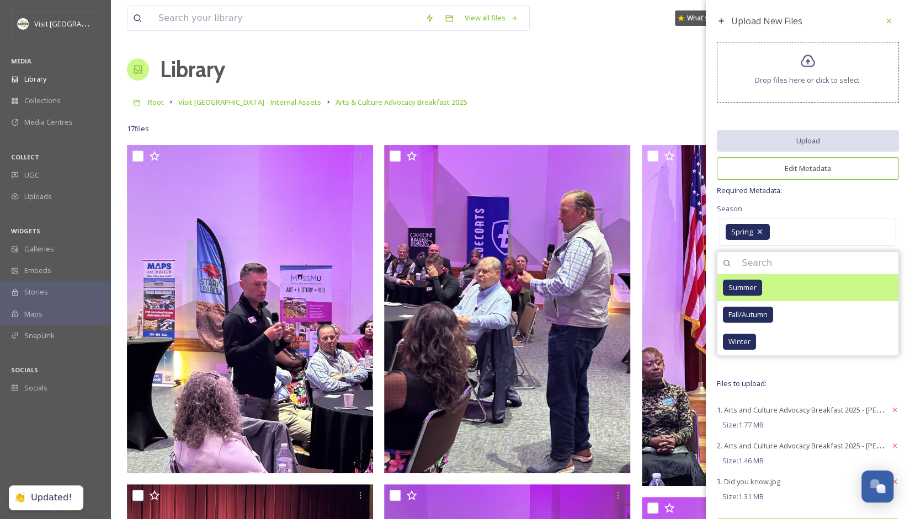
click at [449, 287] on span "Summer" at bounding box center [742, 287] width 28 height 10
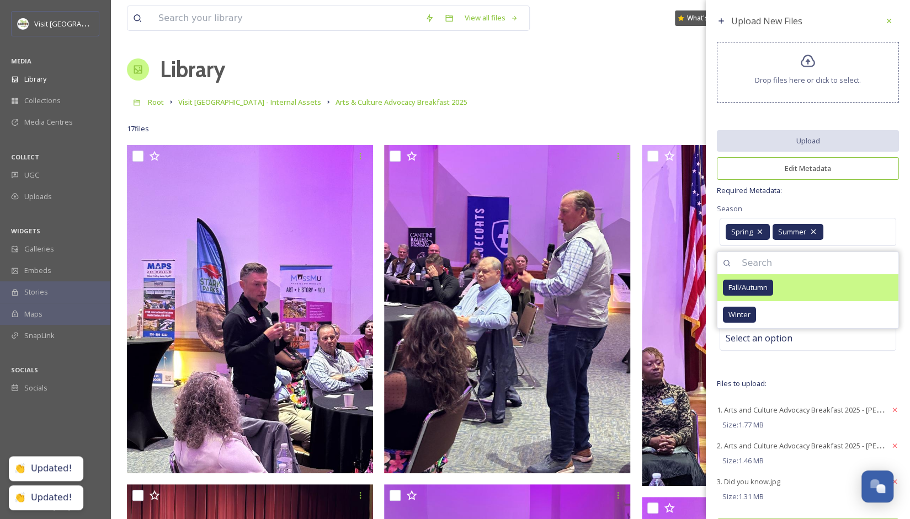
click at [449, 293] on div "Fall/Autumn" at bounding box center [748, 288] width 50 height 16
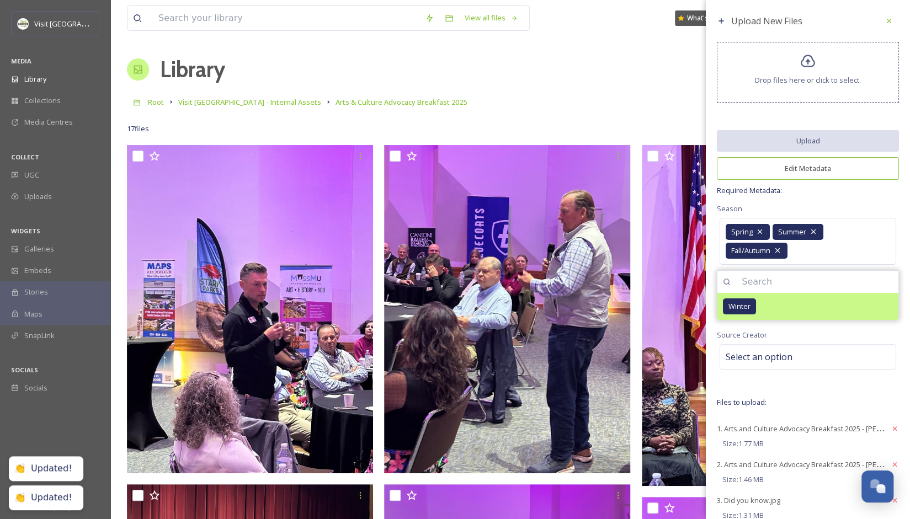
click at [449, 299] on div "Winter" at bounding box center [739, 307] width 33 height 16
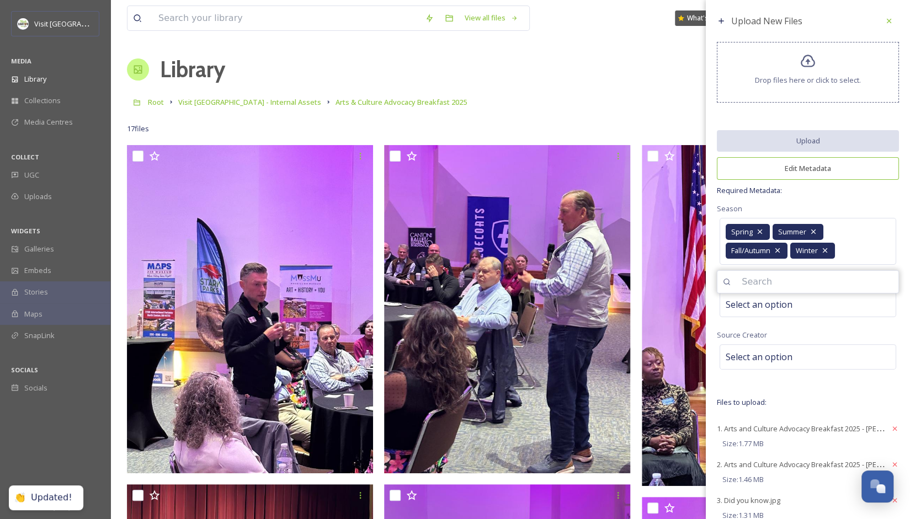
click at [449, 284] on input at bounding box center [817, 282] width 162 height 24
click at [449, 300] on span "Select an option" at bounding box center [759, 304] width 67 height 13
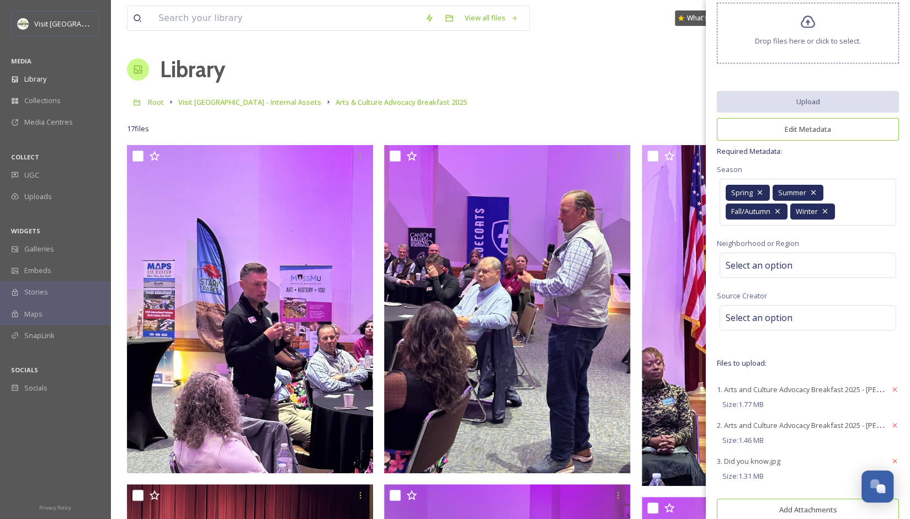
scroll to position [55, 0]
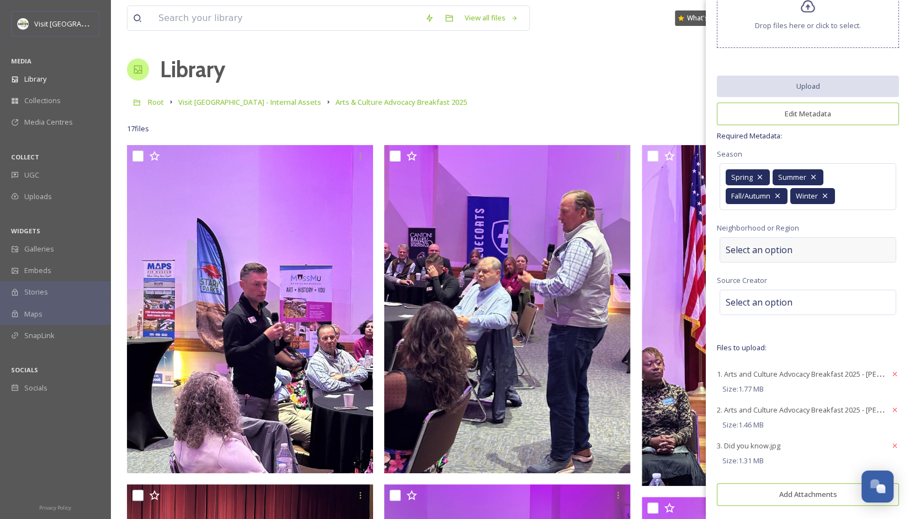
click at [449, 247] on span "Select an option" at bounding box center [759, 249] width 67 height 13
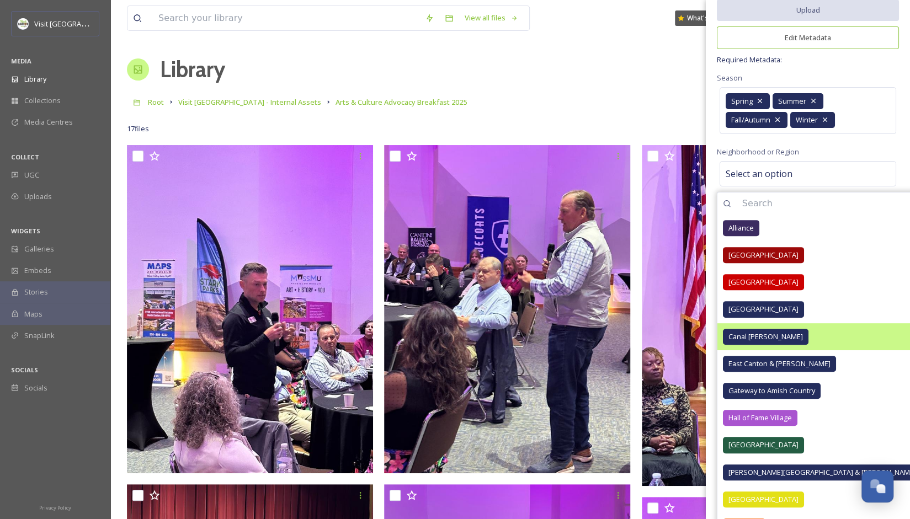
scroll to position [204, 0]
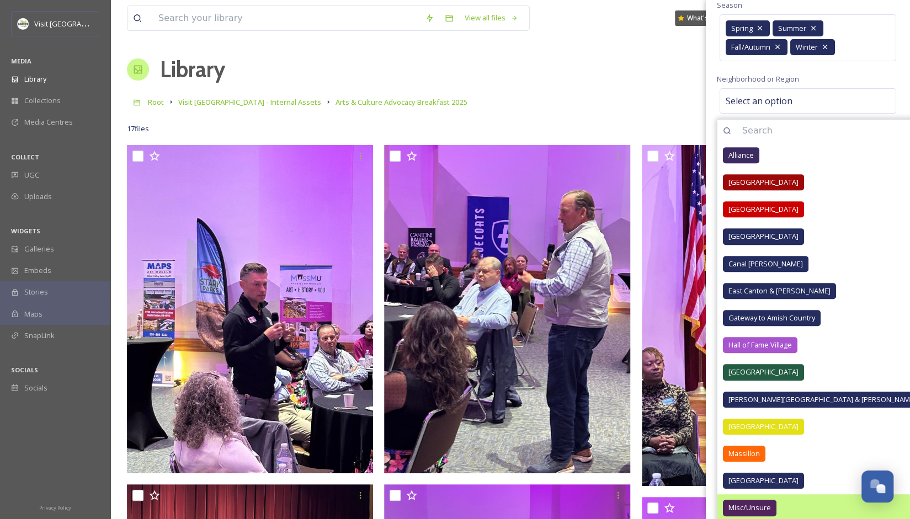
click at [449, 500] on div "Misc/Unsure" at bounding box center [750, 508] width 54 height 16
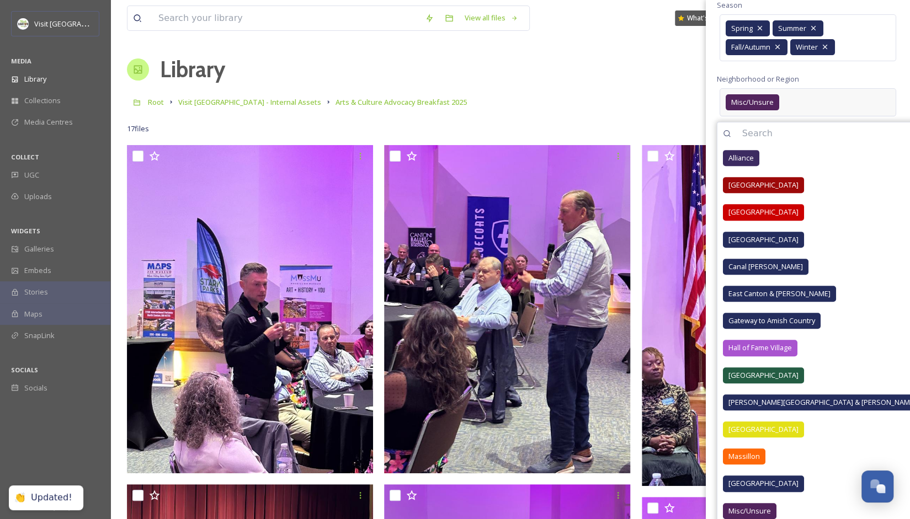
click at [449, 88] on div "Misc/Unsure" at bounding box center [807, 102] width 177 height 28
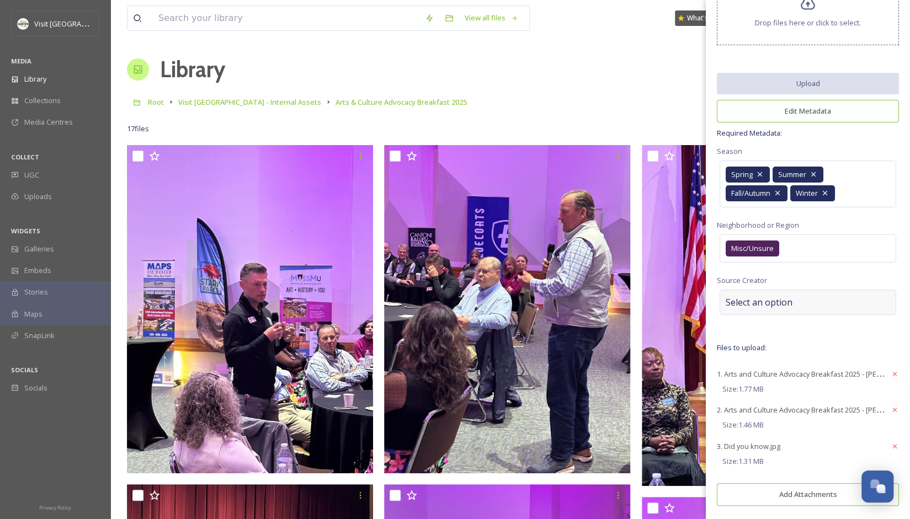
click at [449, 300] on span "Select an option" at bounding box center [759, 302] width 67 height 13
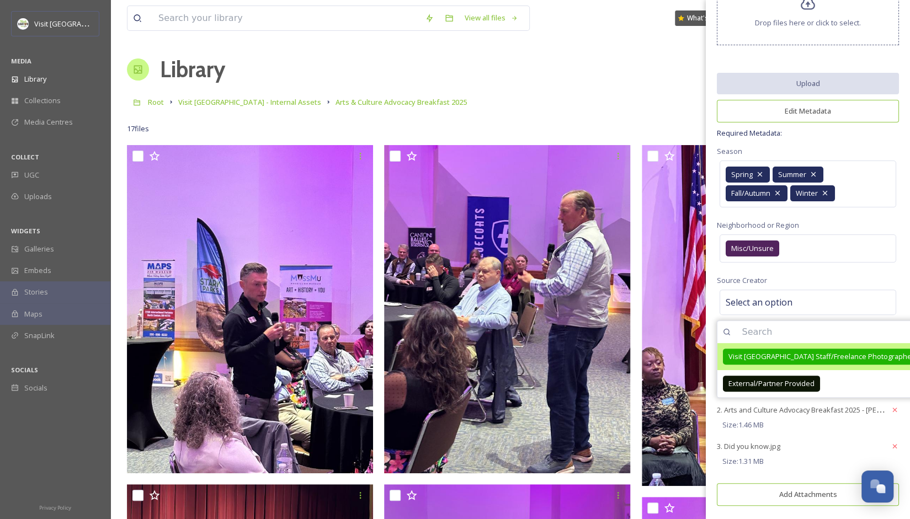
click at [449, 354] on span "Visit [GEOGRAPHIC_DATA] Staff/Freelance Photographer" at bounding box center [821, 356] width 186 height 10
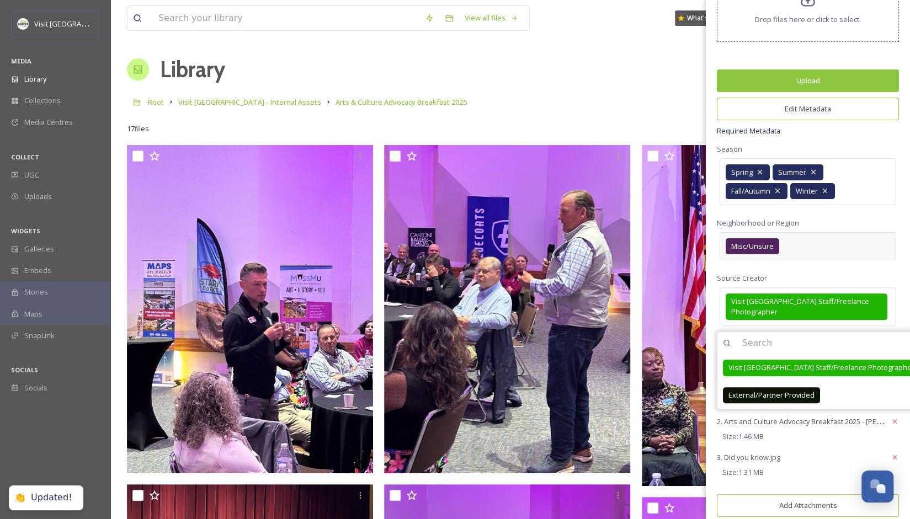
click at [449, 255] on div "Misc/Unsure" at bounding box center [807, 246] width 177 height 28
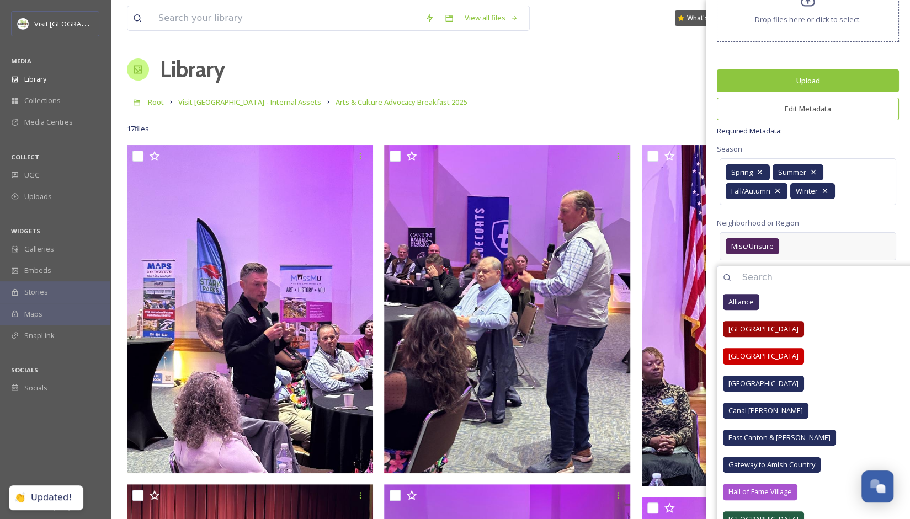
scroll to position [204, 0]
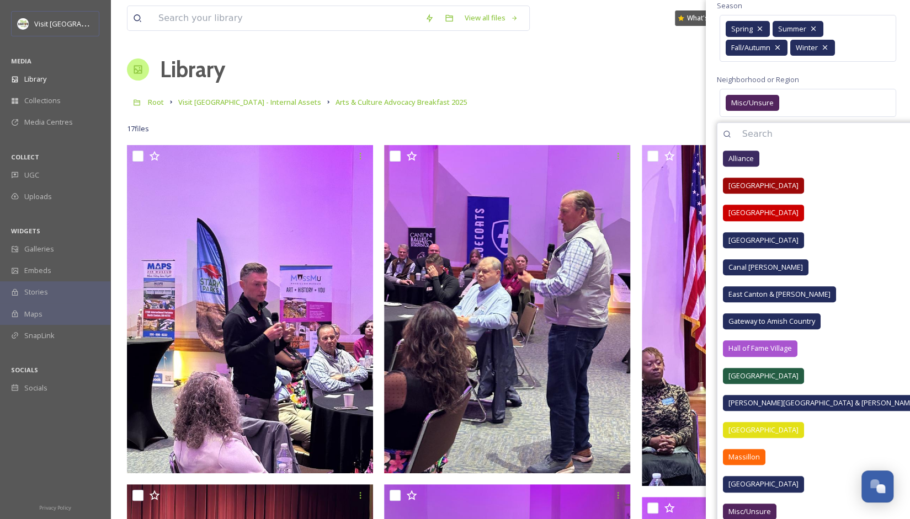
click at [449, 120] on div "Upload New Files Drop files here or click to select. Upload Edit Metadata Requi…" at bounding box center [808, 93] width 204 height 594
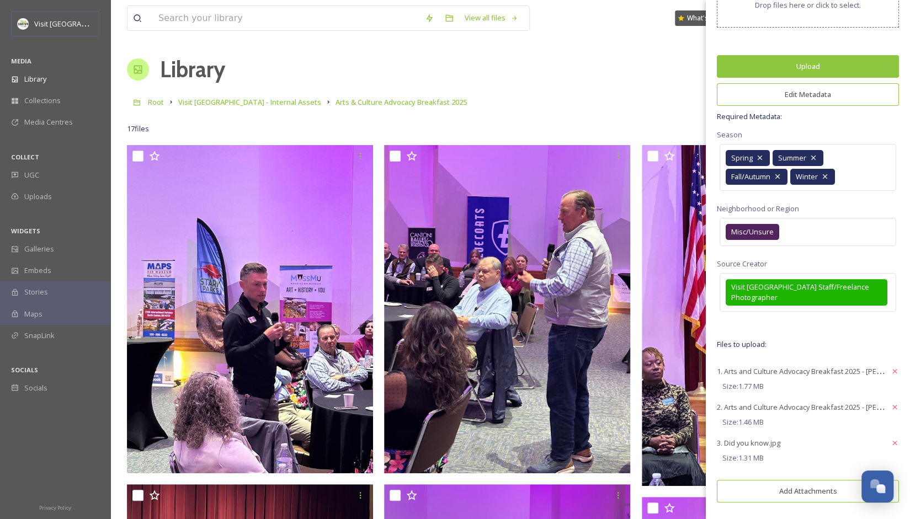
scroll to position [61, 0]
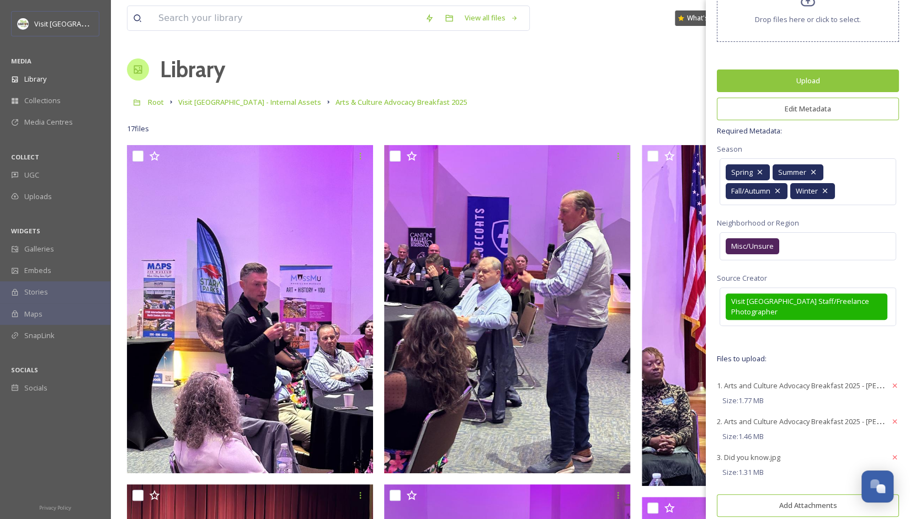
click at [449, 81] on button "Upload" at bounding box center [808, 81] width 182 height 23
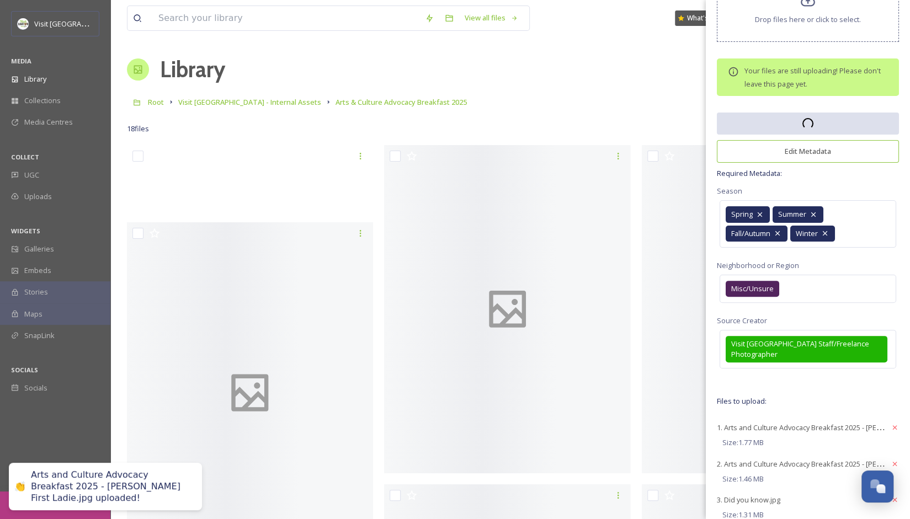
scroll to position [0, 0]
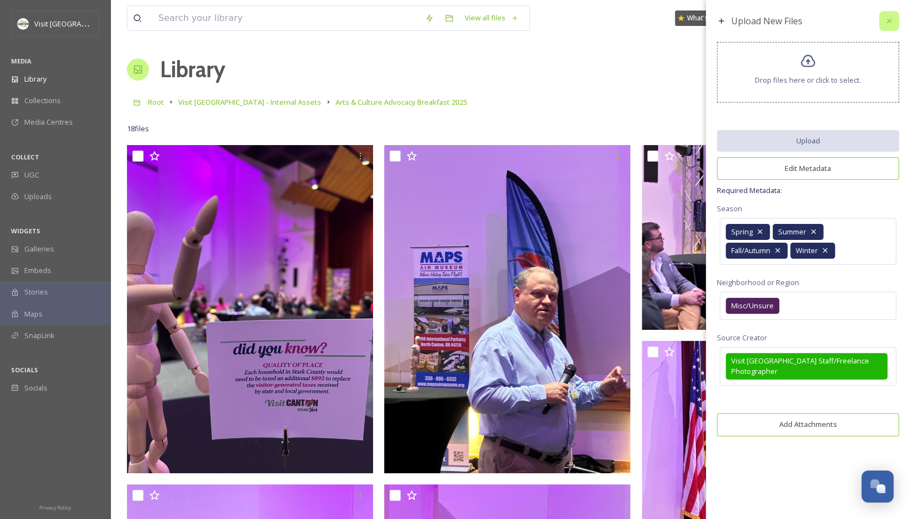
click at [449, 22] on icon at bounding box center [888, 21] width 9 height 9
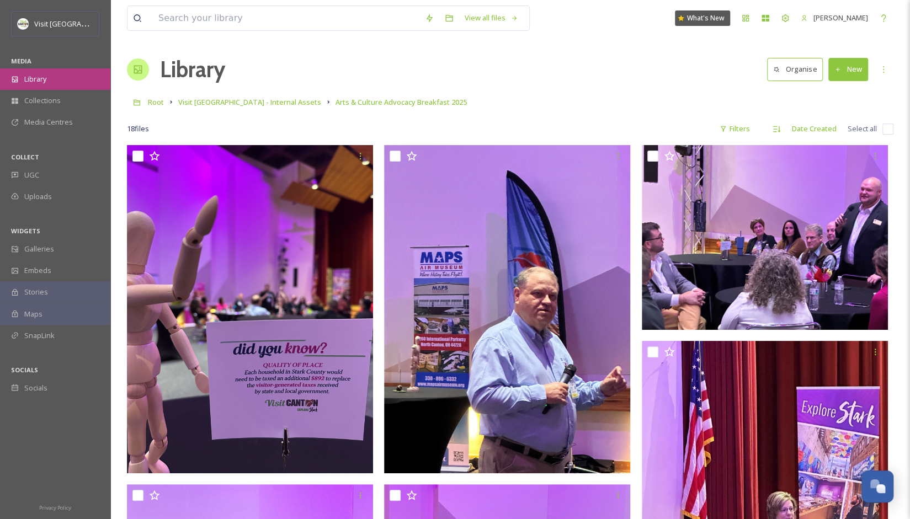
click at [35, 84] on div "Library" at bounding box center [55, 79] width 110 height 22
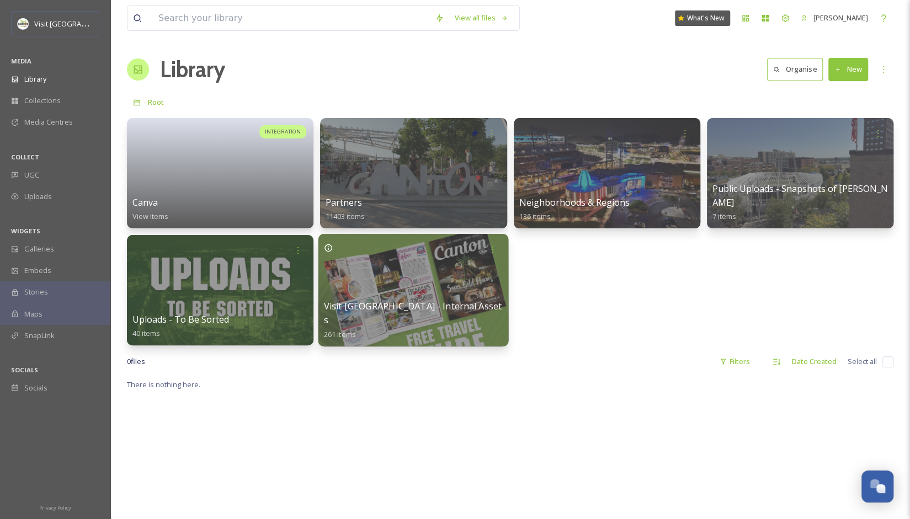
click at [421, 274] on div at bounding box center [413, 290] width 190 height 113
